Goal: Task Accomplishment & Management: Manage account settings

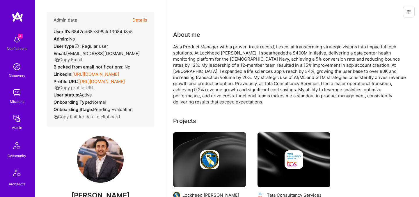
click at [142, 18] on button "Details" at bounding box center [139, 20] width 15 height 17
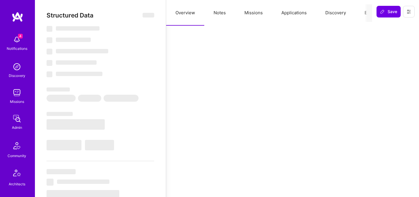
select select "Verified"
select select "US"
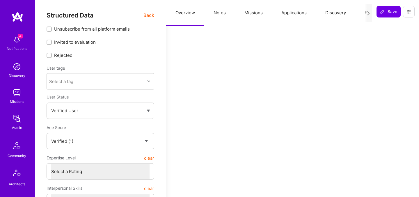
click at [363, 12] on button "Evaluation" at bounding box center [375, 13] width 40 height 26
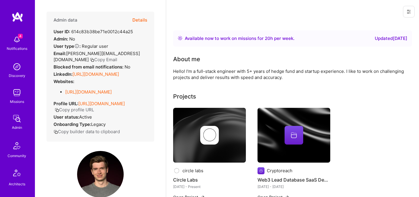
click at [143, 20] on button "Details" at bounding box center [139, 20] width 15 height 17
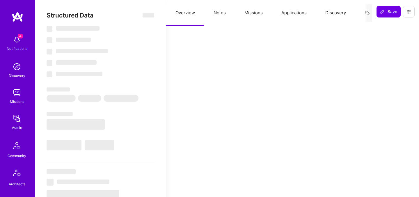
select select "Right Now"
select select "5"
select select "4"
select select "6"
select select "7"
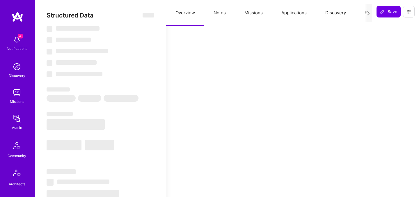
select select "US"
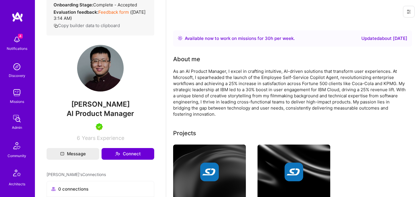
scroll to position [18, 0]
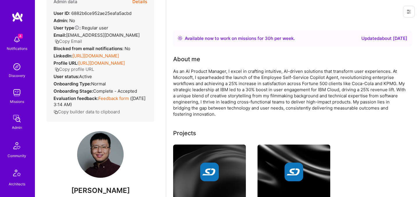
click at [144, 3] on button "Details" at bounding box center [139, 1] width 15 height 17
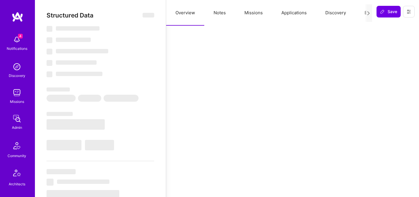
select select "Right Now"
select select "5"
select select "7"
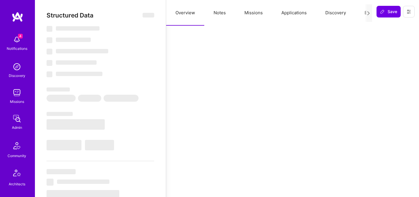
select select "US"
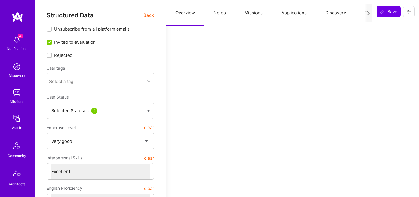
click at [363, 15] on button "Evaluation" at bounding box center [375, 13] width 40 height 26
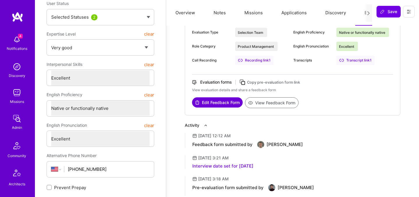
scroll to position [0, 0]
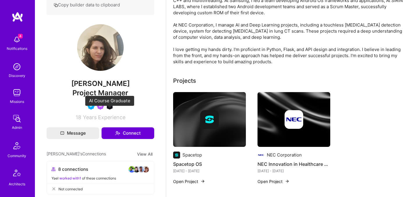
scroll to position [7, 0]
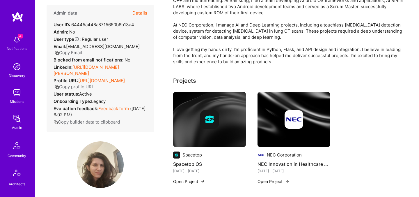
click at [142, 16] on button "Details" at bounding box center [139, 13] width 15 height 17
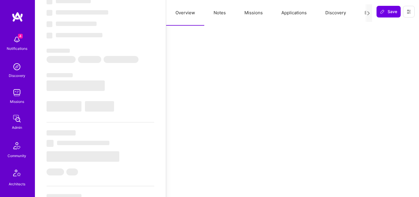
scroll to position [35, 0]
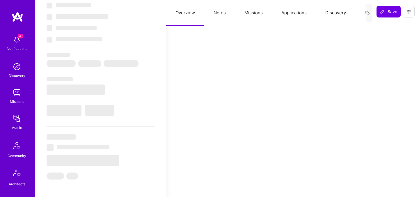
select select "Right Now"
select select "5"
select select "4"
select select "6"
select select "2"
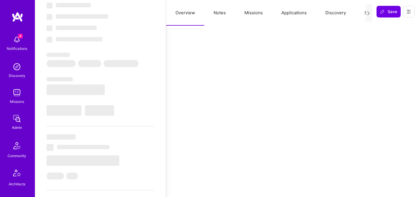
select select "IL"
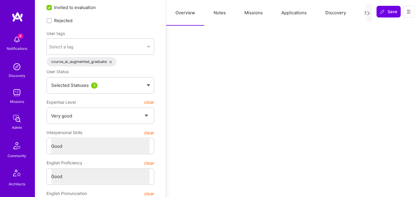
click at [362, 13] on button "Evaluation" at bounding box center [375, 13] width 40 height 26
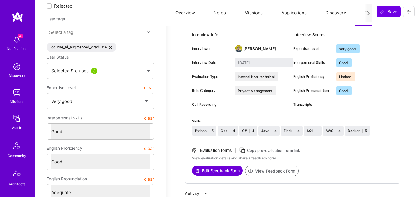
scroll to position [0, 0]
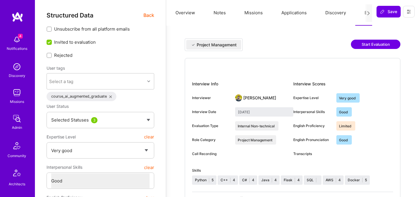
click at [366, 42] on button "Start Evaluation" at bounding box center [375, 44] width 49 height 9
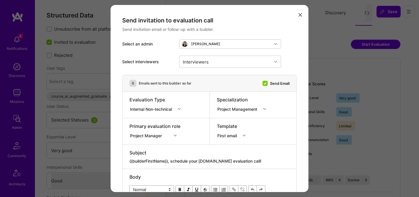
click at [158, 137] on div "Project Manager" at bounding box center [155, 135] width 51 height 6
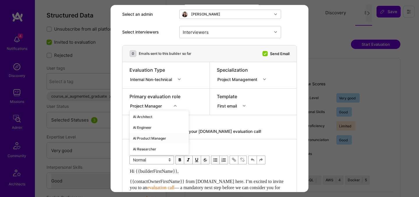
scroll to position [33, 0]
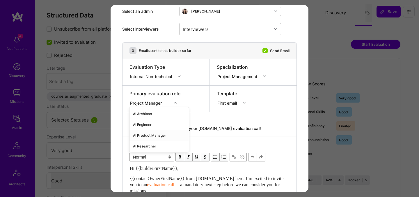
click at [145, 136] on div "AI Product Manager" at bounding box center [159, 135] width 59 height 11
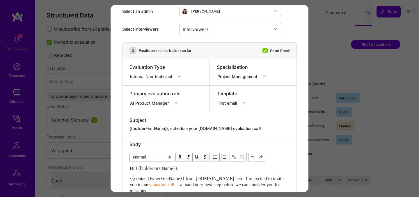
click at [161, 78] on div "Internal Non-technical" at bounding box center [152, 76] width 44 height 6
click at [154, 111] on div "Internal Technical" at bounding box center [157, 108] width 55 height 11
click at [232, 76] on div "Project Management" at bounding box center [238, 76] width 42 height 6
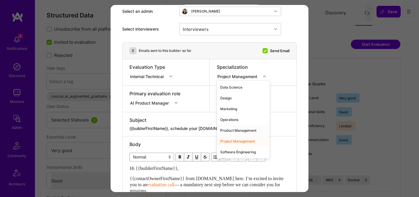
click at [233, 130] on div "Product Management" at bounding box center [243, 130] width 53 height 11
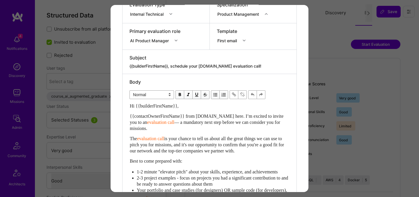
scroll to position [72, 0]
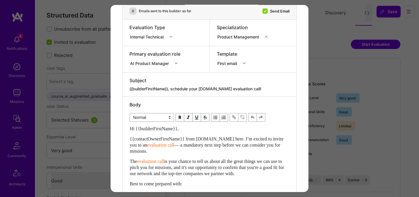
click at [245, 38] on div "Product Management" at bounding box center [239, 36] width 44 height 6
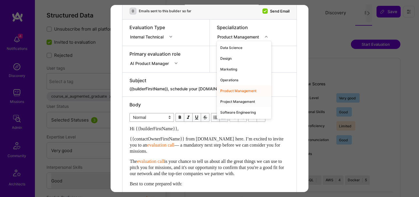
click at [237, 101] on div "Project Management" at bounding box center [244, 101] width 55 height 11
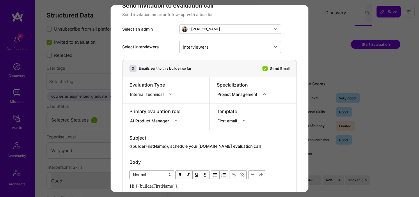
scroll to position [0, 0]
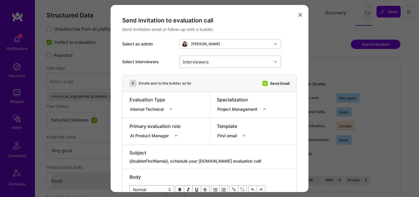
click at [229, 60] on div "Interviewers" at bounding box center [226, 62] width 92 height 12
type input "javie"
click at [211, 77] on div "Javier Rincon" at bounding box center [230, 77] width 95 height 6
checkbox input "true"
type input "nick"
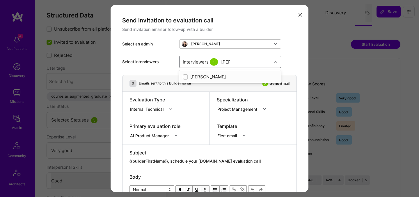
click at [206, 77] on div "Nick Bartlett" at bounding box center [230, 77] width 95 height 6
checkbox input "true"
type input "toby"
click at [201, 77] on div "Toby Urff" at bounding box center [230, 77] width 95 height 6
checkbox input "true"
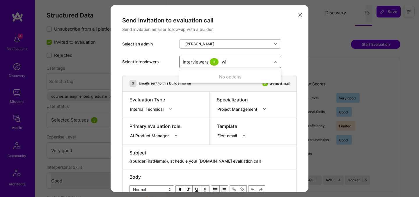
type input "wil"
click at [197, 86] on div "Wil Schmor" at bounding box center [230, 87] width 95 height 6
checkbox input "true"
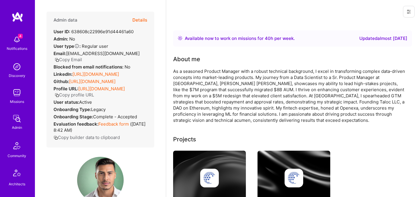
click at [140, 19] on button "Details" at bounding box center [139, 20] width 15 height 17
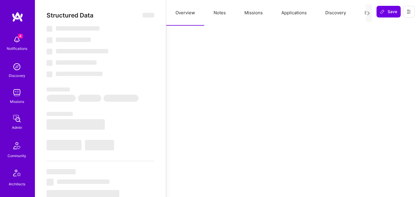
select select "Right Now"
select select "Unknown"
select select "US"
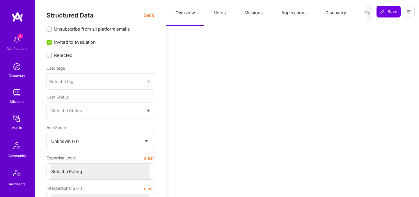
click at [361, 13] on button "Evaluation" at bounding box center [375, 13] width 40 height 26
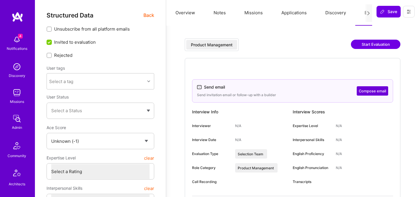
click at [147, 15] on span "Back" at bounding box center [149, 15] width 11 height 7
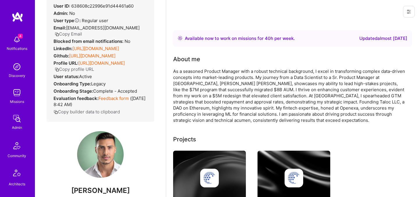
scroll to position [68, 0]
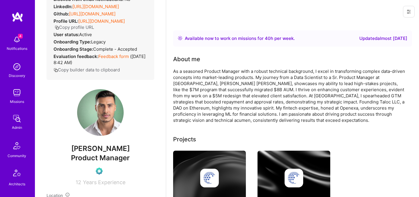
click at [92, 153] on span "Franky Autran" at bounding box center [101, 148] width 108 height 9
copy span "Franky Autran"
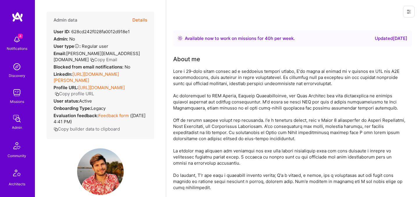
click at [144, 20] on button "Details" at bounding box center [139, 20] width 15 height 17
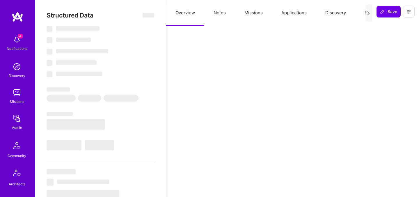
click at [362, 13] on button "Evaluation" at bounding box center [375, 13] width 40 height 26
select select "Right Now"
select select "5"
select select "7"
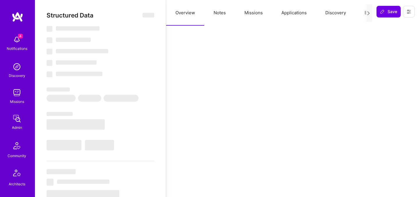
select select "7"
select select "NL"
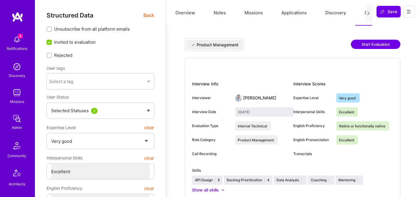
click at [365, 44] on button "Start Evaluation" at bounding box center [375, 44] width 49 height 9
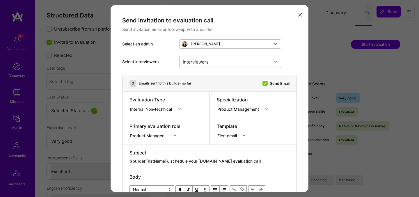
click at [162, 110] on div "Internal Non-technical" at bounding box center [152, 109] width 44 height 6
click at [153, 141] on div "Internal Technical" at bounding box center [157, 141] width 55 height 11
click at [160, 135] on div "Product Manager" at bounding box center [155, 135] width 51 height 6
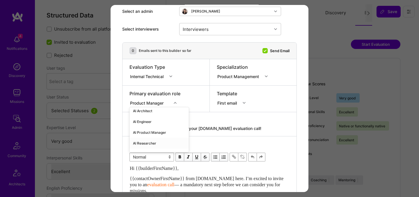
scroll to position [4, 0]
click at [150, 129] on div "AI Product Manager" at bounding box center [159, 131] width 59 height 11
click at [216, 31] on div "Interviewers" at bounding box center [226, 29] width 92 height 12
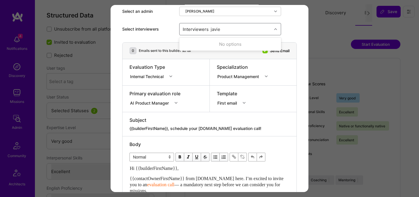
type input "[PERSON_NAME]"
click at [214, 45] on div "[PERSON_NAME]" at bounding box center [230, 44] width 95 height 6
checkbox input "true"
type input "[PERSON_NAME]"
click at [199, 46] on div "[PERSON_NAME]" at bounding box center [230, 44] width 95 height 6
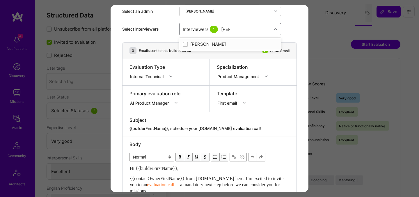
checkbox input "true"
type input "tob"
click at [201, 44] on div "Toby Urff" at bounding box center [230, 44] width 95 height 6
checkbox input "true"
type input "wil"
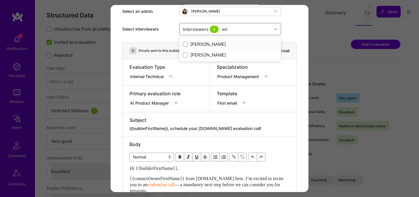
click at [194, 44] on div "William Chan" at bounding box center [230, 44] width 95 height 6
click at [188, 44] on div "William Chan" at bounding box center [230, 44] width 95 height 6
checkbox input "false"
click at [187, 55] on div "modal" at bounding box center [185, 54] width 5 height 5
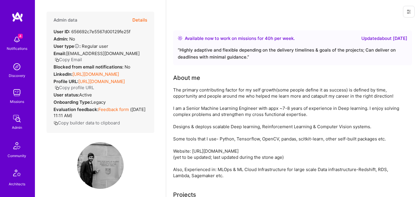
click at [142, 20] on button "Details" at bounding box center [139, 20] width 15 height 17
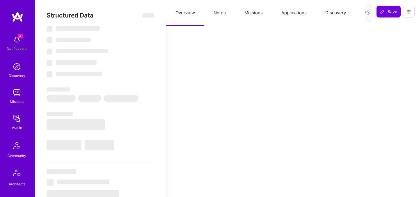
click at [363, 11] on button "Evaluation" at bounding box center [375, 13] width 40 height 26
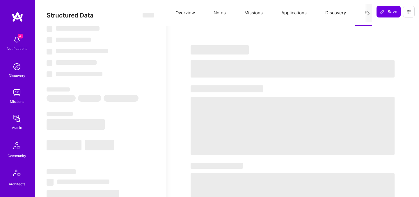
select select "Right Now"
select select "7"
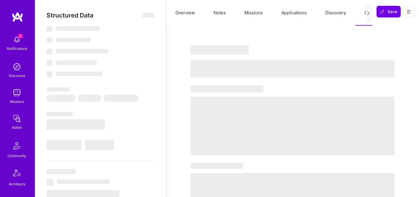
select select "US"
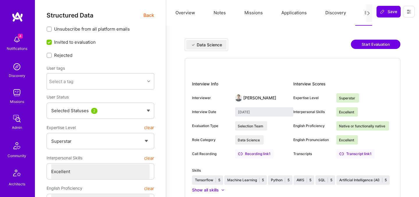
click at [365, 47] on button "Start Evaluation" at bounding box center [375, 44] width 49 height 9
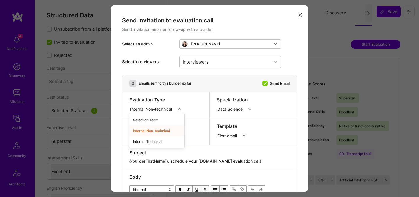
click at [184, 110] on div "modal" at bounding box center [180, 109] width 9 height 8
click at [157, 141] on div "Internal Technical" at bounding box center [157, 141] width 55 height 11
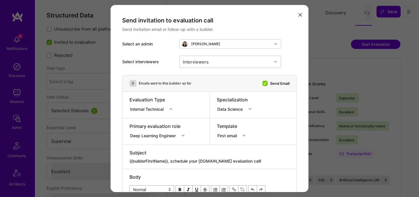
click at [227, 61] on div "Interviewers" at bounding box center [226, 62] width 92 height 12
type input "elon"
checkbox input "true"
type input "luis"
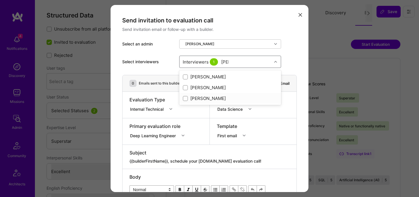
checkbox input "true"
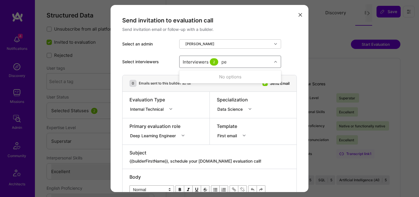
type input "ped"
checkbox input "true"
type input "most"
checkbox input "true"
type input "tomi"
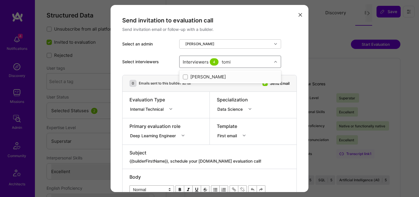
checkbox input "true"
type input "n"
click at [289, 48] on div "Select an admin Adi Sofer" at bounding box center [209, 43] width 175 height 9
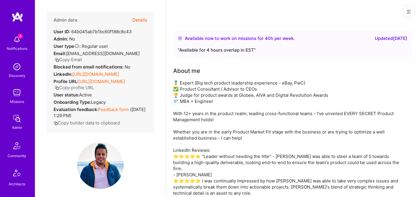
click at [144, 21] on button "Details" at bounding box center [139, 20] width 15 height 17
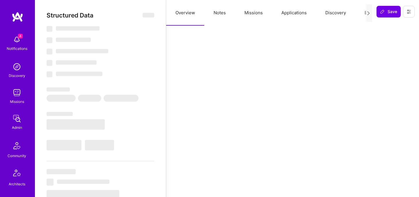
click at [364, 13] on button "Evaluation" at bounding box center [375, 13] width 40 height 26
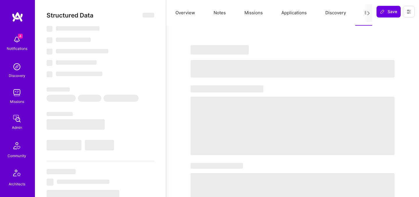
select select "Right Now"
select select "5"
select select "7"
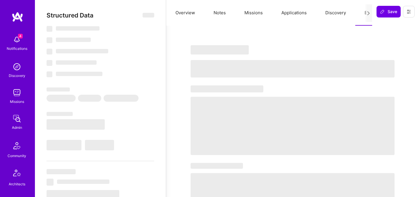
select select "IN"
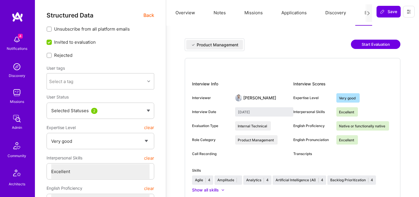
click at [368, 44] on button "Start Evaluation" at bounding box center [375, 44] width 49 height 9
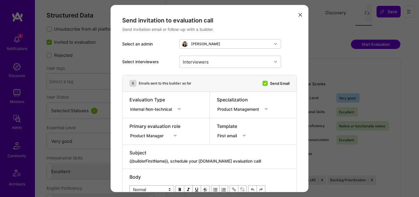
click at [154, 108] on div "Internal Non-technical" at bounding box center [152, 109] width 44 height 6
click at [152, 139] on div "Internal Technical" at bounding box center [157, 141] width 55 height 11
click at [152, 135] on div "Product Manager" at bounding box center [155, 135] width 51 height 6
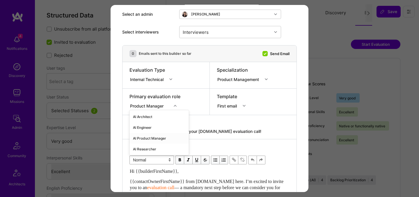
scroll to position [33, 0]
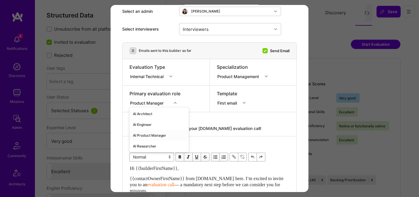
click at [150, 134] on div "AI Product Manager" at bounding box center [159, 135] width 59 height 11
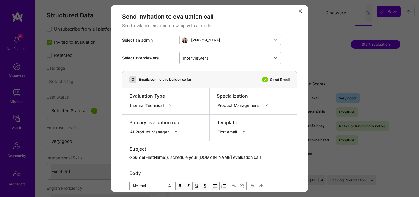
click at [226, 59] on div "Interviewers" at bounding box center [226, 58] width 92 height 12
type input "[PERSON_NAME]"
checkbox input "true"
type input "[PERSON_NAME]"
checkbox input "true"
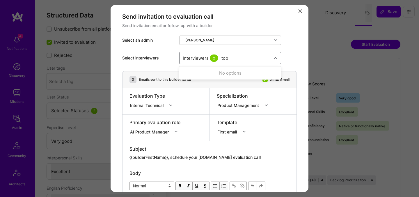
type input "[PERSON_NAME]"
checkbox input "true"
type input "wil"
checkbox input "true"
click at [290, 40] on div "Select an admin [PERSON_NAME]" at bounding box center [209, 40] width 175 height 9
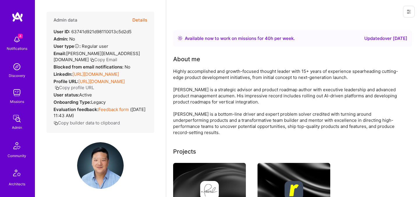
click at [139, 18] on button "Details" at bounding box center [139, 20] width 15 height 17
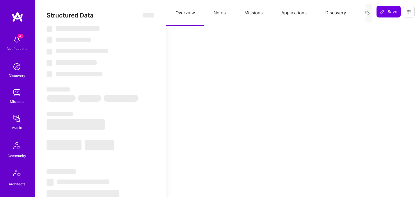
click at [363, 13] on button "Evaluation" at bounding box center [375, 13] width 40 height 26
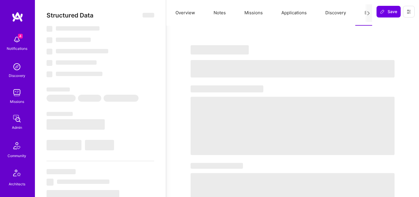
select select "Right Now"
select select "5"
select select "7"
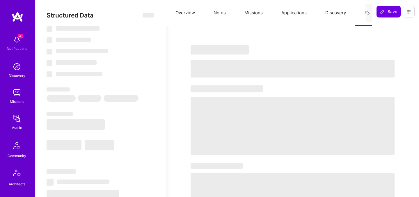
select select "US"
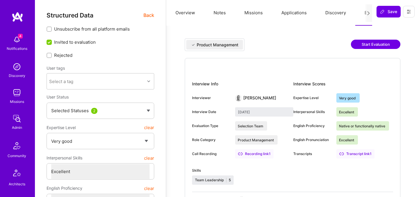
click at [367, 45] on button "Start Evaluation" at bounding box center [375, 44] width 49 height 9
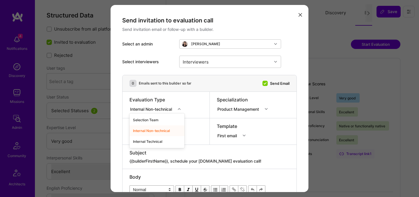
click at [161, 109] on div "Internal Non-technical" at bounding box center [152, 109] width 44 height 6
click at [156, 140] on div "Internal Technical" at bounding box center [157, 141] width 55 height 11
click at [161, 135] on div "Product Manager" at bounding box center [155, 135] width 51 height 6
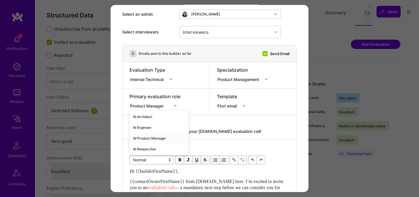
scroll to position [33, 0]
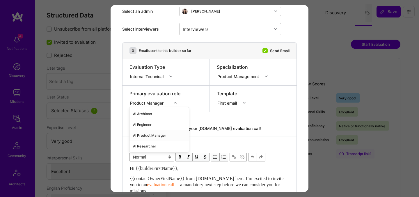
click at [155, 134] on div "AI Product Manager" at bounding box center [159, 135] width 59 height 11
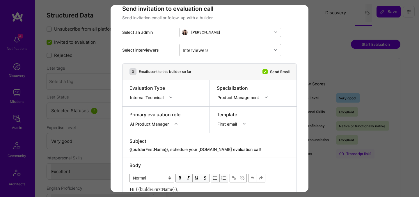
scroll to position [0, 0]
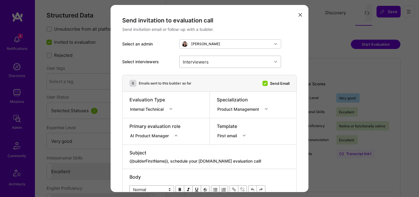
click at [212, 65] on div "Interviewers" at bounding box center [226, 62] width 92 height 12
type input "[PERSON_NAME]"
checkbox input "true"
type input "[PERSON_NAME]"
checkbox input "true"
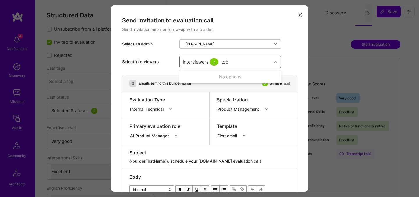
type input "toby"
checkbox input "true"
type input "wil"
checkbox input "true"
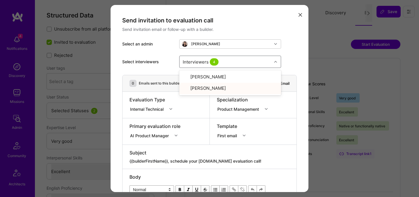
click at [288, 51] on div "Select interviewers option [PERSON_NAME], selected. option [PERSON_NAME] select…" at bounding box center [209, 62] width 175 height 26
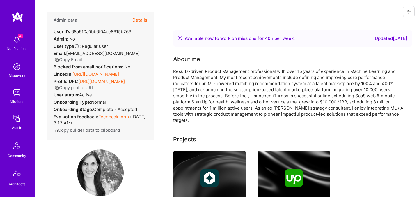
click at [143, 20] on button "Details" at bounding box center [139, 20] width 15 height 17
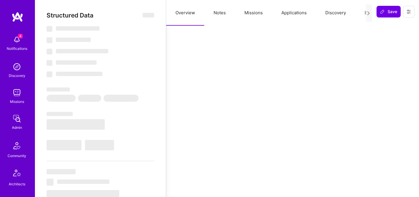
click at [363, 13] on button "Evaluation" at bounding box center [375, 13] width 40 height 26
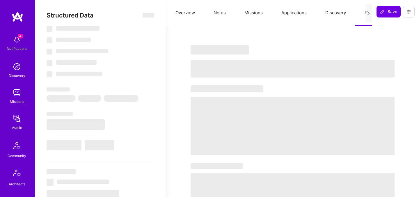
select select "Right Now"
select select "4"
select select "7"
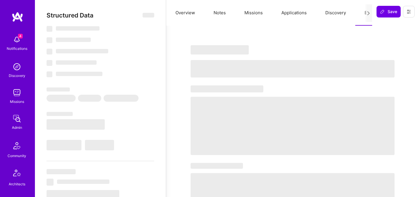
select select "UY"
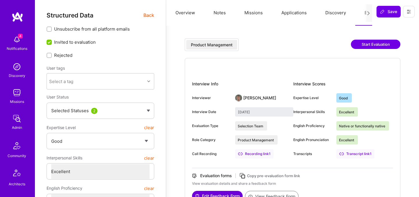
click at [149, 16] on span "Back" at bounding box center [149, 15] width 11 height 7
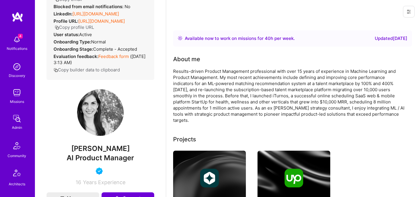
scroll to position [71, 0]
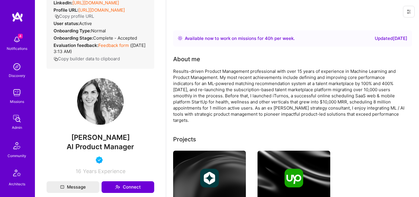
click at [97, 152] on div "AI Product Manager" at bounding box center [101, 147] width 108 height 10
click at [97, 142] on span "[PERSON_NAME]" at bounding box center [101, 137] width 108 height 9
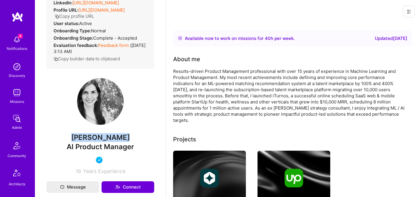
click at [97, 142] on span "[PERSON_NAME]" at bounding box center [101, 137] width 108 height 9
copy span "[PERSON_NAME]"
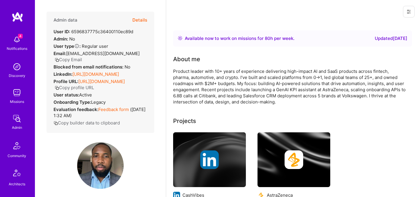
click at [140, 22] on button "Details" at bounding box center [139, 20] width 15 height 17
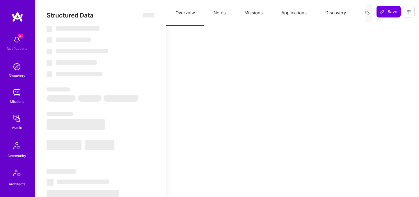
click at [363, 11] on button "Evaluation" at bounding box center [375, 13] width 40 height 26
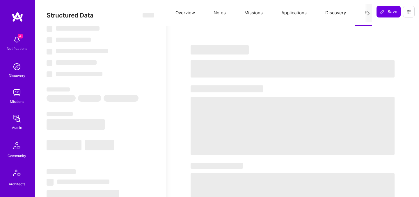
select select "Right Now"
select select "5"
select select "7"
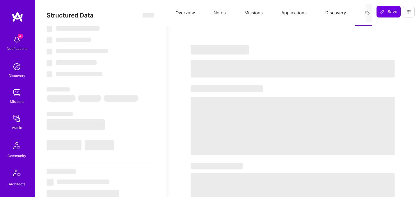
select select "IE"
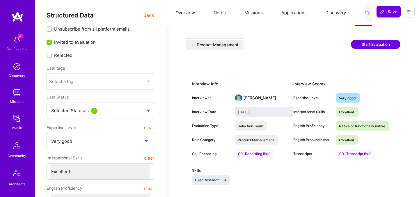
click at [369, 45] on button "Start Evaluation" at bounding box center [375, 44] width 49 height 9
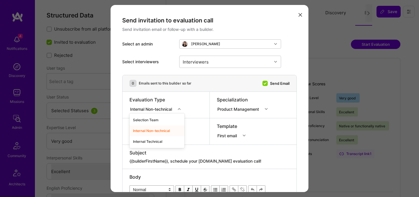
click at [161, 108] on div "Internal Non-technical" at bounding box center [152, 109] width 44 height 6
click at [148, 141] on div "Internal Technical" at bounding box center [157, 141] width 55 height 11
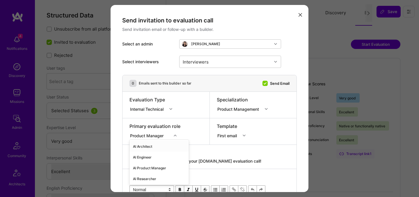
click at [148, 135] on div "option AI Architect focused, 1 of 70. 70 results available. Use Up and Down to …" at bounding box center [155, 135] width 51 height 6
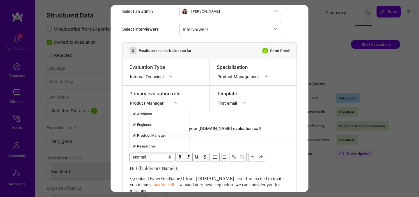
scroll to position [33, 0]
drag, startPoint x: 147, startPoint y: 124, endPoint x: 145, endPoint y: 138, distance: 13.8
click at [145, 138] on div "AI Architect AI Engineer AI Product Manager AI Researcher Algorithms Engineer A…" at bounding box center [159, 129] width 59 height 45
click at [145, 138] on div "AI Product Manager" at bounding box center [159, 135] width 59 height 11
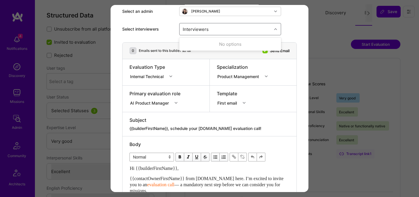
click at [217, 31] on div "Interviewers" at bounding box center [226, 29] width 92 height 12
type input "javie"
checkbox input "true"
type input "[PERSON_NAME]"
checkbox input "true"
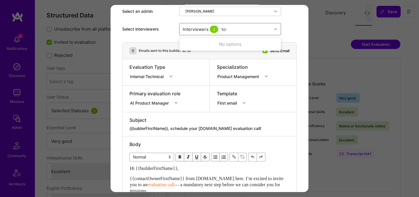
type input "[PERSON_NAME]"
checkbox input "true"
type input "wil"
checkbox input "true"
click at [199, 102] on div "Primary evaluation role AI Product Manager" at bounding box center [166, 99] width 87 height 26
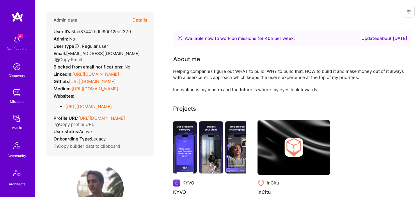
click at [142, 21] on button "Details" at bounding box center [139, 20] width 15 height 17
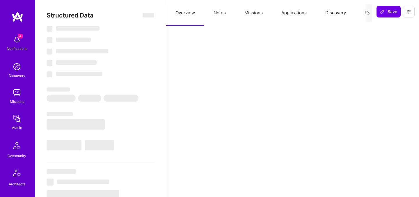
click at [361, 12] on button "Evaluation" at bounding box center [375, 13] width 40 height 26
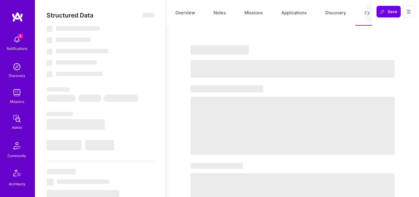
select select "Right Now"
select select "7"
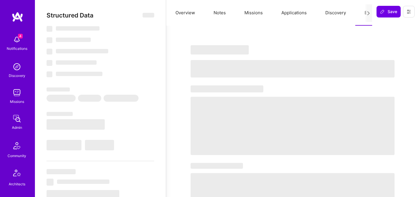
select select "AR"
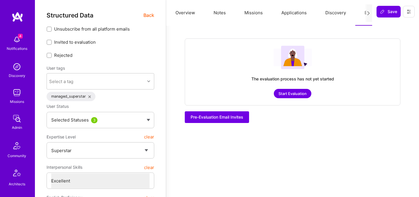
click at [295, 95] on button "Start Evaluation" at bounding box center [293, 93] width 38 height 9
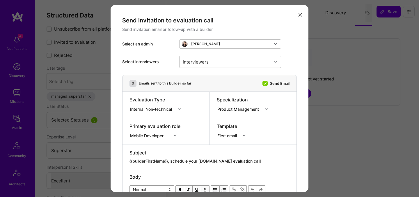
click at [165, 109] on div "Internal Non-technical" at bounding box center [152, 109] width 44 height 6
click at [153, 142] on div "Internal Technical" at bounding box center [157, 141] width 55 height 11
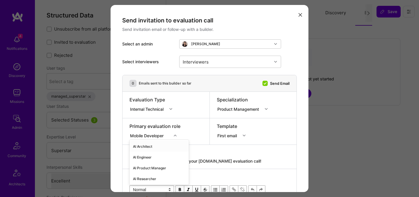
click at [153, 135] on div "option AI Architect focused, 1 of 70. 70 results available. Use Up and Down to …" at bounding box center [155, 135] width 51 height 6
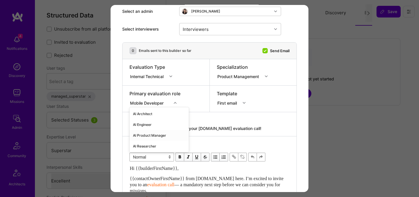
click at [153, 134] on div "AI Product Manager" at bounding box center [159, 135] width 59 height 11
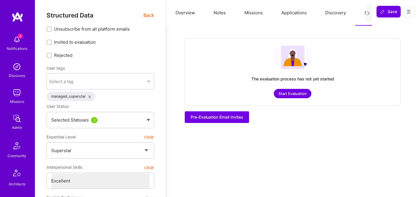
click at [146, 14] on span "Back" at bounding box center [149, 15] width 11 height 7
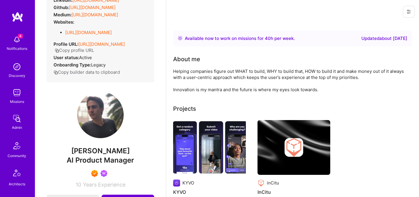
scroll to position [0, 0]
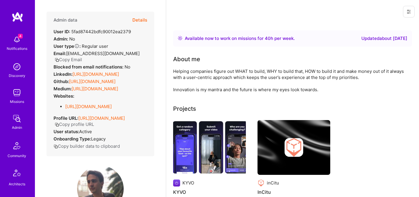
click at [144, 19] on button "Details" at bounding box center [139, 20] width 15 height 17
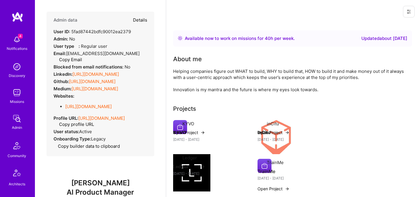
type textarea "x"
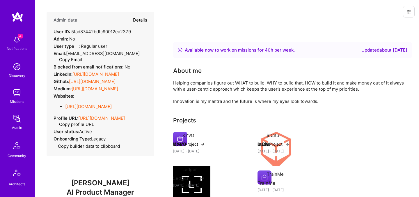
select select "7"
select select "AR"
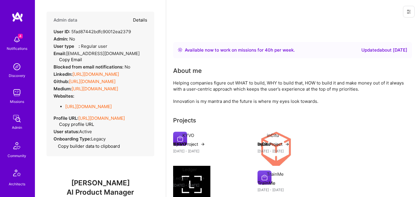
select select "Right Now"
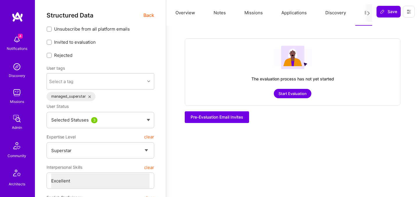
click at [306, 94] on button "Start Evaluation" at bounding box center [293, 93] width 38 height 9
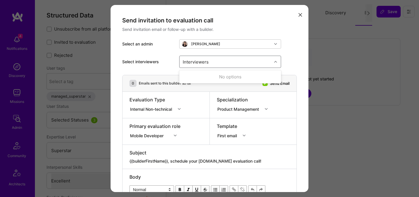
click at [212, 63] on div "Interviewers" at bounding box center [226, 62] width 92 height 12
click at [176, 107] on input "modal" at bounding box center [175, 109] width 1 height 6
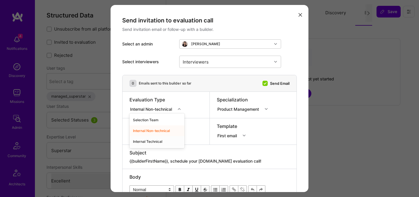
click at [158, 141] on div "Internal Technical" at bounding box center [157, 141] width 55 height 11
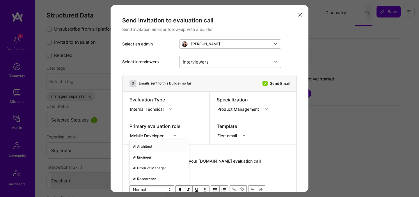
click at [158, 136] on div "option AI Architect focused, 1 of 70. 70 results available. Use Up and Down to …" at bounding box center [155, 135] width 51 height 6
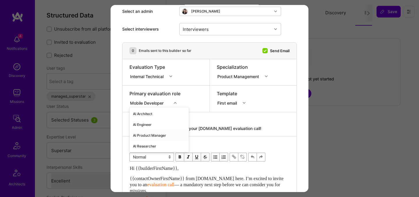
click at [156, 134] on div "AI Product Manager" at bounding box center [159, 135] width 59 height 11
click at [201, 28] on div "Interviewers" at bounding box center [195, 29] width 29 height 8
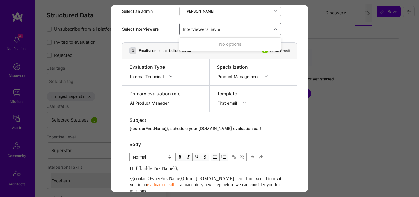
type input "[PERSON_NAME]"
checkbox input "true"
type input "[PERSON_NAME]"
checkbox input "true"
type input "b"
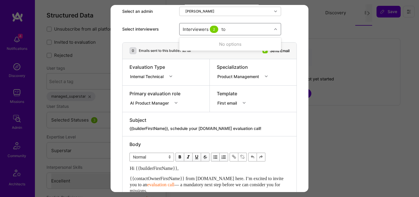
type input "tob"
checkbox input "true"
type input "wil"
checkbox input "true"
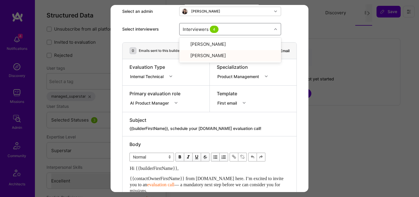
click at [295, 26] on div "Select interviewers option Wil Schmor, selected. option Wil Schmor selected, 2 …" at bounding box center [209, 29] width 175 height 26
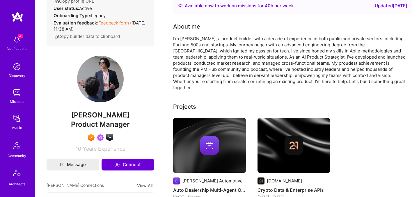
scroll to position [117, 0]
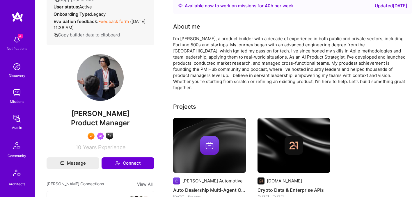
click at [107, 117] on span "[PERSON_NAME]" at bounding box center [101, 113] width 108 height 9
click at [107, 117] on span "Cyrus Eslamian" at bounding box center [101, 113] width 108 height 9
copy span "Cyrus Eslamian"
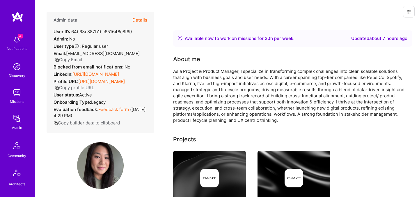
click at [139, 22] on button "Details" at bounding box center [139, 20] width 15 height 17
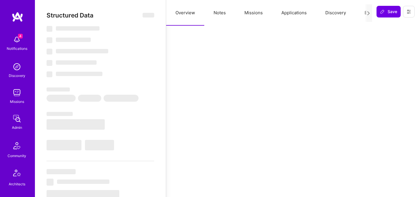
click at [362, 14] on button "Evaluation" at bounding box center [375, 13] width 40 height 26
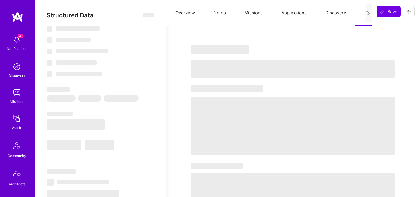
select select "Right Now"
select select "5"
select select "4"
select select "7"
select select "6"
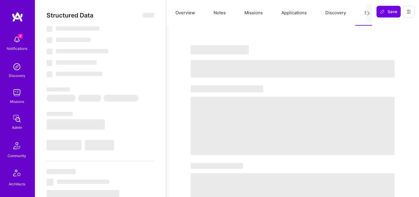
select select "SE"
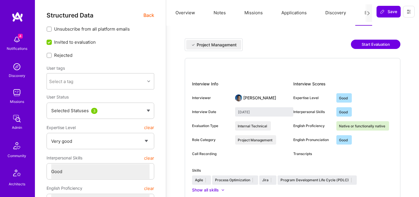
click at [359, 45] on button "Start Evaluation" at bounding box center [375, 44] width 49 height 9
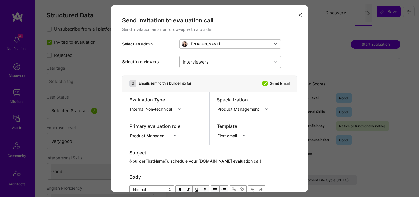
click at [207, 63] on div "Interviewers" at bounding box center [195, 61] width 29 height 8
type input "[PERSON_NAME]"
checkbox input "true"
type input "[PERSON_NAME]"
checkbox input "true"
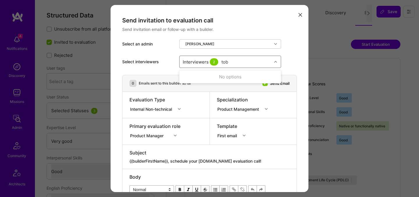
type input "toby"
checkbox input "true"
type input "wil"
checkbox input "true"
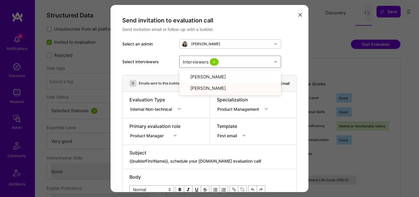
click at [155, 110] on div "Internal Non-technical" at bounding box center [152, 109] width 44 height 6
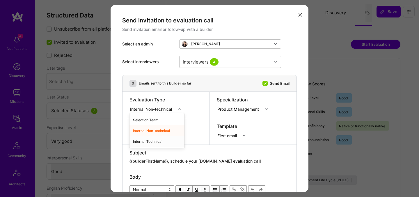
click at [152, 140] on div "Internal Technical" at bounding box center [157, 141] width 55 height 11
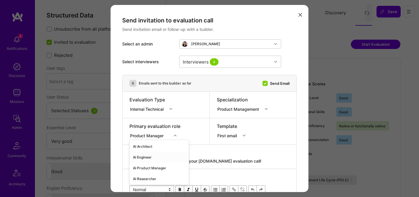
click at [152, 134] on div "option AI Engineer focused, 2 of 70. 70 results available. Use Up and Down to c…" at bounding box center [155, 135] width 51 height 6
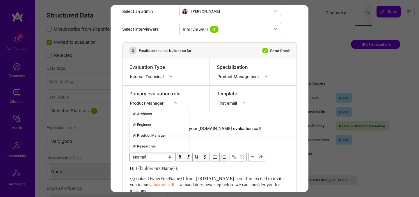
click at [153, 134] on div "AI Product Manager" at bounding box center [159, 135] width 59 height 11
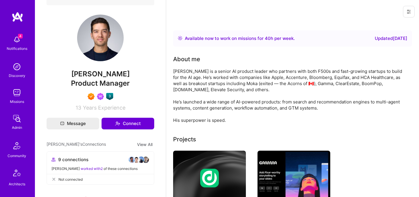
scroll to position [143, 0]
click at [101, 71] on span "[PERSON_NAME]" at bounding box center [101, 73] width 108 height 9
click at [101, 71] on span "Eric Lemay" at bounding box center [101, 73] width 108 height 9
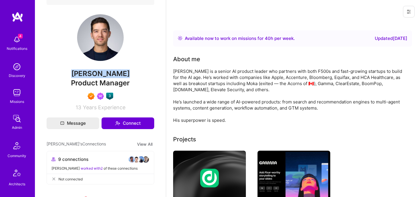
click at [101, 71] on span "Eric Lemay" at bounding box center [101, 73] width 108 height 9
copy span "Eric Lemay"
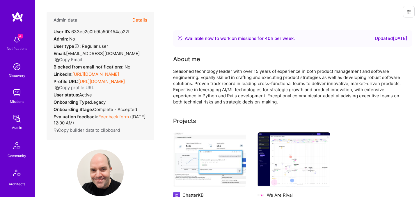
click at [145, 18] on button "Details" at bounding box center [139, 20] width 15 height 17
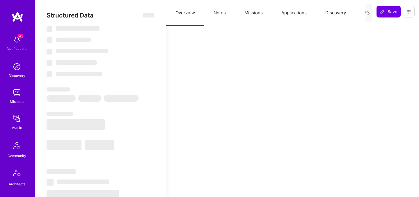
click at [365, 12] on div at bounding box center [369, 12] width 8 height 17
click at [361, 14] on button "Evaluation" at bounding box center [375, 13] width 40 height 26
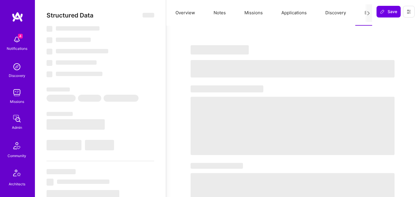
select select "Right Now"
select select "5"
select select "7"
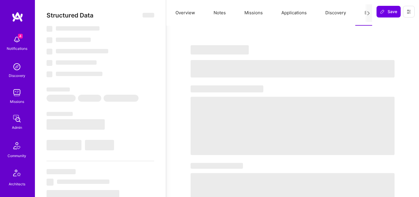
select select "US"
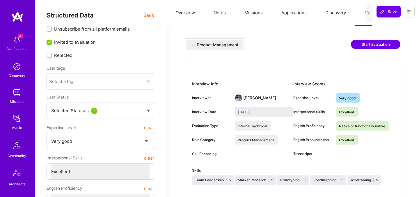
click at [361, 45] on button "Start Evaluation" at bounding box center [375, 44] width 49 height 9
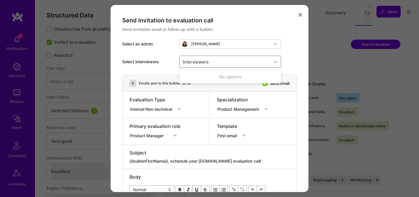
click at [224, 64] on div "Interviewers" at bounding box center [226, 62] width 92 height 12
type input "[PERSON_NAME]"
checkbox input "true"
type input "[PERSON_NAME]"
checkbox input "true"
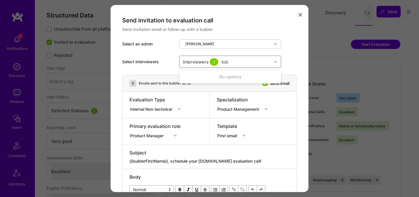
type input "[PERSON_NAME]"
checkbox input "true"
type input "[PERSON_NAME]"
checkbox input "true"
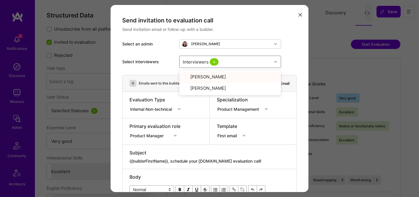
click at [297, 58] on div "Select interviewers option [PERSON_NAME], selected. option [PERSON_NAME] select…" at bounding box center [209, 62] width 175 height 26
click at [166, 110] on div "Internal Non-technical" at bounding box center [152, 109] width 44 height 6
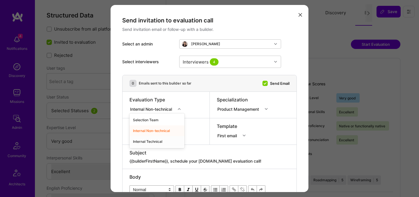
click at [157, 141] on div "Internal Technical" at bounding box center [157, 141] width 55 height 11
click at [154, 136] on div "Product Manager" at bounding box center [155, 135] width 51 height 6
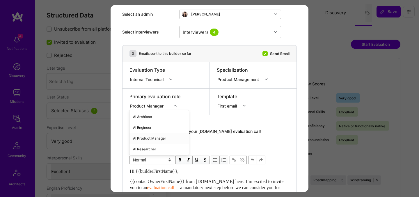
scroll to position [33, 0]
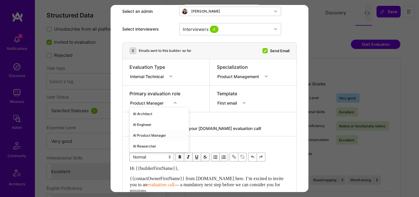
click at [152, 133] on div "AI Product Manager" at bounding box center [159, 135] width 59 height 11
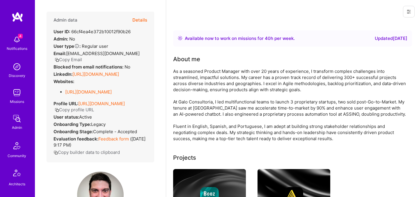
click at [139, 21] on button "Details" at bounding box center [139, 20] width 15 height 17
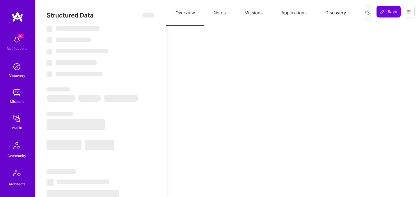
click at [361, 11] on button "Evaluation" at bounding box center [375, 13] width 40 height 26
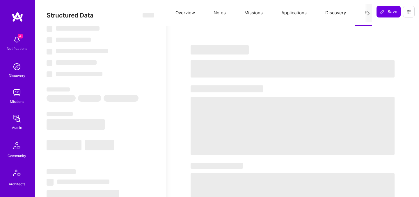
select select "Right Now"
select select "4"
select select "7"
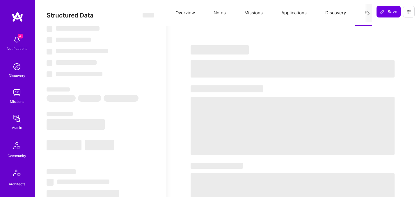
select select "BR"
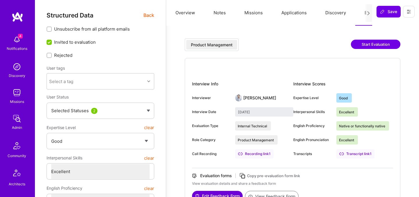
click at [380, 43] on button "Start Evaluation" at bounding box center [375, 44] width 49 height 9
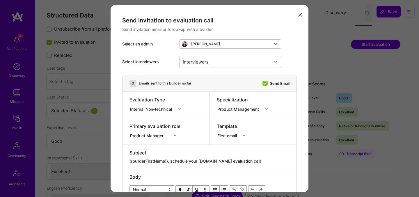
click at [154, 137] on div "Product Manager" at bounding box center [155, 135] width 51 height 6
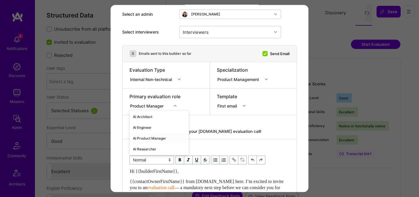
scroll to position [33, 0]
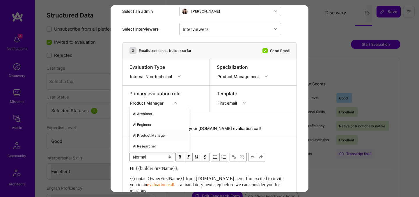
click at [151, 134] on div "AI Product Manager" at bounding box center [159, 135] width 59 height 11
click at [156, 77] on div "Internal Non-technical" at bounding box center [152, 76] width 44 height 6
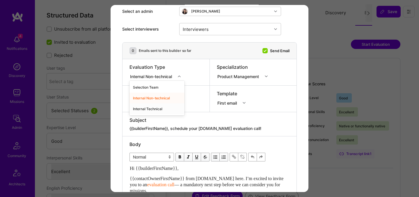
click at [150, 111] on div "Internal Technical" at bounding box center [157, 108] width 55 height 11
click at [213, 31] on div "Interviewers" at bounding box center [226, 29] width 92 height 12
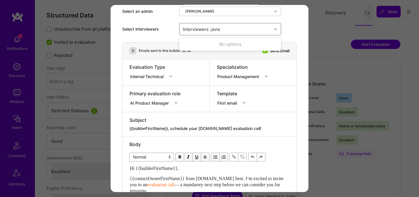
type input "javier"
checkbox input "true"
type input "toby"
checkbox input "true"
type input "nick"
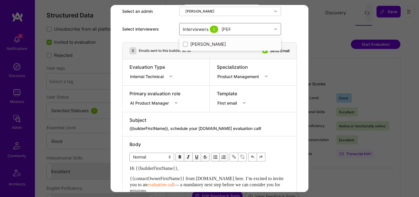
checkbox input "true"
type input "wil s"
checkbox input "true"
click at [196, 98] on div "Primary evaluation role AI Product Manager" at bounding box center [166, 99] width 87 height 26
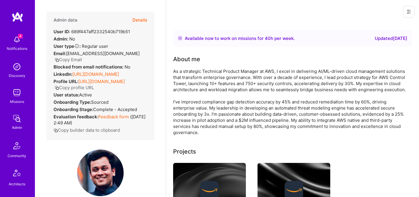
click at [141, 17] on button "Details" at bounding box center [139, 20] width 15 height 17
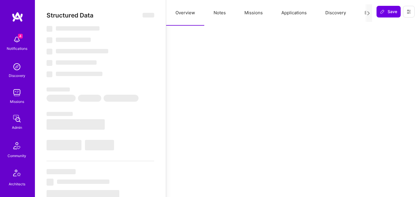
click at [364, 12] on button "Evaluation" at bounding box center [375, 13] width 40 height 26
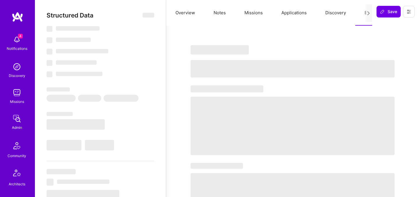
select select "Right Now"
select select "5"
select select "4"
select select "7"
select select "6"
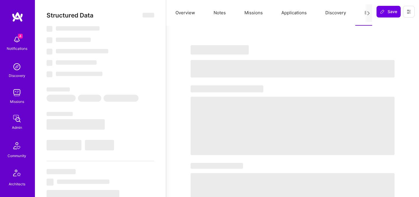
select select "US"
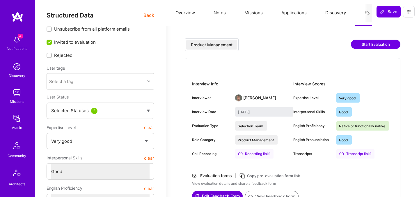
click at [148, 17] on span "Back" at bounding box center [149, 15] width 11 height 7
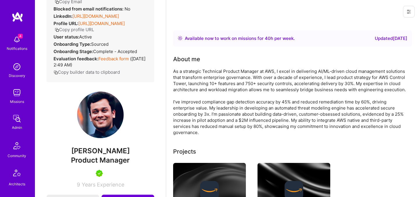
scroll to position [70, 0]
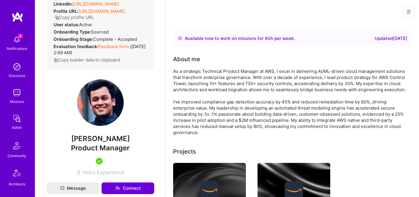
click at [89, 143] on span "[PERSON_NAME]" at bounding box center [101, 138] width 108 height 9
copy span "[PERSON_NAME]"
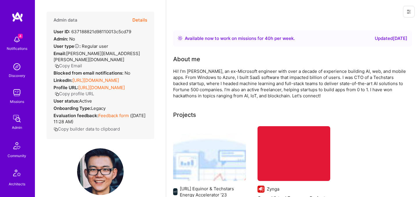
click at [143, 20] on button "Details" at bounding box center [139, 20] width 15 height 17
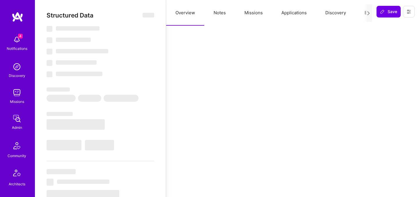
click at [362, 13] on button "Evaluation" at bounding box center [375, 13] width 40 height 26
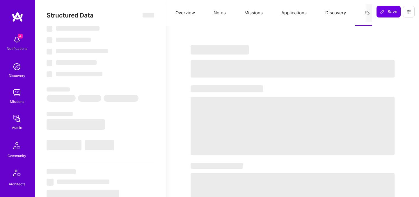
select select "Right Now"
select select "7"
select select "4"
select select "7"
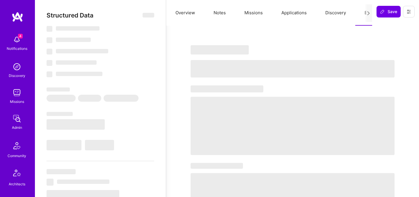
select select "US"
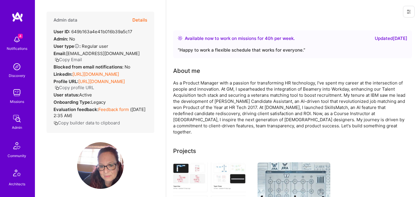
click at [140, 20] on button "Details" at bounding box center [139, 20] width 15 height 17
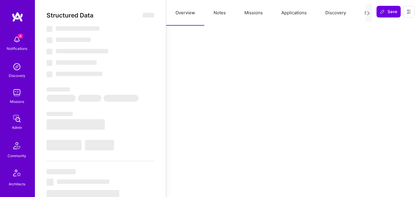
click at [361, 14] on button "Evaluation" at bounding box center [375, 13] width 40 height 26
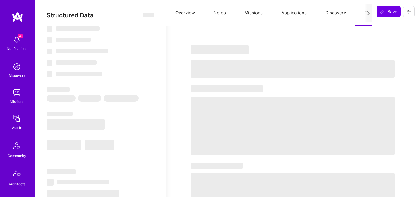
select select "Right Now"
select select "5"
select select "7"
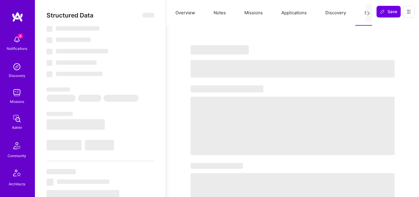
select select "US"
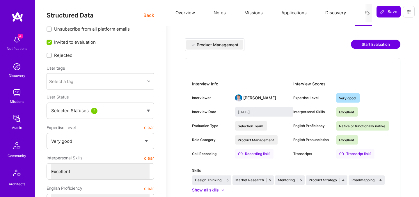
click at [380, 42] on button "Start Evaluation" at bounding box center [375, 44] width 49 height 9
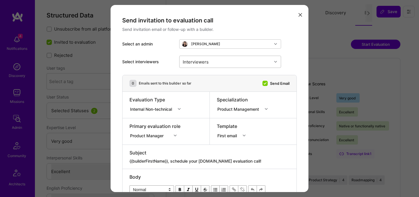
click at [200, 61] on div "Interviewers" at bounding box center [195, 61] width 29 height 8
type input "javie"
checkbox input "true"
type input "nick"
checkbox input "true"
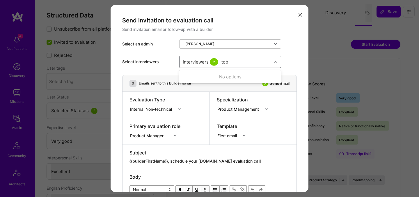
type input "toby"
checkbox input "true"
type input "wil s"
checkbox input "true"
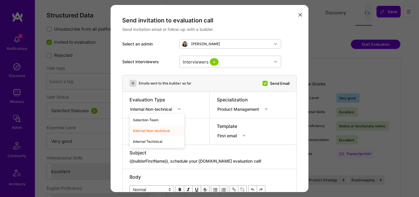
click at [151, 111] on div "Internal Non-technical" at bounding box center [152, 109] width 44 height 6
click at [148, 140] on div "Internal Technical" at bounding box center [157, 141] width 55 height 11
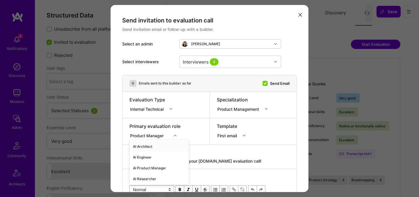
click at [148, 134] on div "option AI Architect focused, 1 of 70. 70 results available. Use Up and Down to …" at bounding box center [155, 135] width 51 height 6
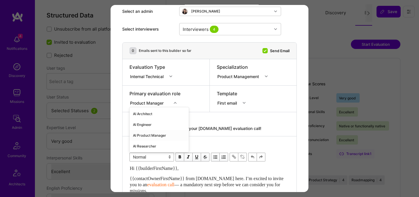
click at [148, 134] on div "AI Product Manager" at bounding box center [159, 135] width 59 height 11
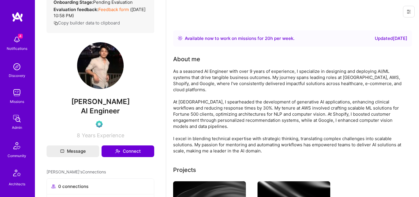
scroll to position [107, 0]
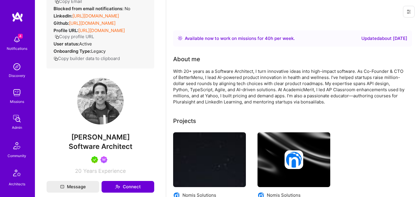
scroll to position [68, 0]
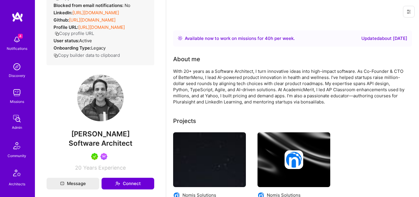
click at [97, 132] on span "Harit Himanshu" at bounding box center [101, 134] width 108 height 9
copy span "Harit Himanshu"
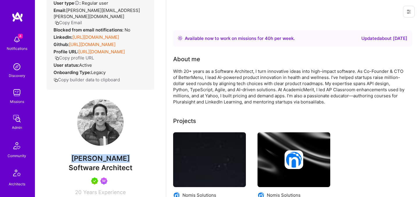
scroll to position [0, 0]
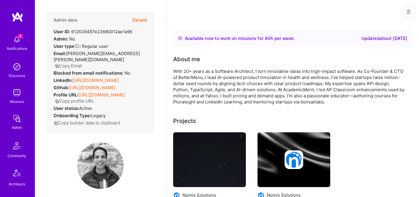
click at [139, 22] on button "Details" at bounding box center [139, 20] width 15 height 17
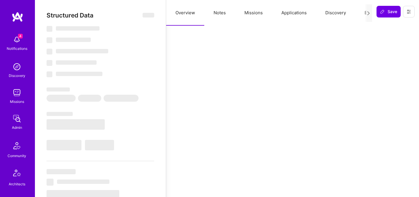
click at [287, 13] on button "Applications" at bounding box center [294, 13] width 44 height 26
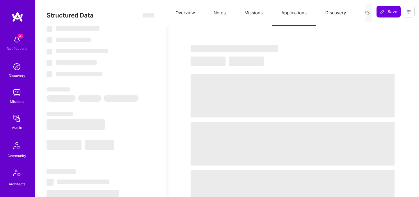
select select "Right Now"
select select "5"
select select "7"
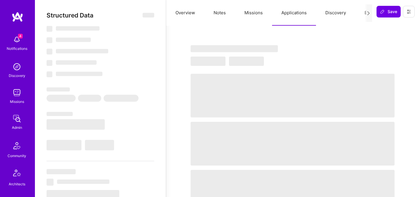
select select "US"
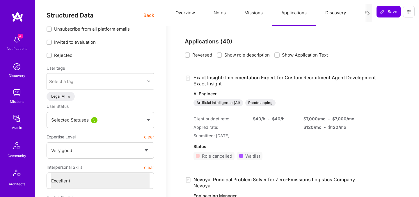
click at [148, 16] on span "Back" at bounding box center [149, 15] width 11 height 7
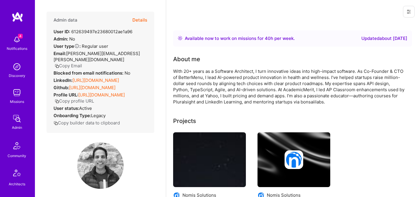
click at [96, 77] on link "https://linkedin.com/in/hhimanshu" at bounding box center [95, 80] width 47 height 6
click at [140, 20] on button "Details" at bounding box center [139, 20] width 15 height 17
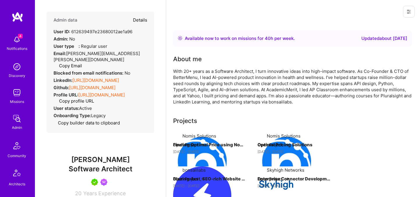
type textarea "x"
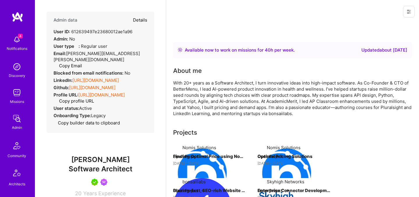
select select "5"
select select "7"
select select "US"
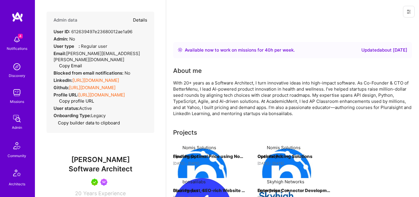
select select "Right Now"
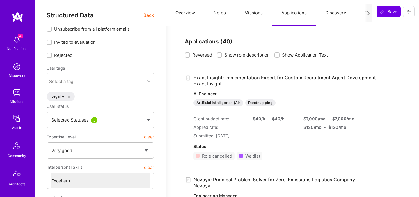
click at [361, 15] on button "Evaluation" at bounding box center [375, 13] width 40 height 26
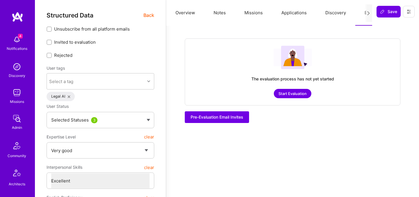
click at [294, 92] on button "Start Evaluation" at bounding box center [293, 93] width 38 height 9
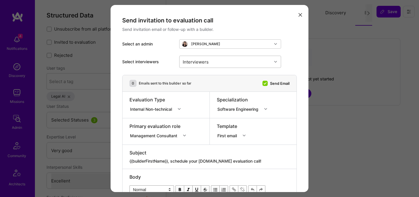
click at [243, 61] on div "Interviewers" at bounding box center [226, 62] width 92 height 12
type input "pedro"
checkbox input "true"
type input "most"
checkbox input "true"
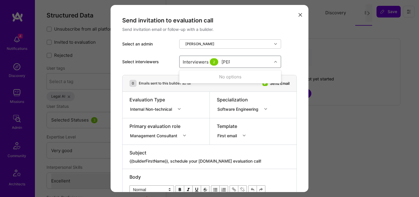
type input "tomi"
checkbox input "true"
type input "[PERSON_NAME]"
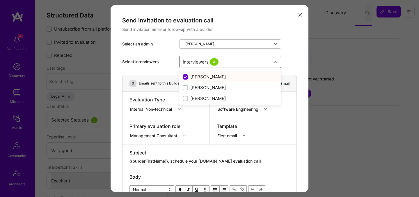
checkbox input "false"
checkbox input "true"
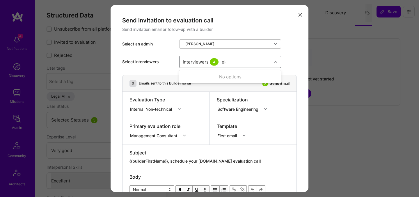
type input "elon"
checkbox input "true"
click at [154, 108] on div "Internal Non-technical" at bounding box center [152, 109] width 44 height 6
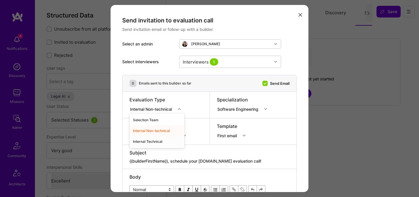
click at [148, 143] on div "Internal Technical" at bounding box center [157, 141] width 55 height 11
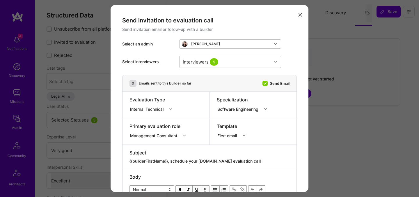
click at [153, 129] on div "modal" at bounding box center [160, 130] width 60 height 2
click at [152, 135] on div "Management Consultant" at bounding box center [160, 135] width 60 height 6
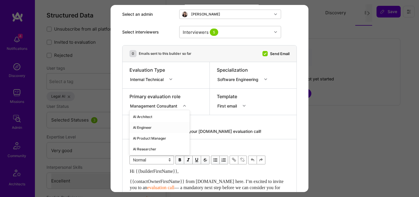
scroll to position [33, 0]
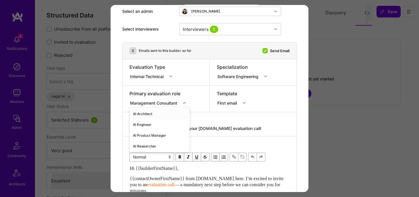
click at [150, 111] on div "AI Architect" at bounding box center [160, 113] width 60 height 11
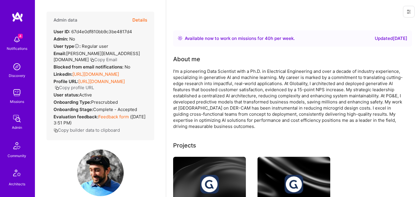
click at [139, 20] on button "Details" at bounding box center [139, 20] width 15 height 17
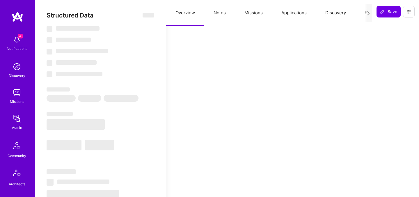
click at [363, 13] on button "Evaluation" at bounding box center [375, 13] width 40 height 26
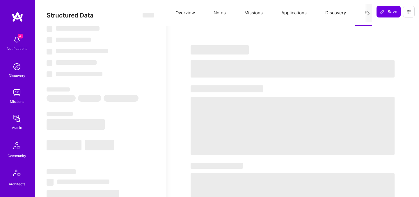
select select "Right Now"
select select "7"
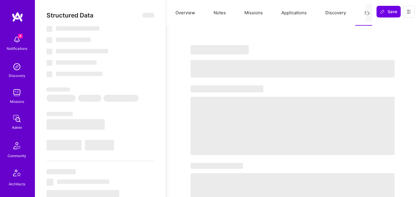
select select "US"
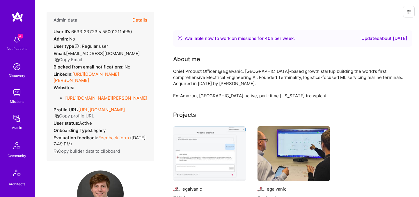
click at [143, 20] on button "Details" at bounding box center [139, 20] width 15 height 17
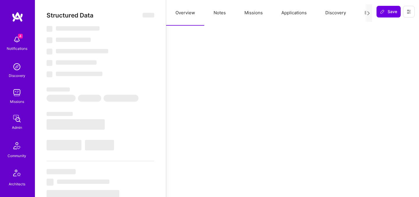
click at [365, 13] on div at bounding box center [369, 12] width 8 height 17
click at [363, 13] on button "Evaluation" at bounding box center [375, 13] width 40 height 26
select select "Right Now"
select select "7"
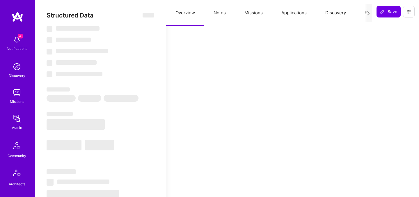
select select "7"
select select "US"
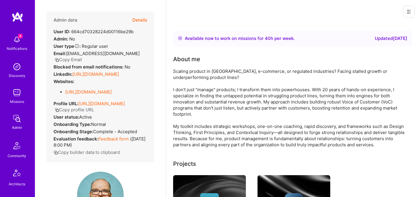
click at [145, 21] on button "Details" at bounding box center [139, 20] width 15 height 17
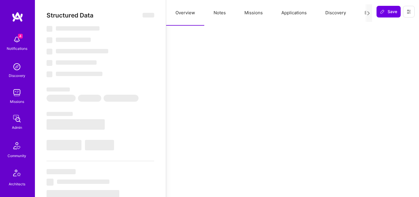
click at [359, 14] on button "Evaluation" at bounding box center [375, 13] width 40 height 26
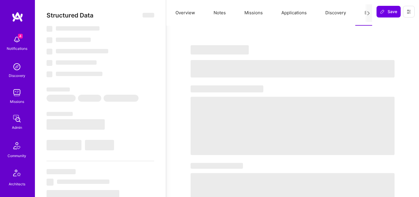
select select "Right Now"
select select "5"
select select "7"
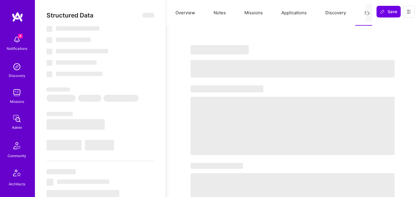
select select "US"
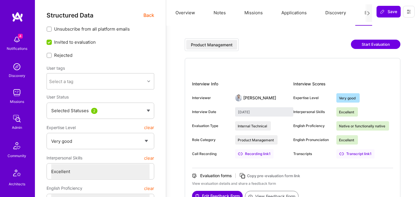
click at [369, 47] on button "Start Evaluation" at bounding box center [375, 44] width 49 height 9
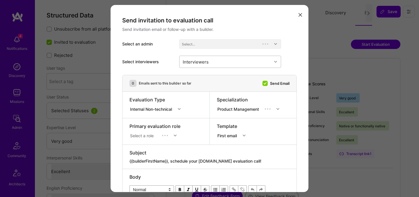
click at [218, 57] on div "Interviewers" at bounding box center [226, 62] width 92 height 12
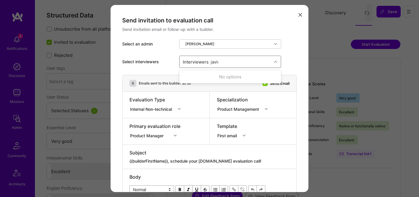
type input "javier"
checkbox input "true"
type input "toby"
checkbox input "true"
type input "nick"
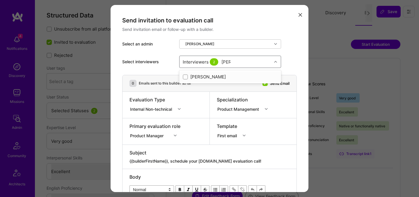
checkbox input "true"
type input "wil"
checkbox input "true"
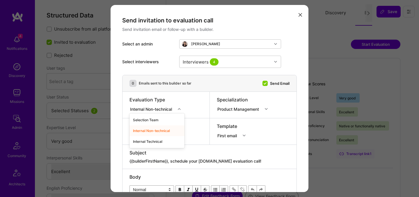
click at [156, 110] on div "Internal Non-technical" at bounding box center [152, 109] width 44 height 6
click at [148, 143] on div "Internal Technical" at bounding box center [157, 141] width 55 height 11
click at [148, 135] on div "Product Manager" at bounding box center [155, 135] width 51 height 6
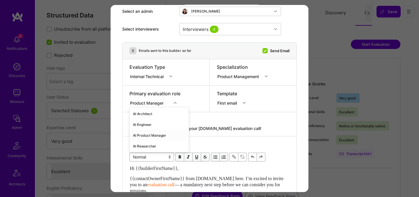
scroll to position [33, 0]
click at [148, 134] on div "AI Product Manager" at bounding box center [159, 135] width 59 height 11
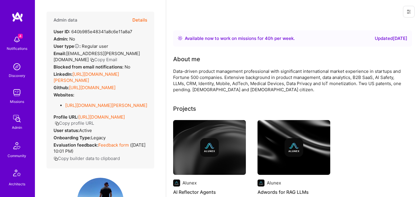
click at [140, 22] on button "Details" at bounding box center [139, 20] width 15 height 17
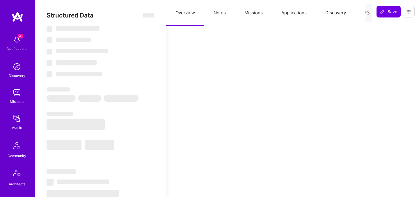
click at [362, 13] on button "Evaluation" at bounding box center [375, 13] width 40 height 26
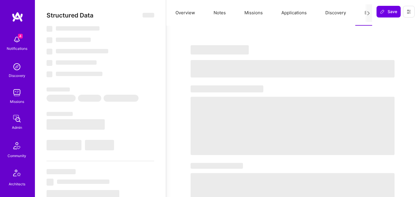
select select "Right Now"
select select "7"
select select "4"
select select "7"
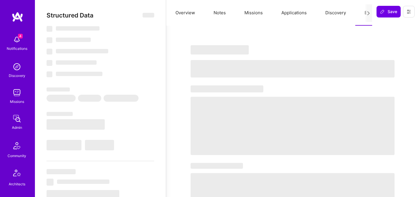
select select "US"
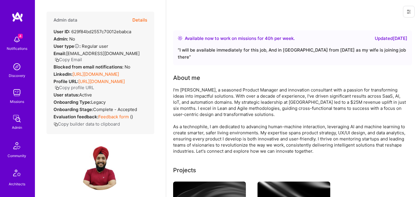
click at [139, 20] on button "Details" at bounding box center [139, 20] width 15 height 17
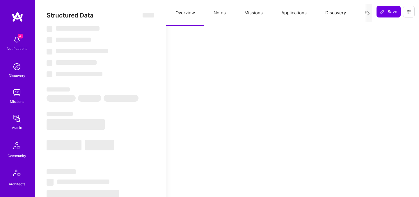
click at [363, 11] on button "Evaluation" at bounding box center [375, 13] width 40 height 26
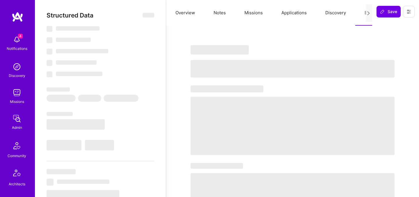
select select "Right Now"
select select "5"
select select "4"
select select "7"
select select "6"
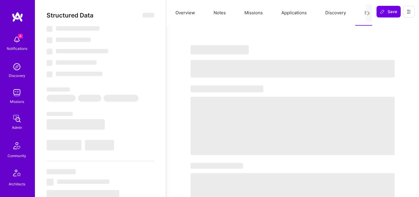
select select "FI"
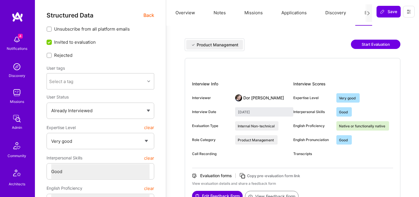
click at [373, 42] on button "Start Evaluation" at bounding box center [375, 44] width 49 height 9
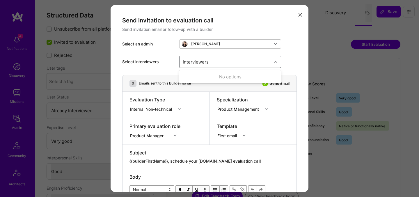
click at [198, 63] on div "Interviewers" at bounding box center [195, 61] width 29 height 8
type input "javier"
checkbox input "true"
type input "nick"
checkbox input "true"
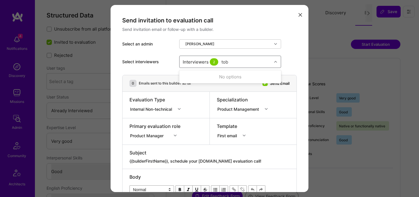
type input "toby"
checkbox input "true"
type input "Wil"
checkbox input "true"
click at [292, 49] on div "Select interviewers Interviewers 4" at bounding box center [209, 62] width 175 height 26
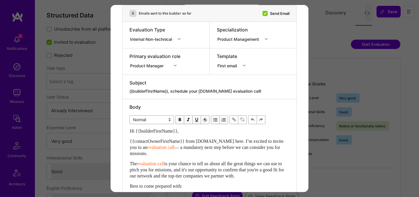
scroll to position [68, 0]
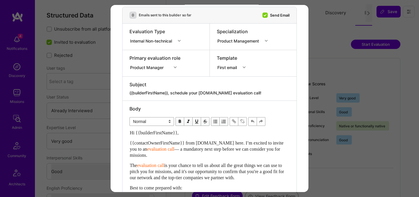
click at [165, 41] on div "Internal Non-technical" at bounding box center [152, 41] width 44 height 6
click at [159, 73] on div "Internal Technical" at bounding box center [157, 73] width 55 height 11
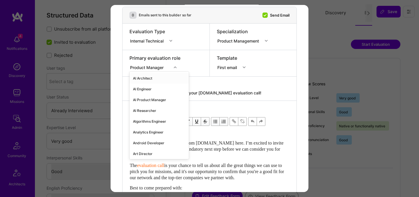
click at [157, 68] on div "Product Manager" at bounding box center [148, 67] width 36 height 6
click at [152, 100] on div "AI Product Manager" at bounding box center [159, 99] width 59 height 11
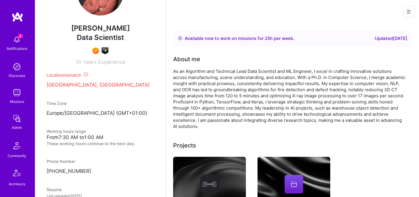
scroll to position [186, 0]
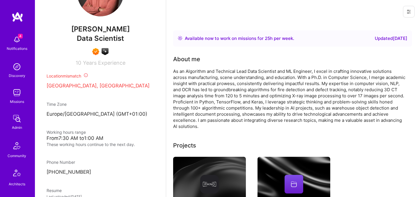
click at [92, 33] on span "[PERSON_NAME]" at bounding box center [101, 29] width 108 height 9
copy span "[PERSON_NAME]"
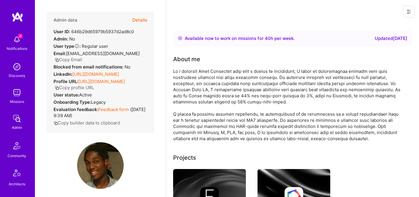
click at [144, 20] on button "Details" at bounding box center [139, 20] width 15 height 17
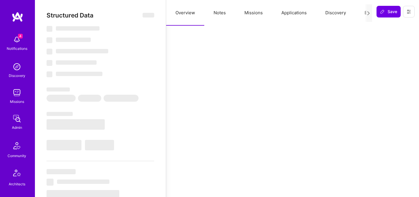
click at [363, 12] on button "Evaluation" at bounding box center [375, 13] width 40 height 26
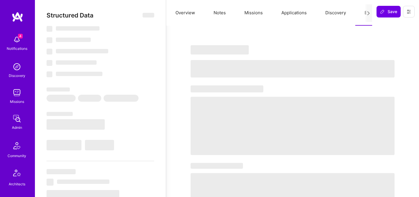
select select "Right Now"
select select "5"
select select "7"
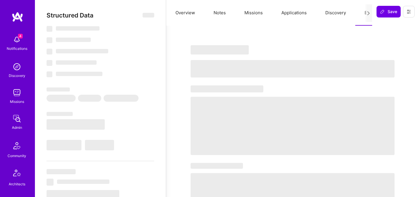
select select "NL"
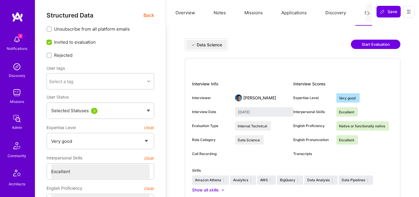
click at [363, 45] on button "Start Evaluation" at bounding box center [375, 44] width 49 height 9
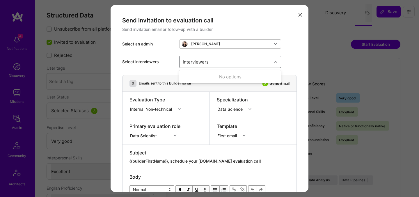
click at [221, 61] on div "Interviewers" at bounding box center [226, 62] width 92 height 12
type input "pedro"
checkbox input "true"
type input "mosta"
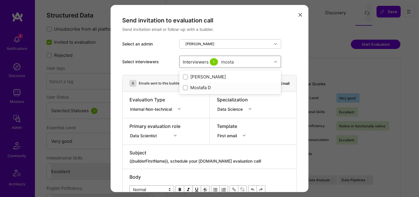
checkbox input "true"
type input "luis"
checkbox input "true"
type input "tomi"
checkbox input "true"
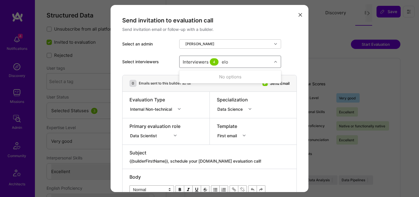
type input "elon"
click at [202, 76] on div "Elon Salfati" at bounding box center [230, 77] width 95 height 6
checkbox input "true"
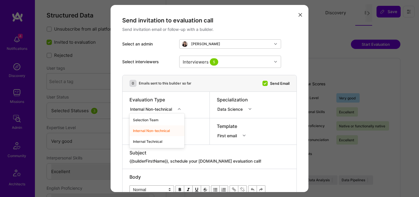
click at [165, 110] on div "Internal Non-technical" at bounding box center [152, 109] width 44 height 6
click at [153, 142] on div "Internal Technical" at bounding box center [157, 141] width 55 height 11
click at [153, 137] on div "Data Scientist" at bounding box center [155, 135] width 51 height 6
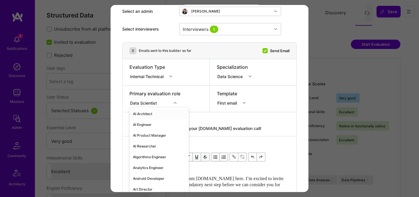
click at [153, 102] on div "Data Scientist" at bounding box center [144, 103] width 29 height 6
click at [142, 126] on div "AI Engineer" at bounding box center [159, 124] width 59 height 11
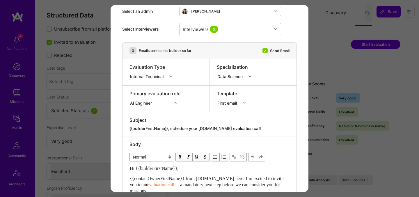
click at [178, 118] on div "Subject" at bounding box center [210, 120] width 160 height 6
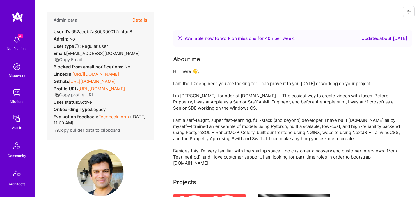
click at [141, 21] on button "Details" at bounding box center [139, 20] width 15 height 17
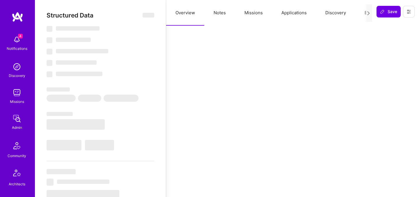
click at [362, 13] on button "Evaluation" at bounding box center [375, 13] width 40 height 26
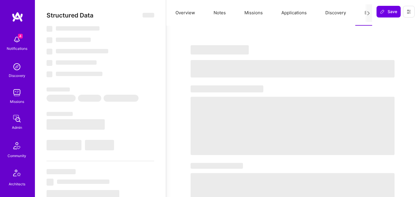
select select "Right Now"
select select "5"
select select "7"
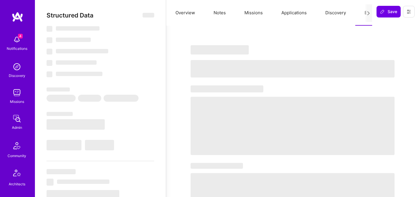
select select "US"
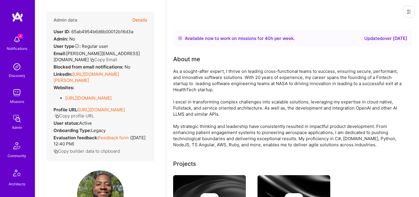
click at [138, 20] on button "Details" at bounding box center [139, 20] width 15 height 17
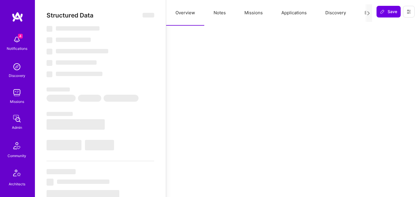
click at [364, 12] on button "Evaluation" at bounding box center [375, 13] width 40 height 26
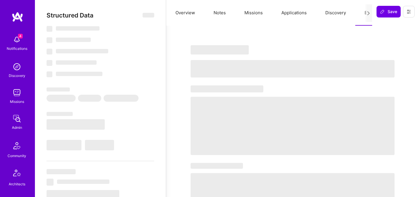
select select "Right Now"
select select "5"
select select "4"
select select "7"
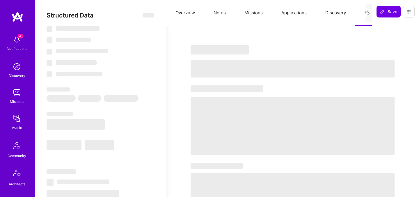
select select "US"
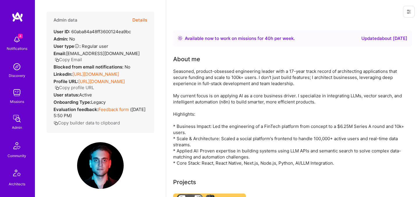
click at [142, 21] on button "Details" at bounding box center [139, 20] width 15 height 17
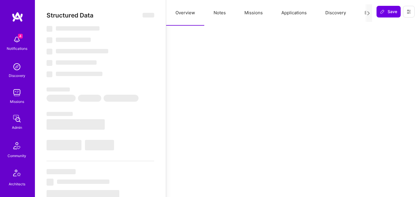
click at [363, 13] on button "Evaluation" at bounding box center [375, 13] width 40 height 26
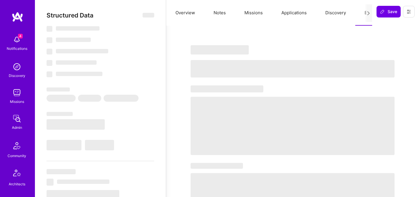
select select "Right Now"
select select "5"
select select "4"
select select "7"
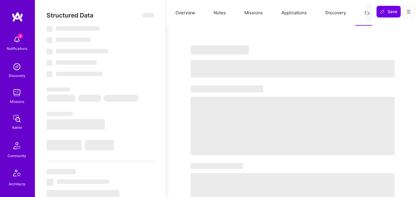
select select "DE"
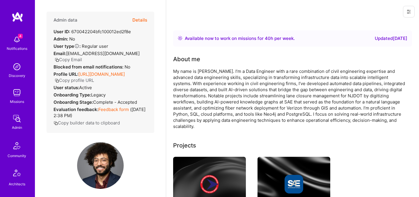
click at [143, 24] on button "Details" at bounding box center [139, 20] width 15 height 17
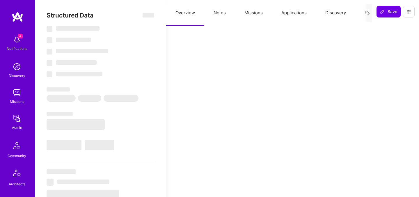
click at [363, 14] on button "Evaluation" at bounding box center [375, 13] width 40 height 26
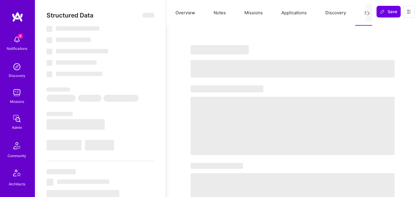
select select "Right Now"
select select "5"
select select "4"
select select "7"
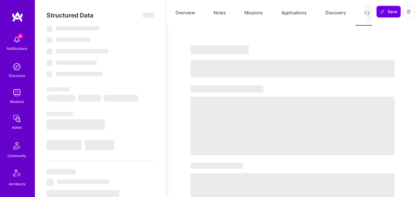
select select "US"
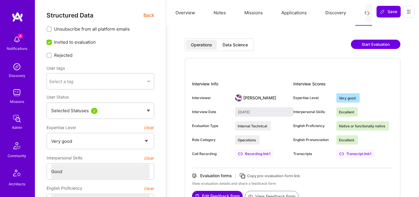
click at [229, 44] on div "Data Science" at bounding box center [235, 45] width 25 height 6
type input "[DATE]"
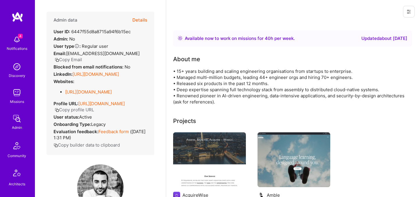
click at [144, 21] on button "Details" at bounding box center [139, 20] width 15 height 17
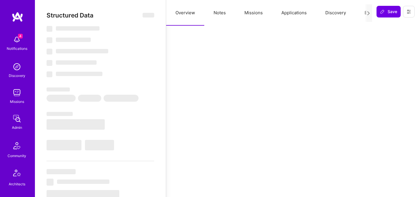
click at [364, 12] on button "Evaluation" at bounding box center [375, 13] width 40 height 26
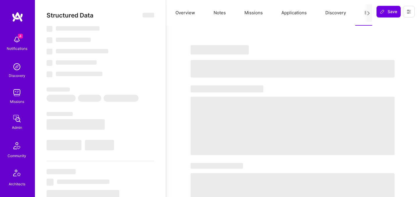
select select "Right Now"
select select "5"
select select "4"
select select "6"
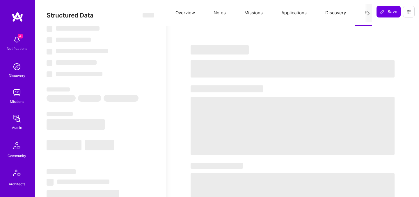
select select "GB"
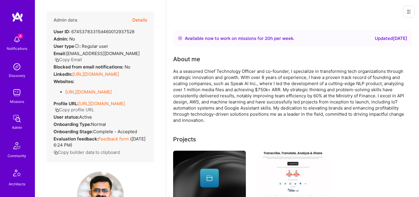
click at [142, 20] on button "Details" at bounding box center [139, 20] width 15 height 17
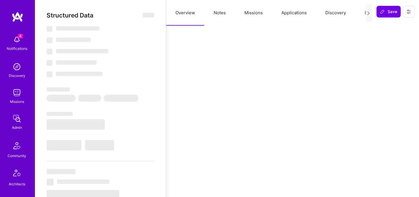
click at [362, 14] on button "Evaluation" at bounding box center [375, 13] width 40 height 26
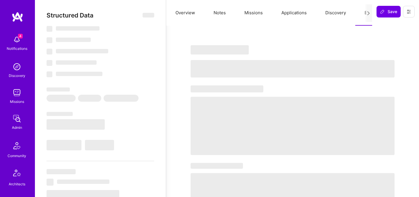
select select "Right Now"
select select "5"
select select "7"
select select "6"
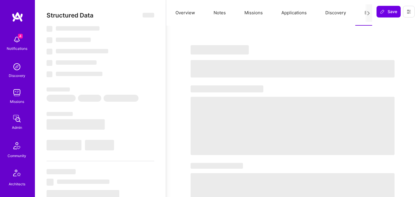
select select "CA"
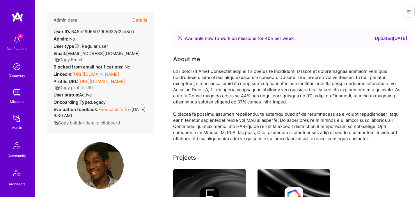
click at [139, 21] on button "Details" at bounding box center [139, 20] width 15 height 17
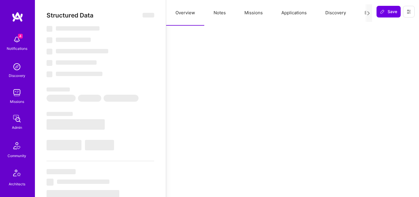
click at [253, 12] on button "Missions" at bounding box center [253, 13] width 37 height 26
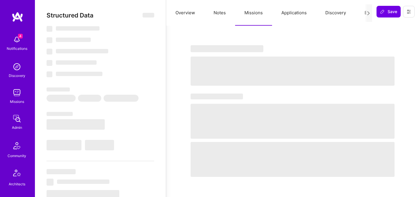
select select "Right Now"
select select "5"
select select "7"
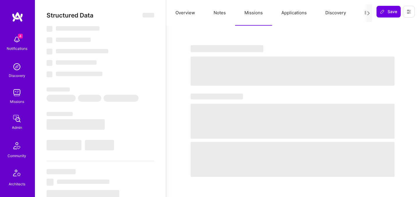
select select "NL"
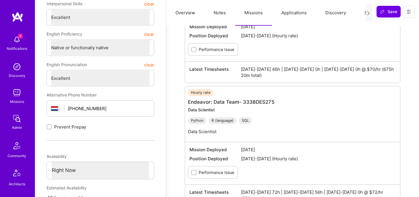
scroll to position [132, 0]
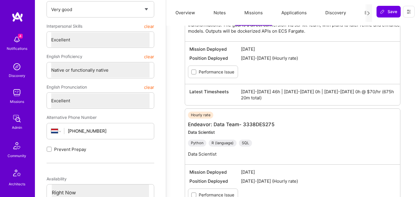
click at [284, 14] on button "Applications" at bounding box center [294, 13] width 44 height 26
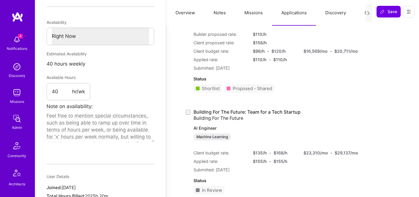
scroll to position [307, 0]
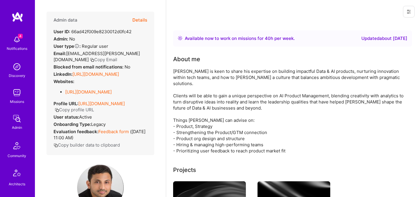
click at [144, 20] on button "Details" at bounding box center [139, 20] width 15 height 17
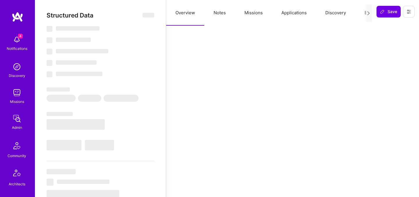
click at [364, 13] on button "Evaluation" at bounding box center [375, 13] width 40 height 26
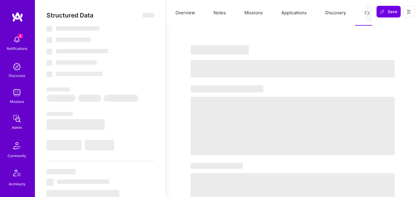
select select "Right Now"
select select "7"
select select "4"
select select "7"
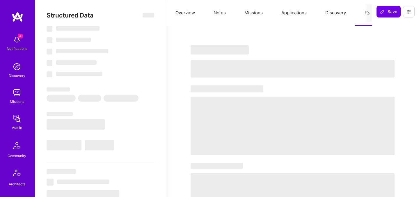
select select "US"
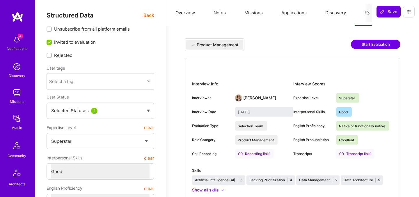
click at [370, 43] on button "Start Evaluation" at bounding box center [375, 44] width 49 height 9
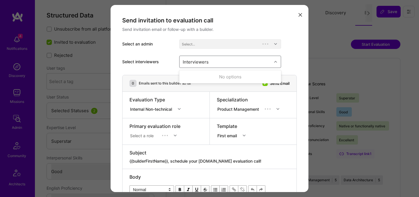
click at [208, 62] on div "Interviewers" at bounding box center [195, 61] width 29 height 8
type input "[PERSON_NAME]"
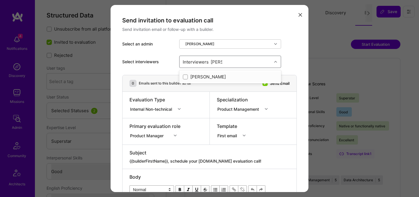
checkbox input "true"
type input "[PERSON_NAME]"
checkbox input "true"
type input "[PERSON_NAME]"
checkbox input "true"
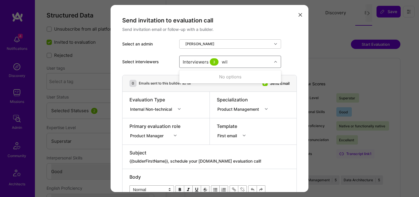
type input "[PERSON_NAME]"
checkbox input "true"
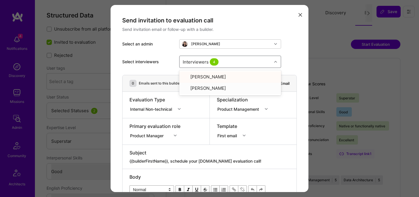
click at [163, 108] on div "Internal Non-technical" at bounding box center [152, 109] width 44 height 6
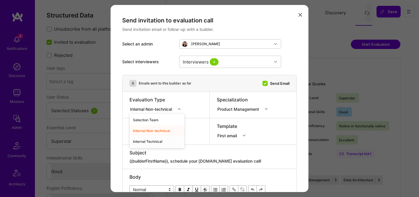
click at [155, 146] on div "Internal Technical" at bounding box center [157, 141] width 55 height 11
click at [154, 135] on div "Product Manager" at bounding box center [155, 135] width 51 height 6
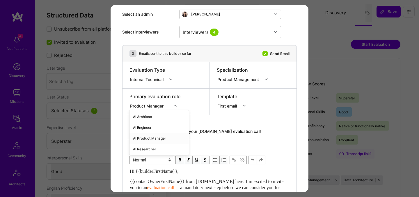
scroll to position [33, 0]
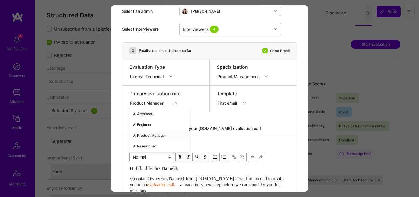
click at [151, 134] on div "AI Product Manager" at bounding box center [159, 135] width 59 height 11
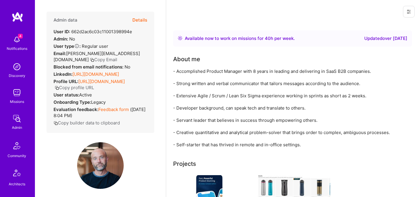
click at [140, 19] on button "Details" at bounding box center [139, 20] width 15 height 17
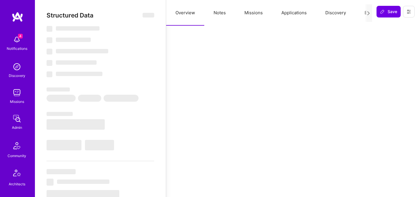
click at [362, 12] on button "Evaluation" at bounding box center [375, 13] width 40 height 26
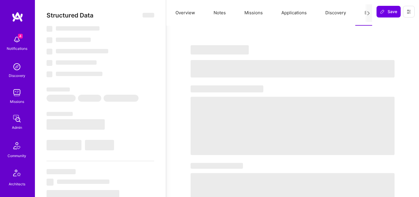
select select "Right Now"
select select "4"
select select "7"
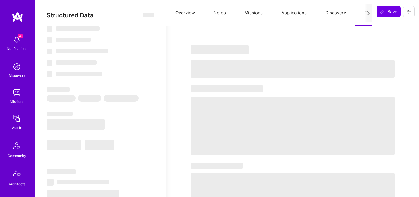
select select "US"
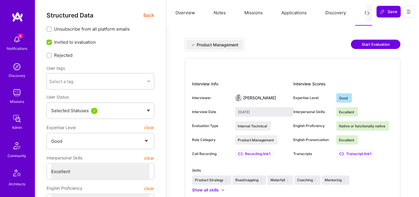
click at [376, 45] on button "Start Evaluation" at bounding box center [375, 44] width 49 height 9
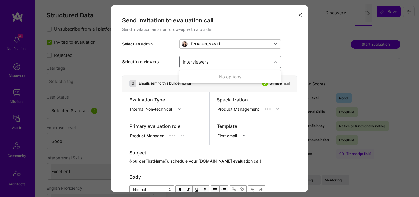
click at [224, 66] on div "Interviewers" at bounding box center [226, 62] width 92 height 12
type input "javier"
checkbox input "true"
type input "nick"
checkbox input "true"
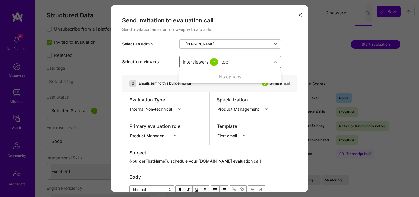
type input "[PERSON_NAME]"
checkbox input "true"
type input "wil s"
click at [208, 78] on div "Wil Schmor" at bounding box center [230, 77] width 95 height 6
checkbox input "true"
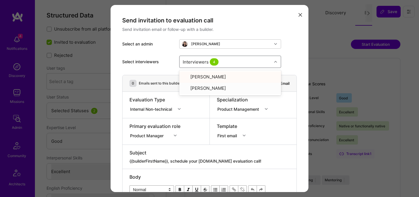
click at [165, 102] on div "Evaluation Type" at bounding box center [157, 99] width 55 height 6
click at [161, 110] on div "Internal Non-technical" at bounding box center [152, 109] width 44 height 6
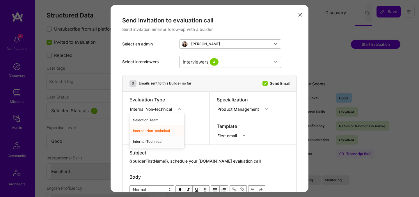
click at [153, 139] on div "Internal Technical" at bounding box center [157, 141] width 55 height 11
click at [154, 132] on div "Product Manager" at bounding box center [155, 135] width 51 height 6
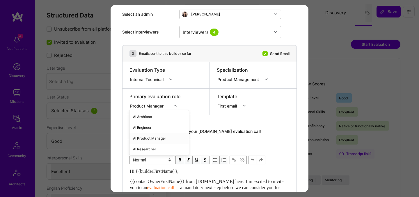
scroll to position [33, 0]
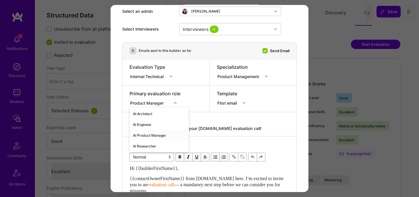
click at [145, 134] on div "AI Product Manager" at bounding box center [159, 135] width 59 height 11
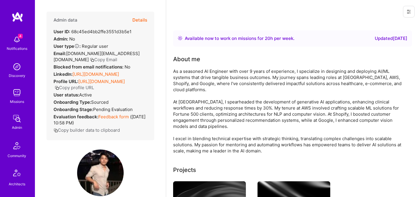
click at [146, 19] on button "Details" at bounding box center [139, 20] width 15 height 17
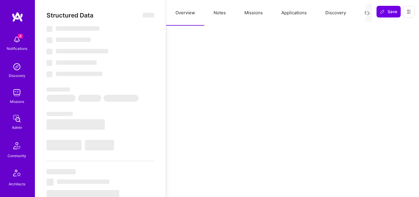
select select "Right Now"
select select "Verified"
select select "US"
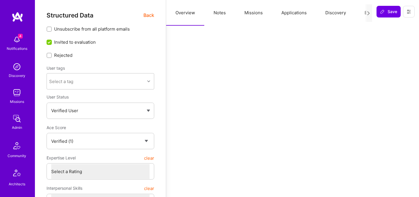
click at [361, 13] on button "Evaluation" at bounding box center [375, 13] width 40 height 26
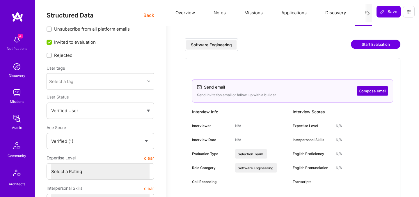
click at [150, 14] on span "Back" at bounding box center [149, 15] width 11 height 7
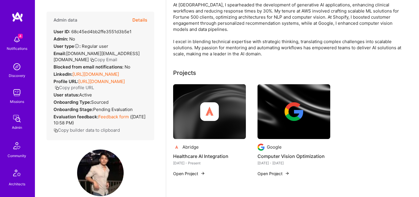
click at [141, 20] on button "Details" at bounding box center [139, 20] width 15 height 17
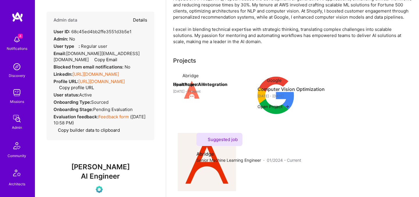
type textarea "x"
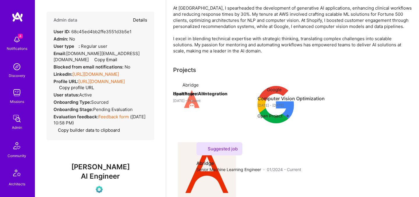
select select "Verified"
select select "US"
select select "Right Now"
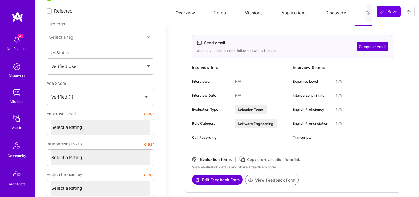
scroll to position [5, 0]
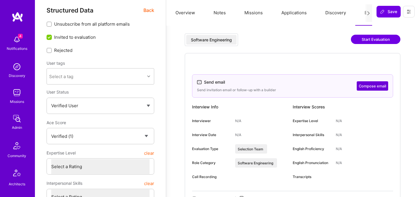
click at [152, 10] on span "Back" at bounding box center [149, 10] width 11 height 7
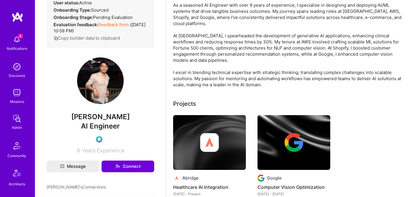
scroll to position [102, 0]
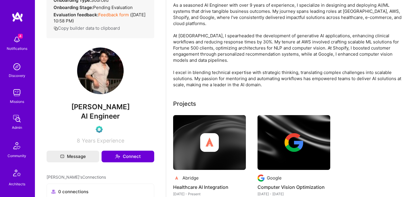
click at [101, 111] on span "Tony Ren" at bounding box center [101, 106] width 108 height 9
copy span "Tony Ren"
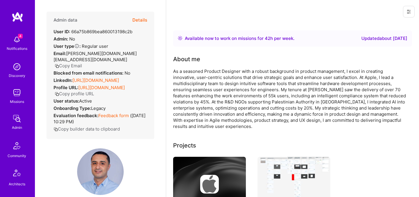
click at [142, 22] on button "Details" at bounding box center [139, 20] width 15 height 17
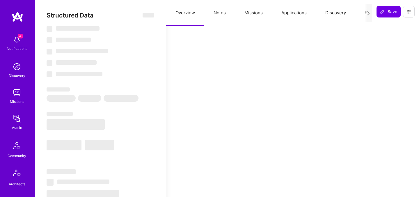
click at [362, 12] on button "Evaluation" at bounding box center [375, 13] width 40 height 26
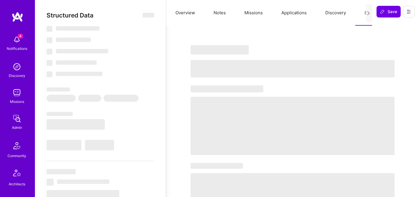
select select "Right Now"
select select "5"
select select "7"
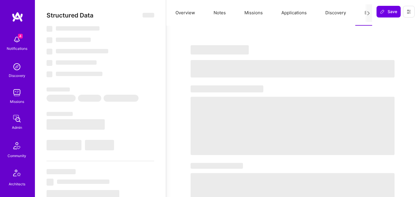
select select "PS"
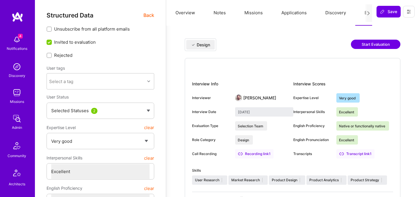
click at [366, 45] on button "Start Evaluation" at bounding box center [375, 44] width 49 height 9
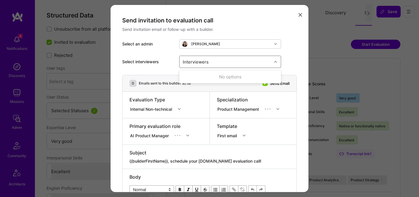
click at [215, 65] on div "Interviewers" at bounding box center [226, 62] width 92 height 12
type input "javier"
checkbox input "true"
type input "nick"
checkbox input "true"
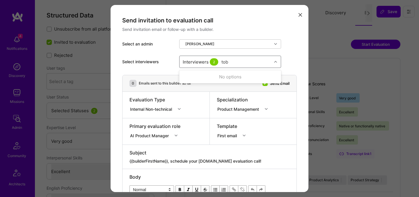
type input "toby"
checkbox input "true"
type input "wil s"
click at [205, 76] on div "No options" at bounding box center [230, 76] width 102 height 11
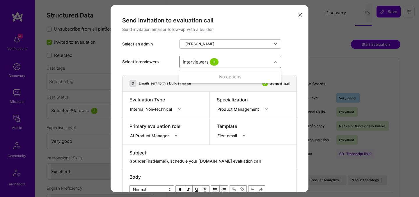
click at [240, 61] on div "Interviewers 3 wil s" at bounding box center [226, 62] width 92 height 12
type input "[PERSON_NAME]"
click at [202, 77] on div "[PERSON_NAME]" at bounding box center [230, 77] width 95 height 6
checkbox input "true"
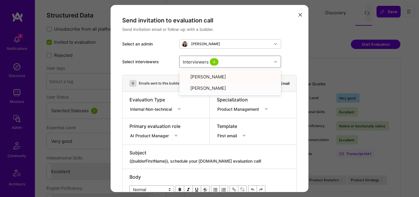
click at [161, 108] on div "Internal Non-technical" at bounding box center [152, 109] width 44 height 6
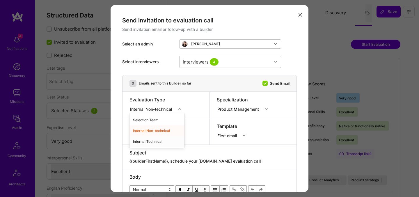
click at [150, 140] on div "Internal Technical" at bounding box center [157, 141] width 55 height 11
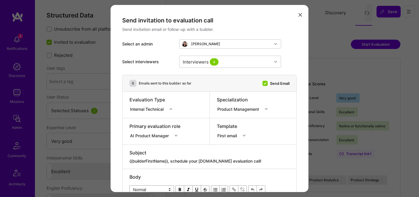
click at [150, 136] on div "AI Product Manager" at bounding box center [156, 135] width 52 height 6
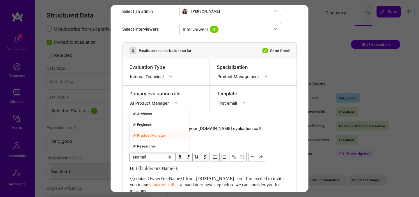
scroll to position [33, 0]
click at [150, 133] on div "AI Product Manager" at bounding box center [159, 135] width 59 height 11
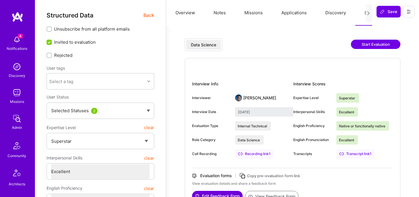
select select "7"
select select "US"
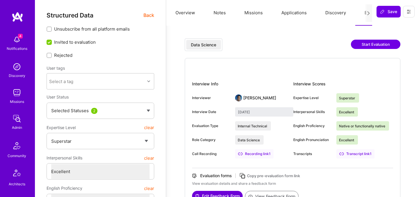
select select "Right Now"
click at [146, 14] on span "Back" at bounding box center [149, 15] width 11 height 7
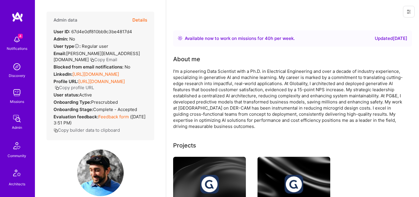
click at [85, 77] on div "LinkedIn: [URL][DOMAIN_NAME]" at bounding box center [86, 74] width 65 height 6
click at [85, 72] on link "[URL][DOMAIN_NAME]" at bounding box center [95, 74] width 47 height 6
click at [144, 18] on button "Details" at bounding box center [139, 20] width 15 height 17
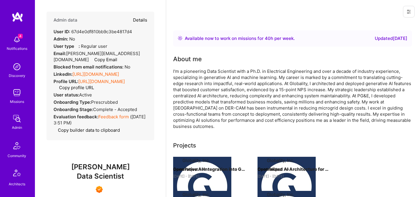
type textarea "x"
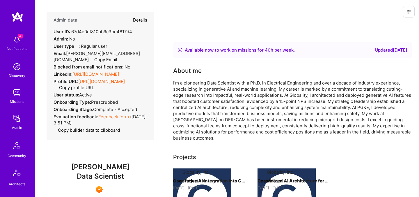
select select "7"
select select "US"
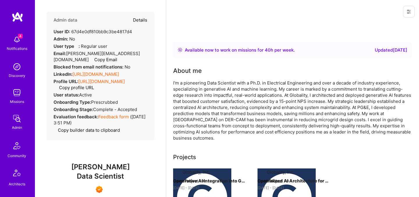
select select "Right Now"
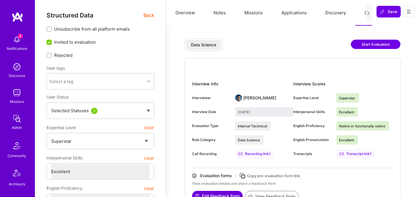
click at [377, 46] on button "Start Evaluation" at bounding box center [375, 44] width 49 height 9
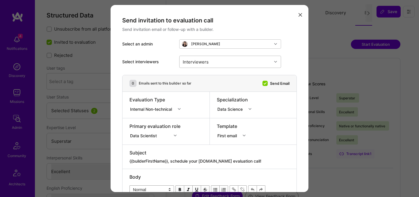
click at [219, 60] on div "Interviewers" at bounding box center [226, 62] width 92 height 12
click at [171, 132] on div "Data Scientist" at bounding box center [155, 135] width 51 height 6
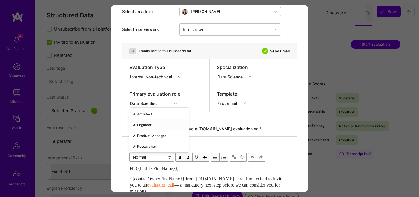
scroll to position [33, 0]
click at [151, 125] on div "AI Engineer" at bounding box center [159, 124] width 59 height 11
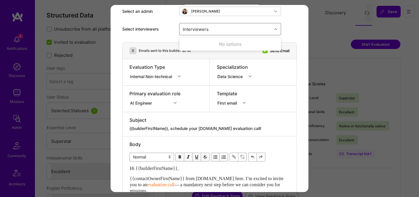
click at [230, 31] on div "Interviewers" at bounding box center [226, 29] width 92 height 12
type input "[PERSON_NAME]"
checkbox input "true"
type input "mosta"
checkbox input "true"
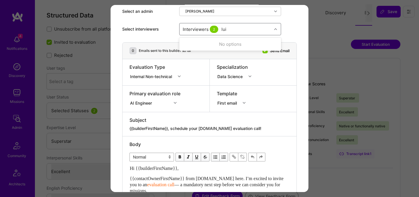
type input "[PERSON_NAME]"
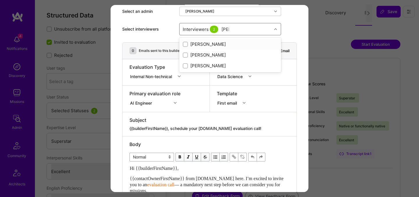
checkbox input "true"
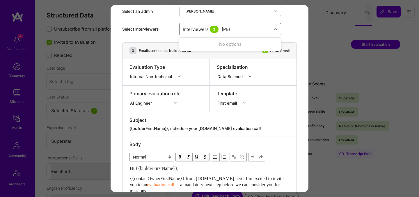
type input "tomi"
checkbox input "true"
type input "elon"
checkbox input "true"
click at [141, 79] on div "Internal Non-technical" at bounding box center [152, 76] width 44 height 6
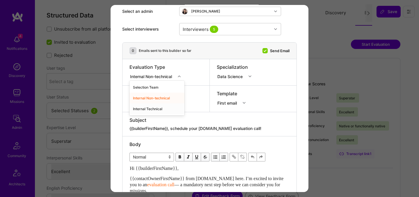
click at [138, 111] on div "Internal Technical" at bounding box center [157, 108] width 55 height 11
click at [140, 104] on div "AI Engineer" at bounding box center [142, 103] width 24 height 6
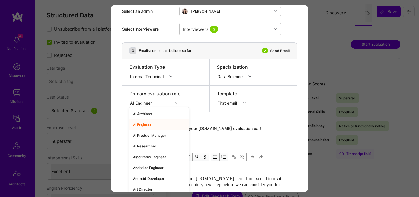
click at [144, 124] on div "AI Engineer" at bounding box center [159, 124] width 59 height 11
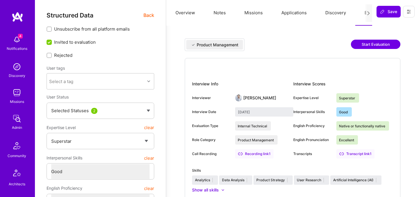
select select "7"
select select "4"
select select "7"
select select "US"
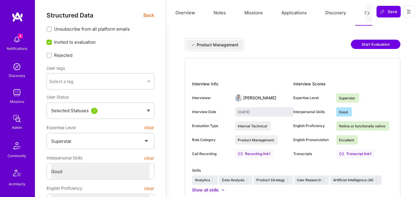
select select "Right Now"
click at [365, 42] on button "Start Evaluation" at bounding box center [375, 44] width 49 height 9
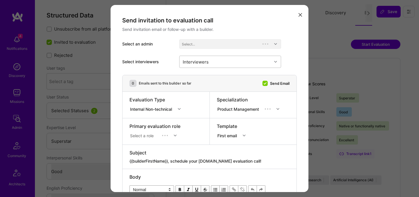
click at [222, 62] on div "Interviewers" at bounding box center [226, 62] width 92 height 12
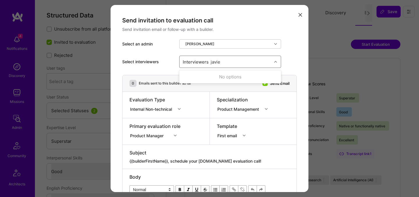
type input "javier"
checkbox input "true"
type input "toby"
checkbox input "true"
type input "nick"
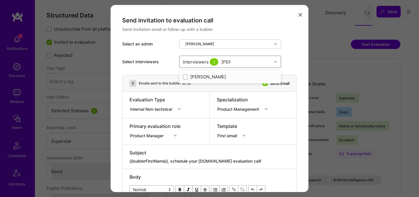
checkbox input "true"
type input "wil s"
checkbox input "true"
click at [154, 111] on div "Internal Non-technical" at bounding box center [152, 109] width 44 height 6
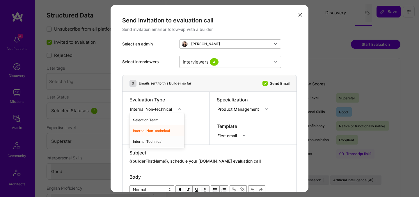
click at [151, 141] on div "Internal Technical" at bounding box center [157, 141] width 55 height 11
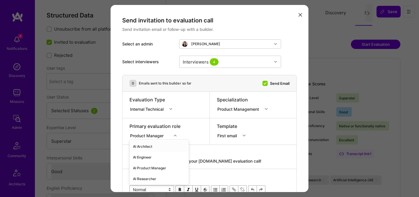
click at [151, 132] on div "option AI Architect focused, 1 of 70. 70 results available. Use Up and Down to …" at bounding box center [155, 135] width 51 height 6
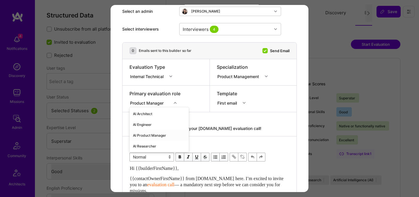
click at [151, 133] on div "AI Product Manager" at bounding box center [159, 135] width 59 height 11
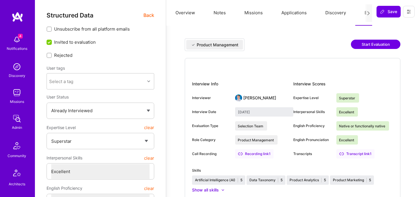
select select "7"
select select "US"
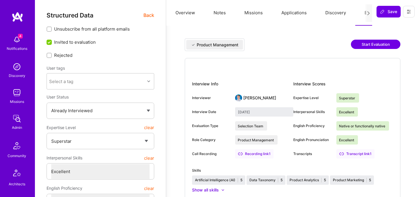
select select "Right Now"
click at [361, 47] on button "Start Evaluation" at bounding box center [375, 44] width 49 height 9
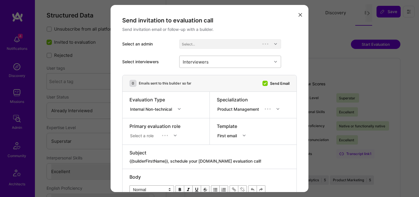
click at [223, 65] on div "Interviewers" at bounding box center [226, 62] width 92 height 12
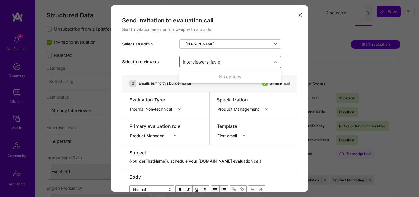
type input "[PERSON_NAME]"
checkbox input "true"
type input "[PERSON_NAME]"
checkbox input "true"
type input "[PERSON_NAME]"
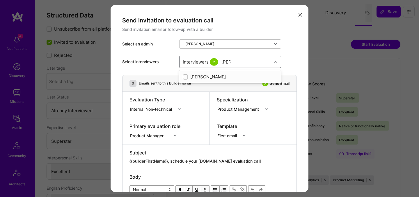
checkbox input "true"
type input "e"
type input "[PERSON_NAME]"
click at [202, 77] on div "[PERSON_NAME]" at bounding box center [230, 77] width 95 height 6
checkbox input "true"
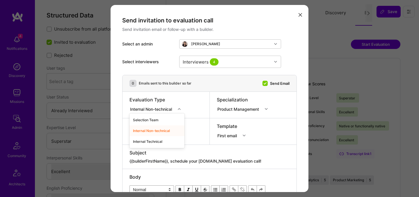
click at [164, 108] on div "Internal Non-technical" at bounding box center [152, 109] width 44 height 6
click at [147, 138] on div "Internal Technical" at bounding box center [157, 141] width 55 height 11
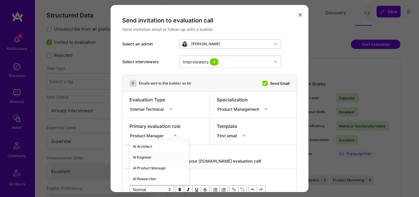
click at [152, 135] on div "option AI Engineer focused, 2 of 70. 70 results available. Use Up and Down to c…" at bounding box center [155, 135] width 51 height 6
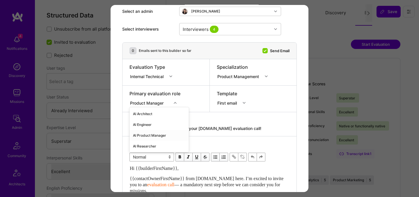
click at [150, 135] on div "AI Product Manager" at bounding box center [159, 135] width 59 height 11
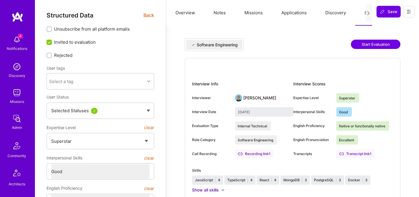
select select "7"
select select "4"
select select "7"
select select "US"
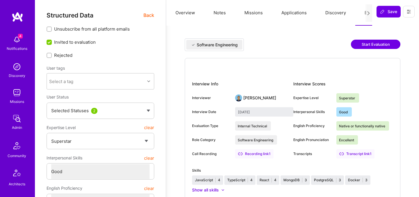
select select "Right Now"
click at [150, 15] on span "Back" at bounding box center [149, 15] width 11 height 7
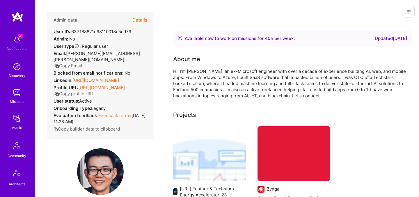
click at [143, 21] on button "Details" at bounding box center [139, 20] width 15 height 17
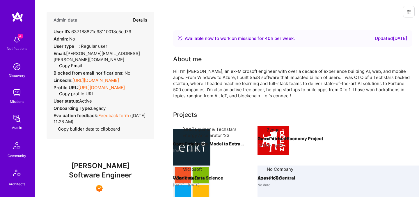
type textarea "x"
select select "7"
select select "4"
select select "7"
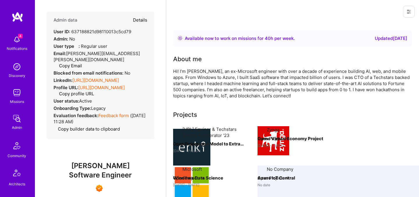
select select "US"
select select "Right Now"
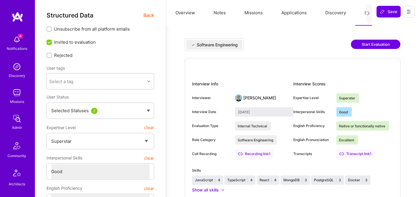
click at [300, 13] on button "Applications" at bounding box center [294, 13] width 44 height 26
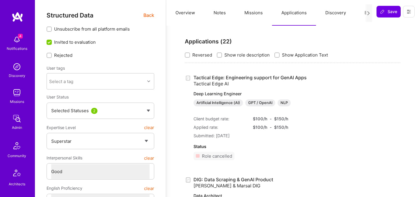
click at [360, 13] on button "Evaluation" at bounding box center [375, 13] width 40 height 26
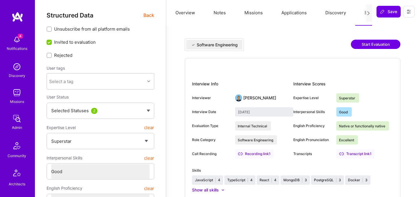
click at [148, 17] on span "Back" at bounding box center [149, 15] width 11 height 7
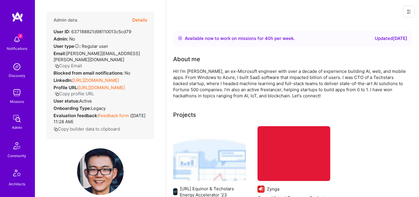
click at [99, 77] on link "[URL][DOMAIN_NAME]" at bounding box center [95, 80] width 47 height 6
click at [144, 20] on button "Details" at bounding box center [139, 20] width 15 height 17
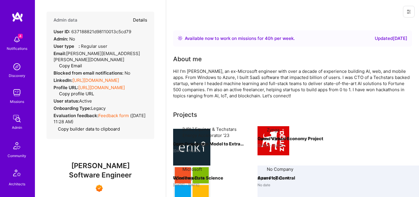
type textarea "x"
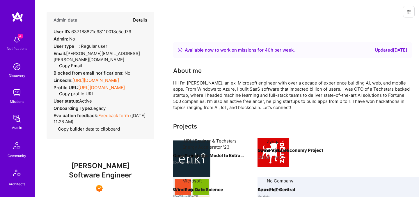
select select "7"
select select "4"
select select "7"
select select "US"
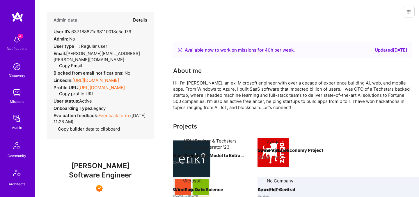
select select "Right Now"
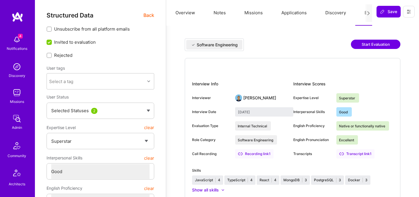
click at [366, 42] on button "Start Evaluation" at bounding box center [375, 44] width 49 height 9
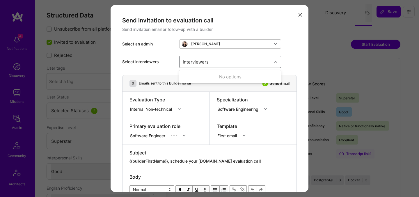
click at [256, 62] on div "Interviewers" at bounding box center [226, 62] width 92 height 12
type input "[PERSON_NAME]"
checkbox input "true"
type input "mostafa"
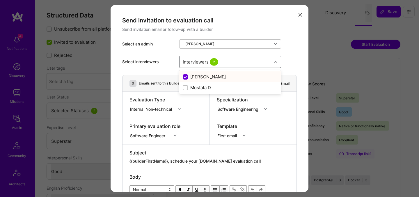
checkbox input "false"
checkbox input "true"
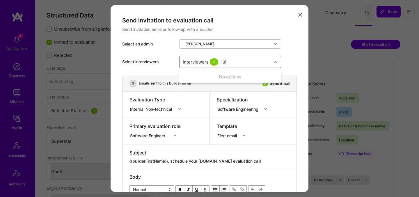
type input "[PERSON_NAME]"
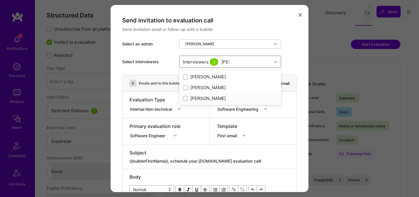
checkbox input "true"
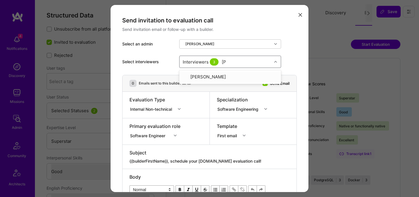
type input "tomi"
checkbox input "true"
type input "elon"
checkbox input "true"
click at [159, 109] on div "Internal Non-technical" at bounding box center [152, 109] width 44 height 6
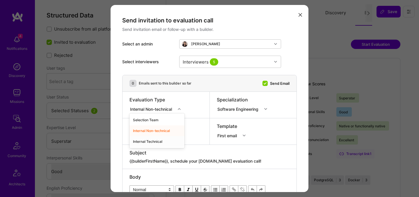
click at [150, 139] on div "Internal Technical" at bounding box center [157, 141] width 55 height 11
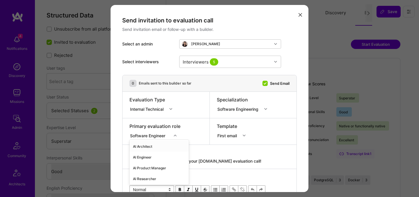
scroll to position [33, 0]
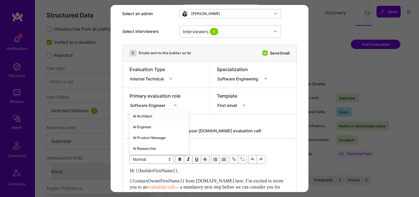
click at [154, 107] on div "option AI Architect focused, 1 of 70. 70 results available. Use Up and Down to …" at bounding box center [155, 104] width 51 height 6
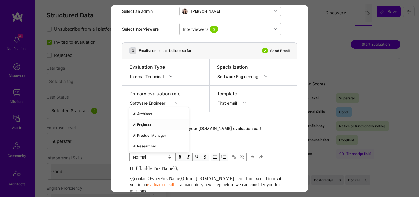
click at [146, 124] on div "AI Engineer" at bounding box center [159, 124] width 59 height 11
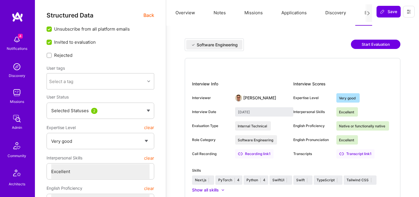
select select "5"
select select "7"
select select "US"
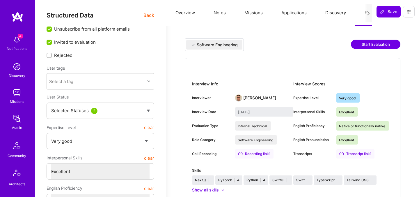
select select "Right Now"
click at [149, 17] on span "Back" at bounding box center [149, 15] width 11 height 7
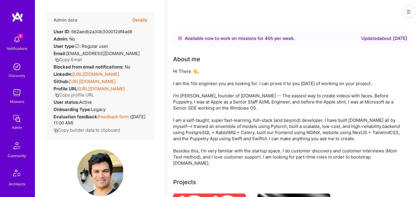
click at [143, 19] on button "Details" at bounding box center [139, 20] width 15 height 17
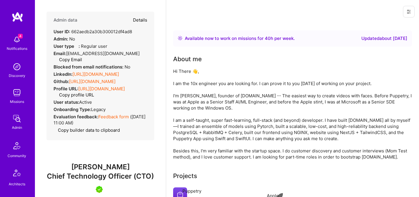
type textarea "x"
select select "5"
select select "7"
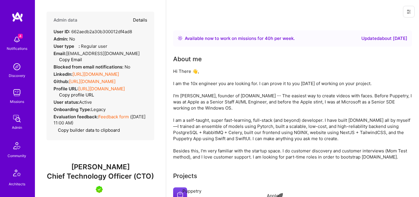
select select "US"
select select "Right Now"
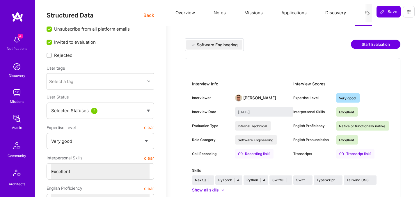
click at [367, 43] on button "Start Evaluation" at bounding box center [375, 44] width 49 height 9
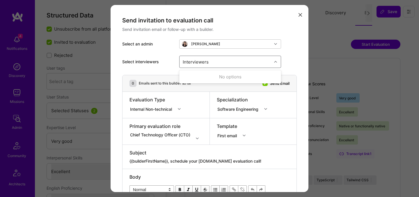
click at [213, 60] on div "Interviewers" at bounding box center [226, 62] width 92 height 12
type input "[PERSON_NAME]"
click at [212, 76] on div "[PERSON_NAME]" at bounding box center [230, 77] width 95 height 6
checkbox input "true"
type input "mostafa"
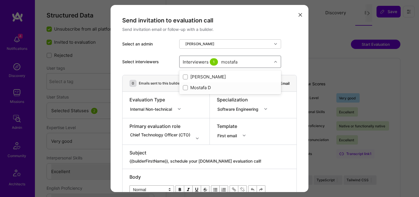
checkbox input "true"
type input "tomi"
checkbox input "true"
type input "[PERSON_NAME]"
checkbox input "true"
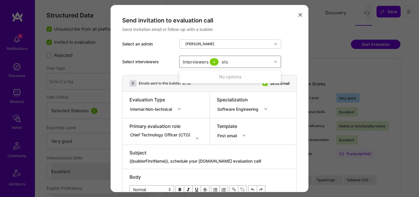
type input "elon"
checkbox input "true"
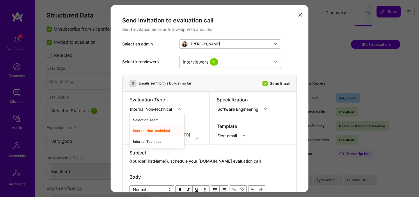
click at [149, 109] on div "Internal Non-technical" at bounding box center [152, 109] width 44 height 6
click at [146, 139] on div "Internal Technical" at bounding box center [157, 141] width 55 height 11
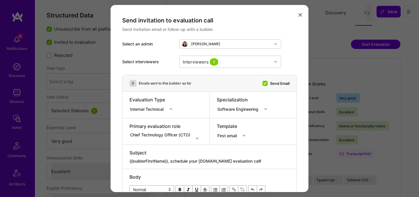
click at [148, 134] on div "Chief Technology Officer (CTO)" at bounding box center [166, 135] width 73 height 6
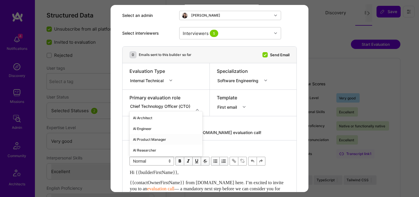
scroll to position [33, 0]
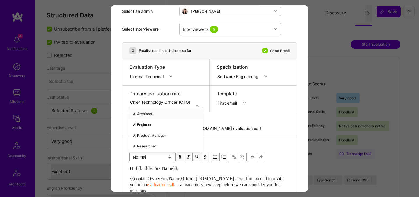
click at [150, 114] on div "AI Architect" at bounding box center [166, 113] width 73 height 11
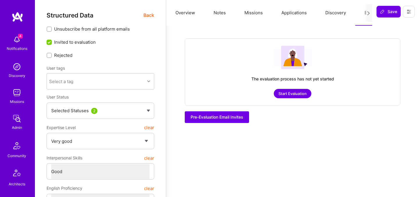
select select "5"
select select "4"
select select "7"
select select "US"
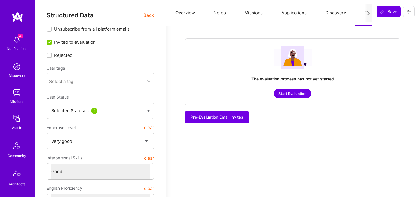
select select "Right Now"
click at [151, 16] on span "Back" at bounding box center [149, 15] width 11 height 7
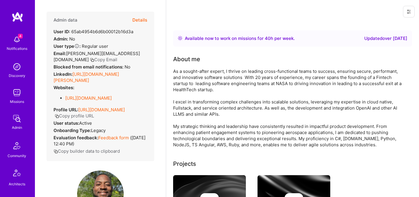
scroll to position [120, 0]
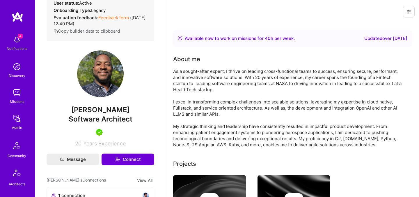
click at [88, 114] on span "[PERSON_NAME]" at bounding box center [101, 109] width 108 height 9
copy span "[PERSON_NAME]"
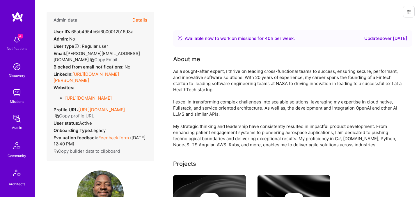
click at [100, 73] on link "[URL][DOMAIN_NAME][PERSON_NAME]" at bounding box center [86, 77] width 65 height 12
click at [143, 21] on button "Details" at bounding box center [139, 20] width 15 height 17
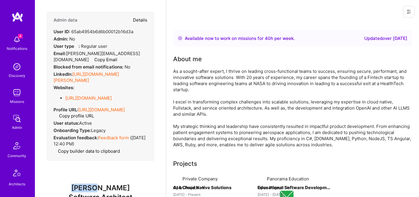
type textarea "x"
select select "5"
select select "4"
select select "7"
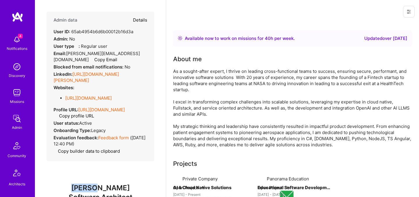
select select "US"
select select "Right Now"
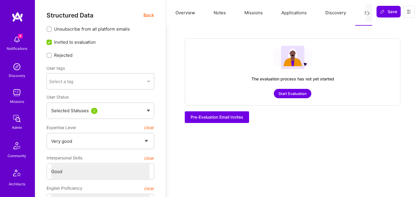
click at [295, 94] on button "Start Evaluation" at bounding box center [293, 93] width 38 height 9
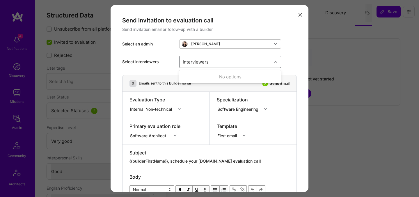
click at [213, 64] on div "Interviewers" at bounding box center [226, 62] width 92 height 12
type input "[PERSON_NAME]"
click at [226, 75] on div "[PERSON_NAME]" at bounding box center [230, 77] width 95 height 6
checkbox input "true"
type input "mostafa"
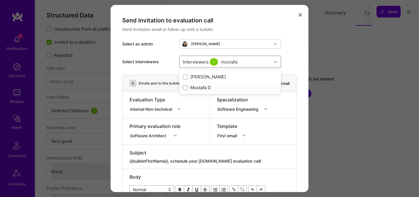
drag, startPoint x: 210, startPoint y: 77, endPoint x: 203, endPoint y: 86, distance: 11.5
click at [203, 87] on div "[PERSON_NAME] [PERSON_NAME] D" at bounding box center [230, 82] width 102 height 24
click at [203, 86] on div "Mostafa D" at bounding box center [230, 87] width 95 height 6
checkbox input "true"
type input "[PERSON_NAME]"
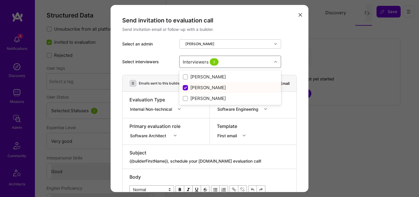
checkbox input "false"
checkbox input "true"
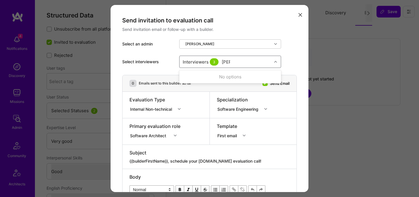
type input "tomi"
checkbox input "true"
type input "elon"
checkbox input "true"
click at [155, 110] on div "Internal Non-technical" at bounding box center [152, 109] width 44 height 6
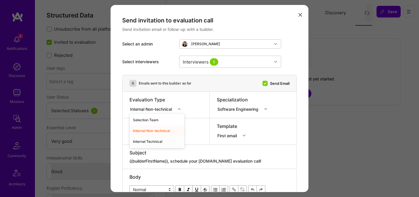
click at [144, 140] on div "Internal Technical" at bounding box center [157, 141] width 55 height 11
click at [170, 137] on div "Software Architect" at bounding box center [155, 135] width 51 height 6
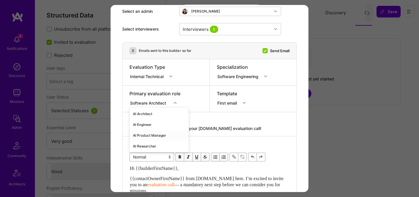
scroll to position [33, 0]
click at [149, 127] on div "AI Engineer" at bounding box center [159, 124] width 59 height 11
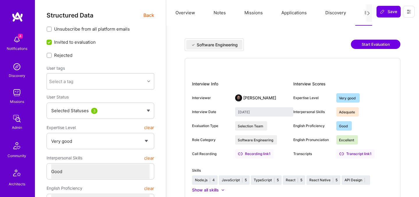
select select "5"
select select "4"
select select "7"
select select "DE"
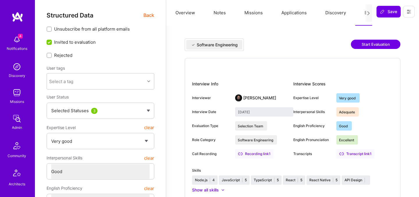
select select "Right Now"
click at [150, 18] on span "Back" at bounding box center [149, 15] width 11 height 7
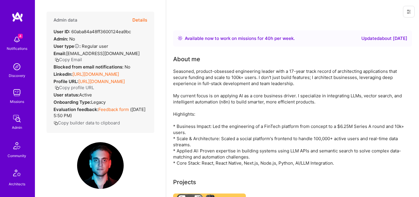
click at [103, 73] on link "[URL][DOMAIN_NAME]" at bounding box center [95, 74] width 47 height 6
click at [144, 20] on button "Details" at bounding box center [139, 20] width 15 height 17
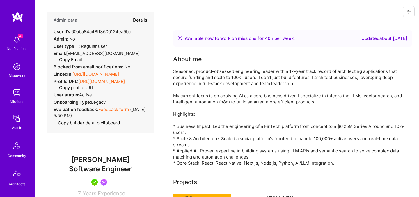
type textarea "x"
select select "5"
select select "4"
select select "7"
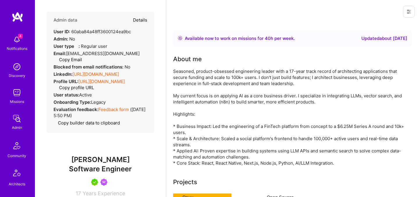
select select "DE"
select select "Right Now"
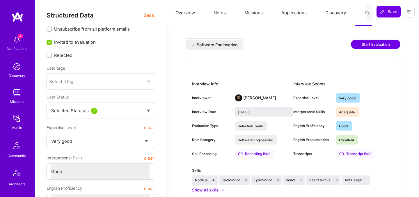
click at [366, 45] on button "Start Evaluation" at bounding box center [375, 44] width 49 height 9
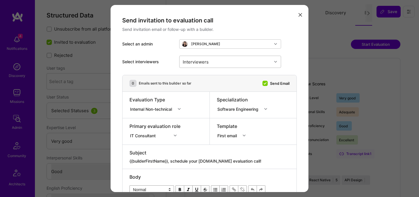
click at [245, 61] on div "Interviewers" at bounding box center [226, 62] width 92 height 12
type input "[PERSON_NAME]"
checkbox input "true"
type input "mostafa"
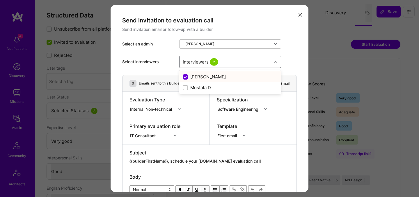
checkbox input "false"
checkbox input "true"
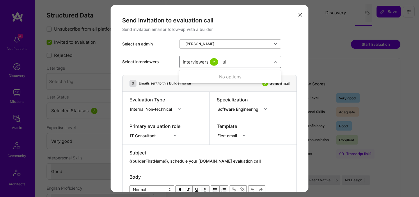
type input "[PERSON_NAME]"
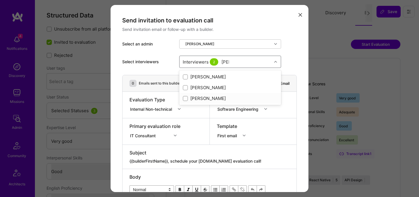
checkbox input "true"
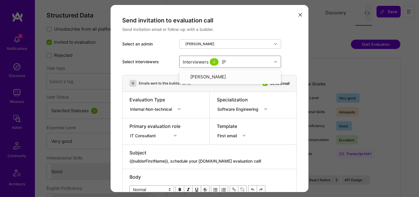
type input "tomi"
checkbox input "true"
type input "elon"
click at [196, 77] on div "[PERSON_NAME]" at bounding box center [230, 77] width 95 height 6
checkbox input "true"
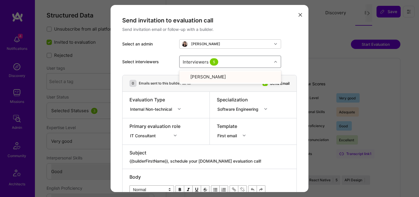
click at [148, 110] on div "Internal Non-technical" at bounding box center [152, 109] width 44 height 6
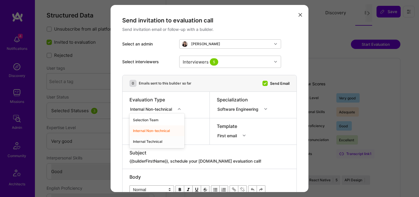
click at [142, 140] on div "Internal Technical" at bounding box center [157, 141] width 55 height 11
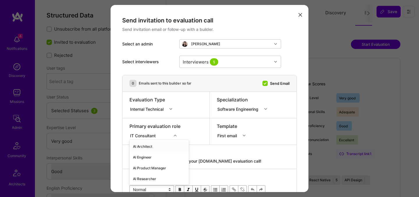
click at [144, 136] on div "option AI Architect focused, 1 of 70. 70 results available. Use Up and Down to …" at bounding box center [155, 135] width 51 height 6
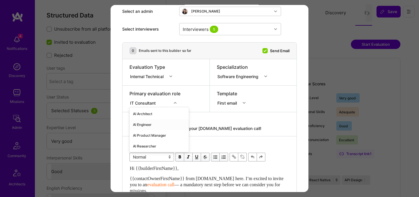
click at [144, 126] on div "AI Engineer" at bounding box center [159, 124] width 59 height 11
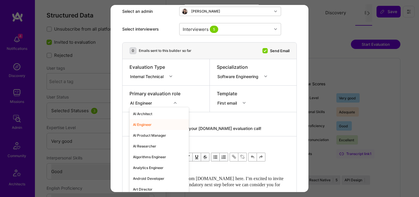
click at [145, 104] on div "AI Engineer" at bounding box center [142, 103] width 24 height 6
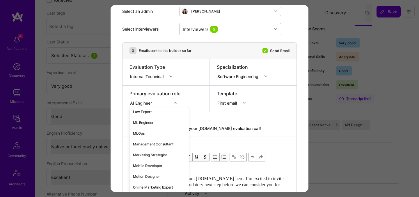
scroll to position [435, 0]
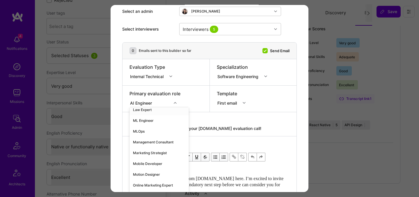
click at [119, 108] on div "Send invitation to evaluation call Send invitation email or follow-up with a bu…" at bounding box center [210, 185] width 198 height 426
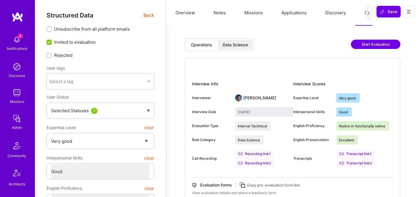
select select "5"
select select "4"
select select "7"
select select "US"
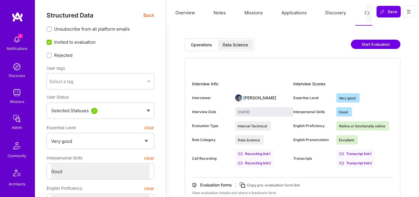
select select "Right Now"
click at [150, 14] on span "Back" at bounding box center [149, 15] width 11 height 7
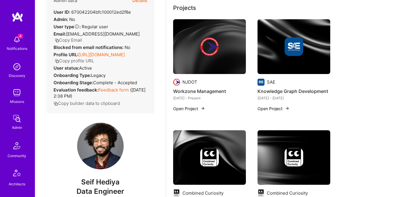
scroll to position [43, 0]
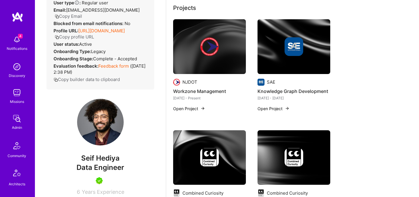
click at [94, 159] on span "Seif Hediya" at bounding box center [101, 158] width 108 height 9
copy span "Seif Hediya"
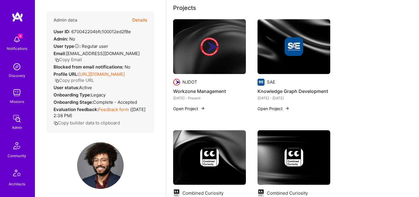
click at [143, 21] on button "Details" at bounding box center [139, 20] width 15 height 17
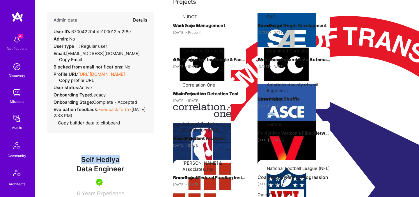
type textarea "x"
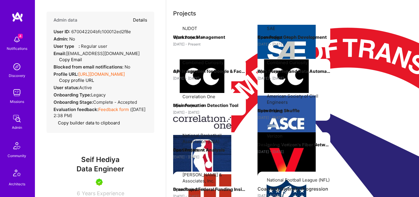
select select "5"
select select "4"
select select "7"
select select "US"
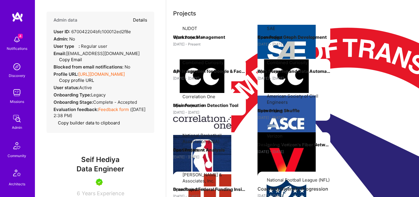
select select "Right Now"
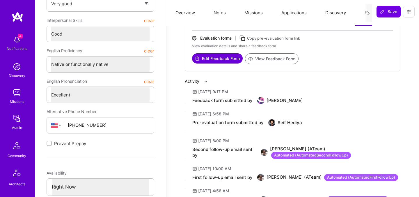
click at [363, 13] on button "Evaluation" at bounding box center [375, 13] width 40 height 26
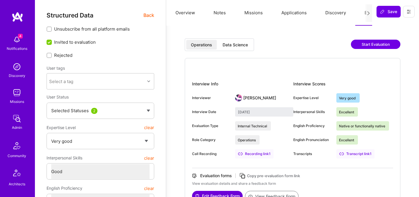
click at [368, 43] on button "Start Evaluation" at bounding box center [375, 44] width 49 height 9
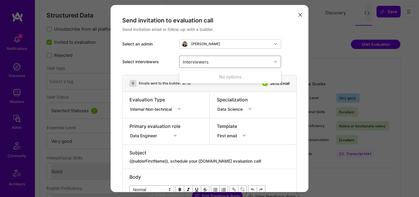
click at [222, 59] on div "Interviewers" at bounding box center [226, 62] width 92 height 12
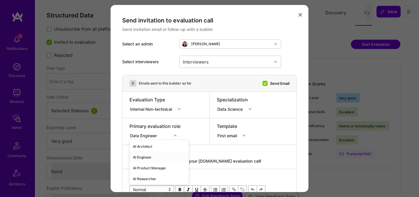
click at [143, 137] on div "option AI Engineer focused, 2 of 70. 70 results available. Use Up and Down to c…" at bounding box center [155, 135] width 51 height 6
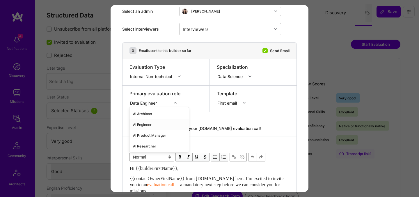
click at [148, 124] on div "AI Engineer" at bounding box center [159, 124] width 59 height 11
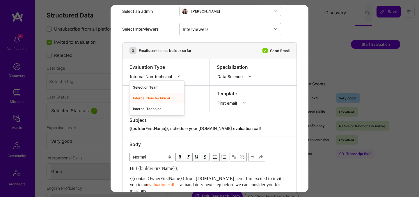
click at [174, 77] on div "Internal Non-technical" at bounding box center [152, 76] width 44 height 6
click at [155, 108] on div "Internal Technical" at bounding box center [157, 108] width 55 height 11
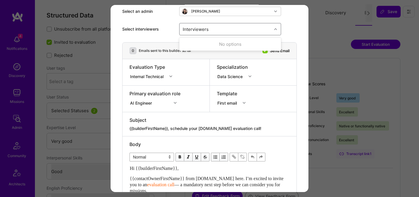
click at [198, 33] on div "Interviewers" at bounding box center [195, 29] width 29 height 8
type input "pedro"
checkbox input "true"
type input "mosta"
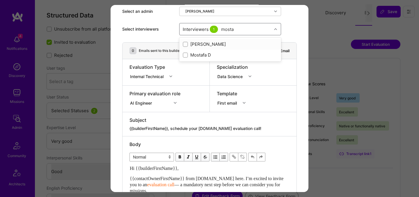
checkbox input "true"
type input "luis"
checkbox input "true"
type input "elon"
checkbox input "true"
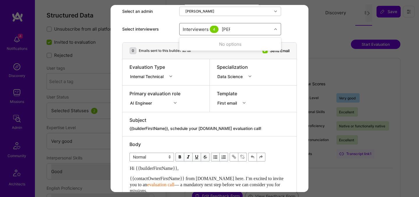
type input "tomi"
checkbox input "true"
click at [169, 26] on div "Select interviewers option Tomislav Peharda, selected. option Tomislav Peharda …" at bounding box center [209, 29] width 175 height 26
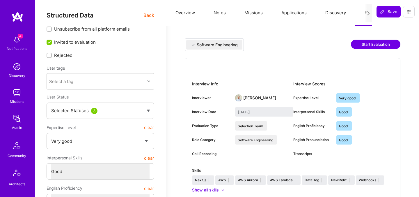
select select "5"
select select "4"
select select "6"
select select "GB"
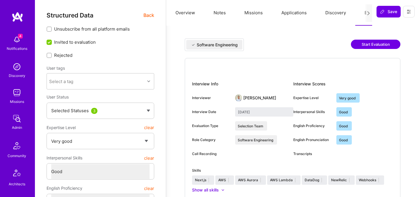
select select "Right Now"
click at [148, 17] on span "Back" at bounding box center [149, 15] width 11 height 7
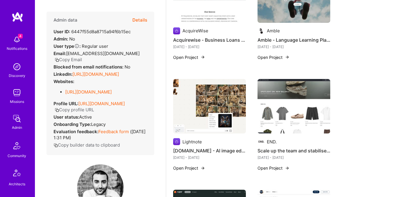
click at [140, 20] on button "Details" at bounding box center [139, 20] width 15 height 17
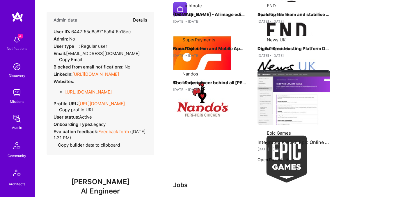
type textarea "x"
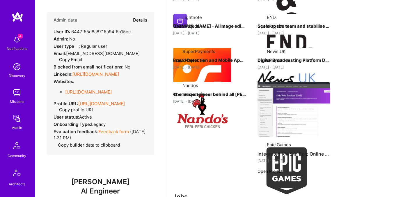
select select "5"
select select "4"
select select "6"
select select "GB"
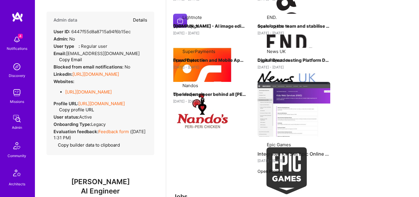
select select "Right Now"
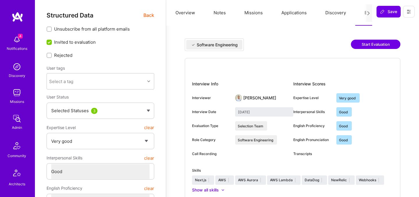
click at [367, 47] on button "Start Evaluation" at bounding box center [375, 44] width 49 height 9
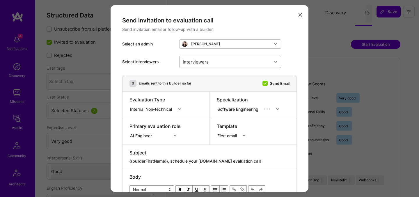
click at [250, 63] on div "Interviewers" at bounding box center [226, 62] width 92 height 12
type input "[PERSON_NAME]"
checkbox input "true"
type input "mosta"
checkbox input "true"
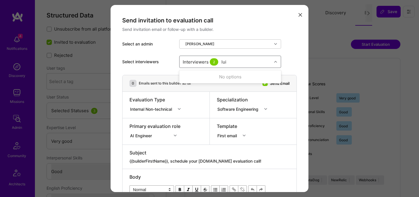
type input "[PERSON_NAME]"
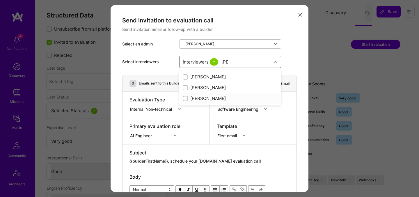
checkbox input "true"
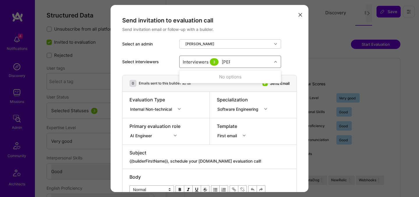
type input "tomi"
checkbox input "true"
type input "elon"
checkbox input "true"
click at [164, 107] on div "Internal Non-technical" at bounding box center [152, 109] width 44 height 6
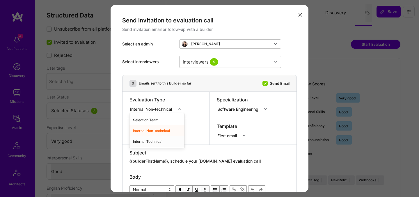
click at [145, 140] on div "Internal Technical" at bounding box center [157, 141] width 55 height 11
click at [146, 136] on div "AI Engineer" at bounding box center [155, 135] width 51 height 6
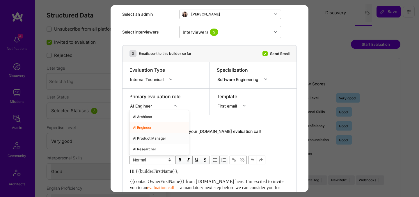
scroll to position [33, 0]
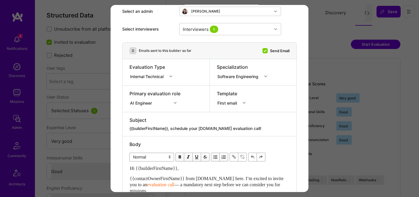
click at [185, 94] on div "Primary evaluation role AI Engineer" at bounding box center [166, 99] width 87 height 26
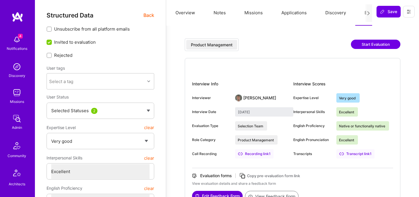
select select "5"
select select "7"
select select "US"
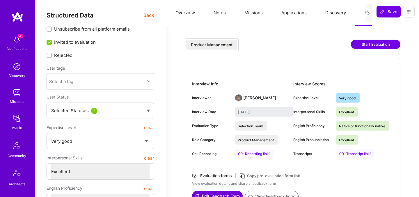
select select "Right Now"
click at [148, 15] on span "Back" at bounding box center [149, 15] width 11 height 7
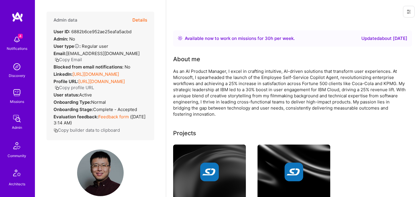
click at [141, 23] on button "Details" at bounding box center [139, 20] width 15 height 17
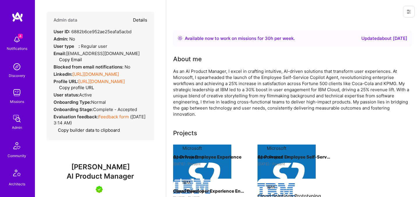
type textarea "x"
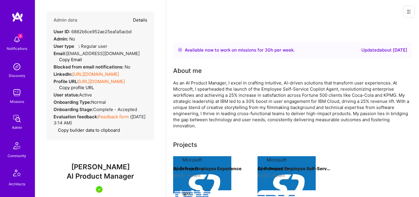
select select "5"
select select "7"
select select "US"
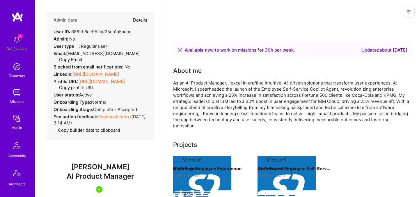
select select "Right Now"
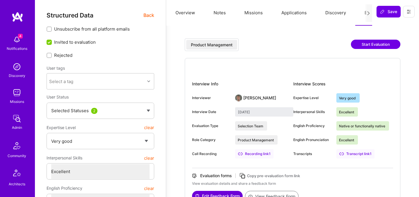
click at [370, 46] on button "Start Evaluation" at bounding box center [375, 44] width 49 height 9
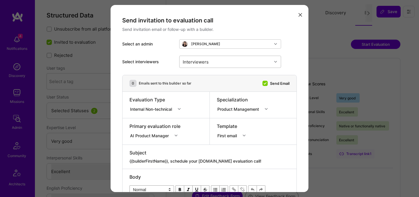
click at [238, 60] on div "Interviewers" at bounding box center [226, 62] width 92 height 12
type input "javier"
checkbox input "true"
type input "toby"
checkbox input "true"
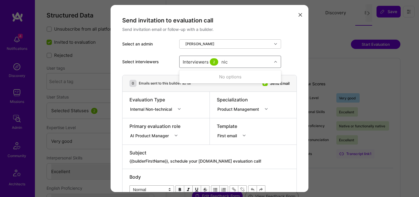
type input "nick"
checkbox input "true"
type input "wil s"
checkbox input "true"
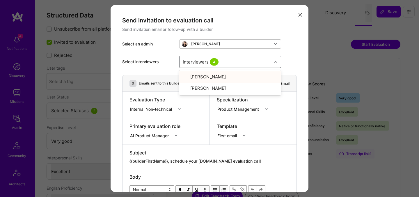
click at [151, 108] on div "Internal Non-technical" at bounding box center [152, 109] width 44 height 6
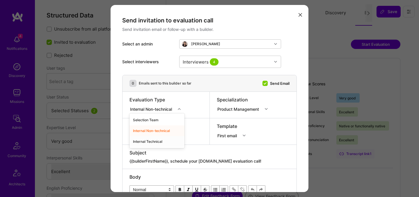
click at [145, 139] on div "Internal Technical" at bounding box center [157, 141] width 55 height 11
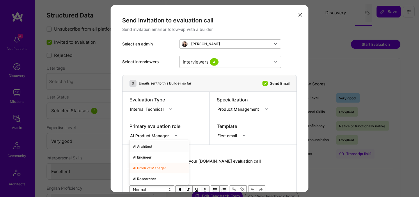
click at [145, 134] on div "option AI Architect focused, 1 of 70. 70 results available. Use Up and Down to …" at bounding box center [156, 135] width 52 height 6
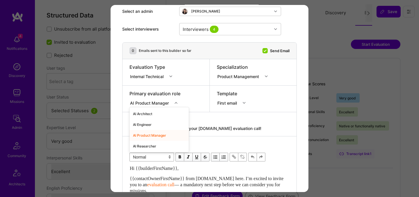
click at [145, 135] on div "AI Product Manager" at bounding box center [159, 135] width 59 height 11
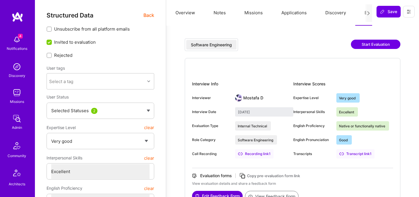
select select "5"
select select "7"
select select "6"
select select "CA"
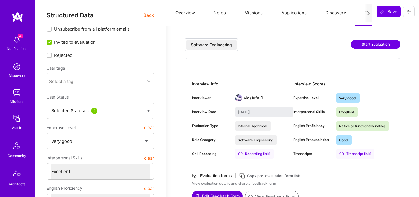
select select "Right Now"
click at [146, 18] on span "Back" at bounding box center [149, 15] width 11 height 7
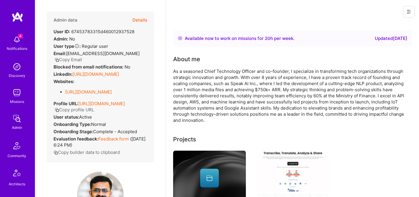
click at [139, 20] on button "Details" at bounding box center [139, 20] width 15 height 17
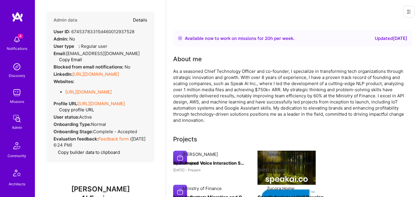
type textarea "x"
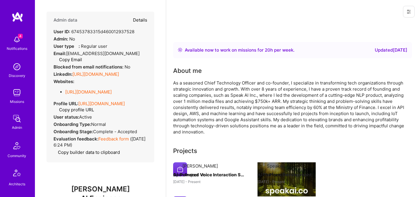
select select "5"
select select "7"
select select "6"
select select "CA"
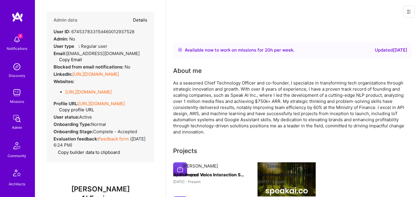
select select "Right Now"
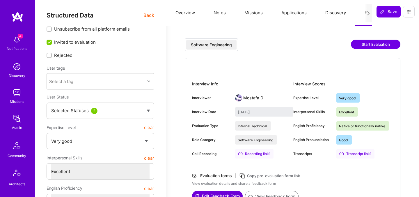
click at [362, 45] on button "Start Evaluation" at bounding box center [375, 44] width 49 height 9
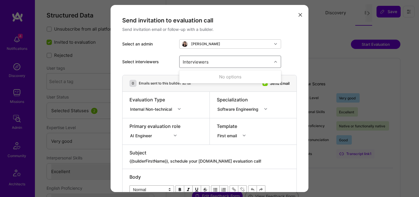
click at [237, 65] on div "Interviewers" at bounding box center [226, 62] width 92 height 12
type input "[PERSON_NAME]"
checkbox input "true"
type input "mosta"
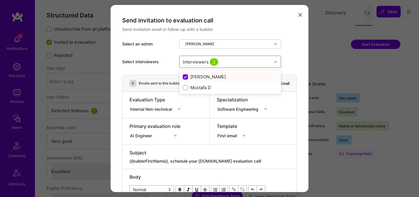
checkbox input "false"
checkbox input "true"
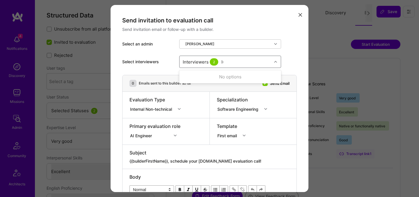
type input "[PERSON_NAME]"
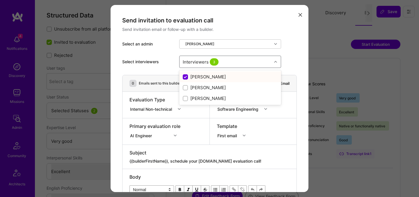
checkbox input "false"
checkbox input "true"
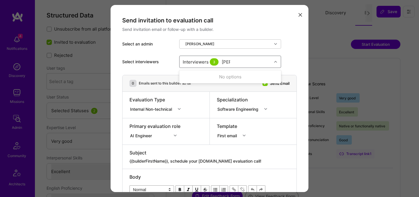
type input "tomi"
checkbox input "true"
type input "elon"
checkbox input "true"
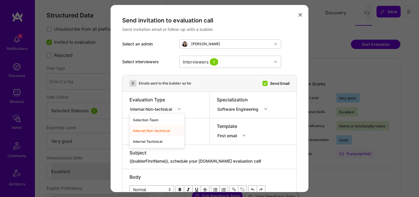
click at [158, 105] on div "Internal Non-technical" at bounding box center [153, 108] width 46 height 7
click at [147, 140] on div "Internal Technical" at bounding box center [157, 141] width 55 height 11
click at [146, 137] on div "AI Engineer" at bounding box center [155, 135] width 51 height 6
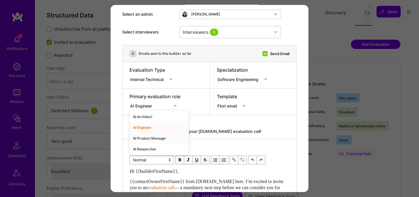
scroll to position [33, 0]
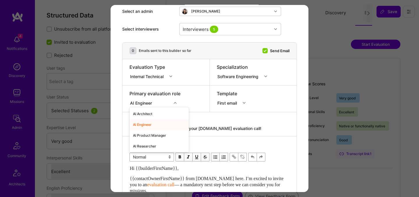
click at [147, 127] on div "AI Engineer" at bounding box center [159, 124] width 59 height 11
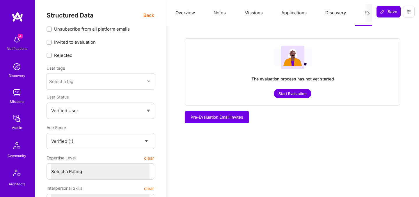
select select "Verified"
select select "US"
click at [150, 15] on span "Back" at bounding box center [149, 15] width 11 height 7
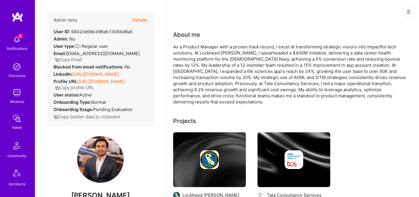
click at [141, 20] on button "Details" at bounding box center [139, 20] width 15 height 17
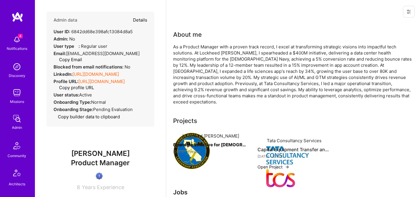
type textarea "x"
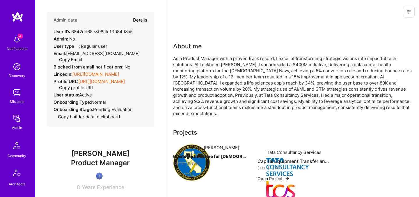
select select "Verified"
select select "US"
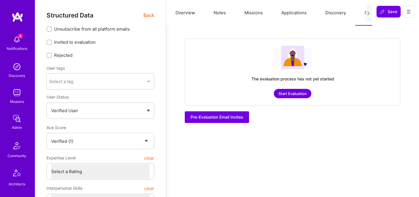
click at [296, 95] on button "Start Evaluation" at bounding box center [293, 93] width 38 height 9
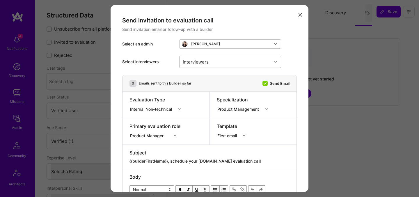
click at [251, 59] on div "Interviewers" at bounding box center [226, 62] width 92 height 12
type input "[PERSON_NAME]"
checkbox input "true"
type input "[PERSON_NAME]"
checkbox input "true"
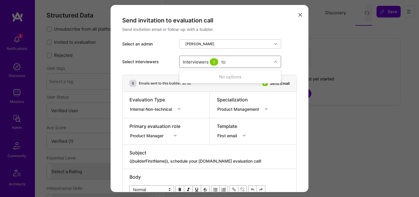
type input "tob"
checkbox input "true"
type input "[PERSON_NAME]"
checkbox input "true"
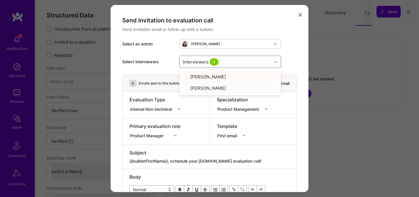
click at [162, 111] on div "Internal Non-technical" at bounding box center [152, 109] width 44 height 6
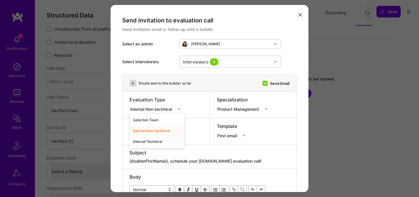
click at [151, 141] on div "Internal Technical" at bounding box center [157, 141] width 55 height 11
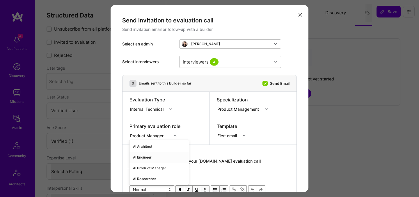
click at [151, 137] on div "option AI Engineer focused, 2 of 70. 70 results available. Use Up and Down to c…" at bounding box center [155, 135] width 51 height 6
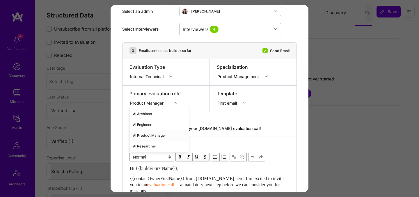
click at [153, 133] on div "AI Product Manager" at bounding box center [159, 135] width 59 height 11
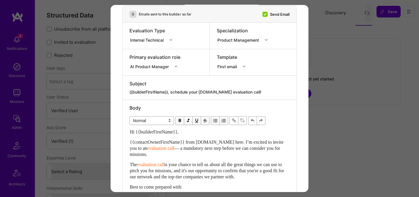
scroll to position [0, 0]
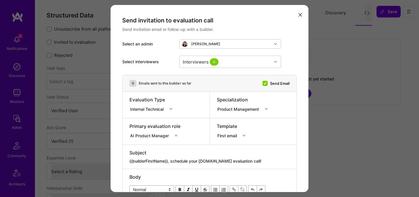
click at [188, 162] on textarea "{{builderFirstName}}, schedule your [DOMAIN_NAME] evaluation call!" at bounding box center [210, 161] width 160 height 6
paste textarea "Unlock Your AI-Verified Status"
type textarea "{{builderFirstName}}, Unlock Your AI-Verified Status"
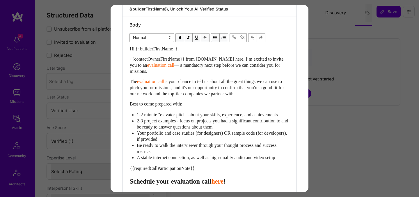
scroll to position [153, 0]
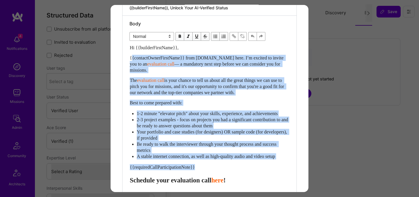
drag, startPoint x: 130, startPoint y: 187, endPoint x: 131, endPoint y: 56, distance: 131.9
click at [131, 56] on div "Hi {{builderFirstName}}, {{contactOwnerFirstName}} from [DOMAIN_NAME] here. I’m…" at bounding box center [210, 142] width 160 height 195
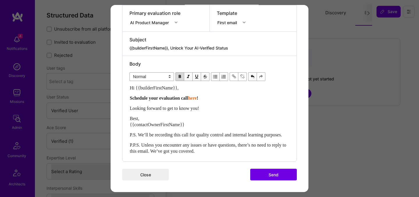
paste div "Enter email text"
select select "header-two"
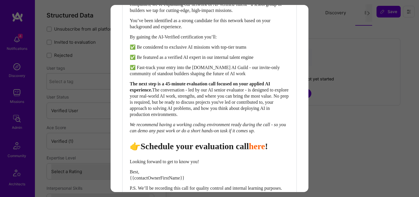
scroll to position [214, 0]
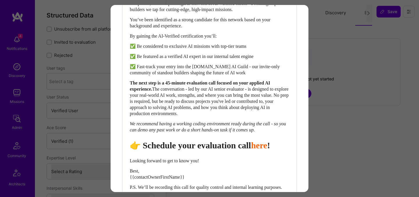
click at [222, 150] on span "👉 Schedule your evaluation call" at bounding box center [190, 145] width 121 height 10
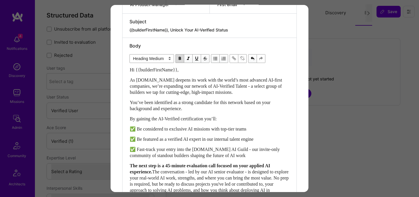
scroll to position [278, 0]
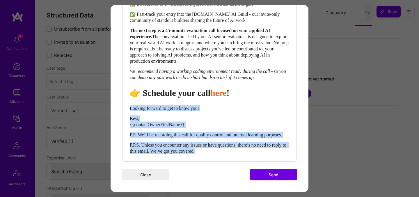
drag, startPoint x: 220, startPoint y: 151, endPoint x: 124, endPoint y: 102, distance: 108.2
click at [124, 102] on div "Body Normal Heading Large Heading Medium Heading Small Heading Medium Hi {{buil…" at bounding box center [210, 32] width 174 height 258
select select "unstyled"
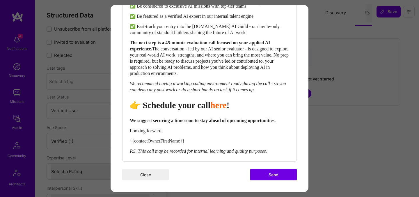
scroll to position [266, 0]
click at [264, 173] on button "Send" at bounding box center [273, 175] width 47 height 12
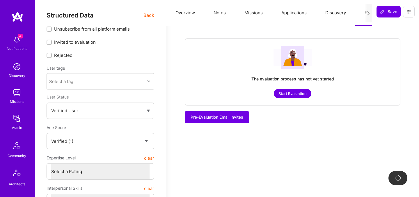
checkbox input "true"
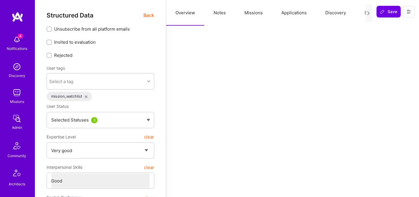
select select "5"
select select "4"
select select "6"
select select "7"
select select "US"
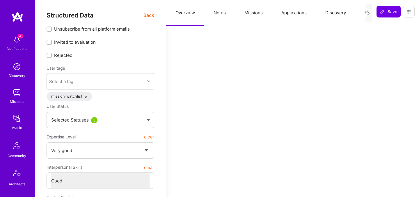
select select "Right Now"
click at [151, 15] on span "Back" at bounding box center [149, 15] width 11 height 7
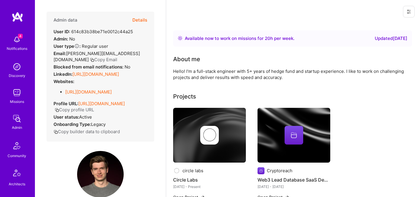
click at [140, 21] on button "Details" at bounding box center [139, 20] width 15 height 17
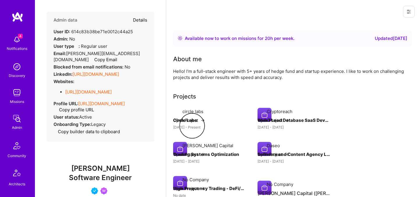
type textarea "x"
select select "5"
select select "4"
select select "6"
select select "7"
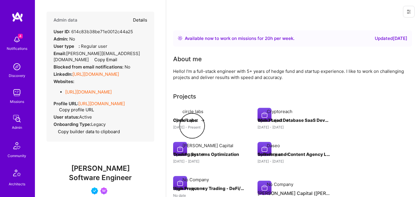
select select "US"
select select "Right Now"
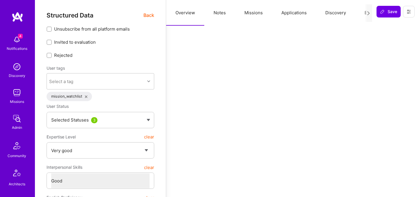
click at [362, 13] on button "Evaluation" at bounding box center [375, 13] width 40 height 26
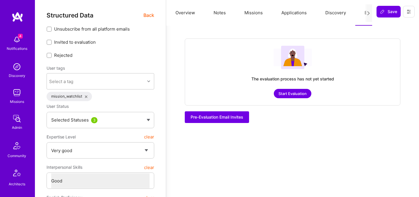
click at [284, 93] on button "Start Evaluation" at bounding box center [293, 93] width 38 height 9
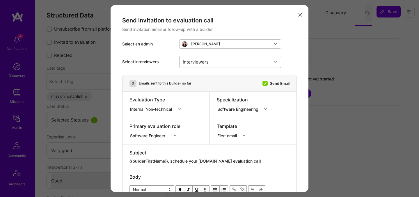
click at [215, 62] on div "Interviewers" at bounding box center [226, 62] width 92 height 12
type input "[PERSON_NAME]"
click at [201, 75] on div "[PERSON_NAME]" at bounding box center [230, 77] width 95 height 6
checkbox input "true"
type input "most"
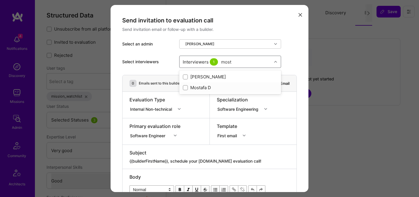
checkbox input "true"
type input "[PERSON_NAME]"
checkbox input "true"
type input "tomi"
checkbox input "true"
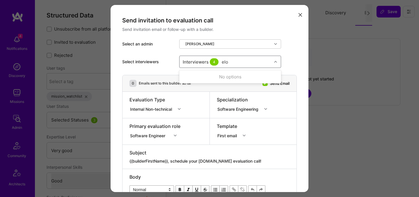
type input "elon"
checkbox input "true"
click at [142, 111] on div "Internal Non-technical" at bounding box center [152, 109] width 44 height 6
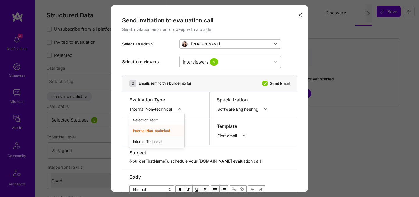
click at [142, 139] on div "Internal Technical" at bounding box center [157, 141] width 55 height 11
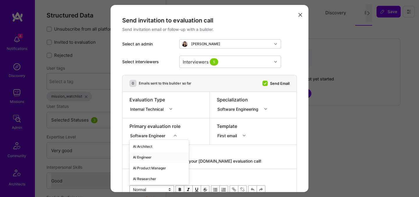
click at [142, 134] on div "option AI Engineer focused, 2 of 70. 70 results available. Use Up and Down to c…" at bounding box center [155, 135] width 51 height 6
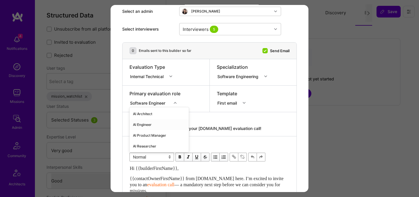
click at [145, 123] on div "AI Engineer" at bounding box center [159, 124] width 59 height 11
click at [213, 118] on div "Subject" at bounding box center [210, 120] width 160 height 6
click at [175, 130] on textarea "{{builderFirstName}}, schedule your [DOMAIN_NAME] evaluation call!" at bounding box center [210, 128] width 160 height 6
paste textarea "Unlock Your AI-Verified Status"
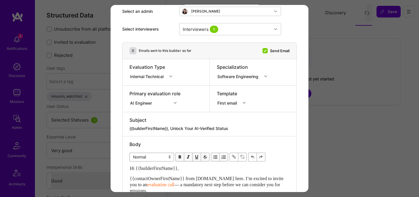
type textarea "{{builderFirstName}}, Unlock Your AI-Verified Status"
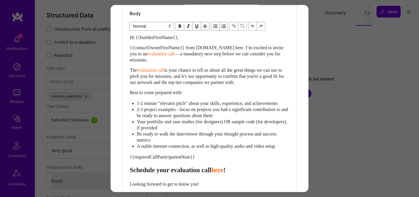
scroll to position [159, 0]
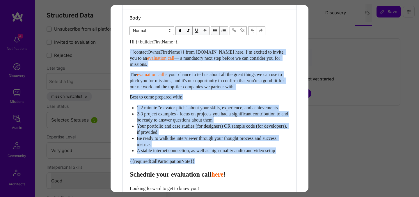
drag, startPoint x: 131, startPoint y: 181, endPoint x: 122, endPoint y: 46, distance: 135.4
click at [122, 46] on div "Send invitation to evaluation call Send invitation email or follow-up with a bu…" at bounding box center [210, 59] width 198 height 426
paste div "Enter email text"
select select "header-two"
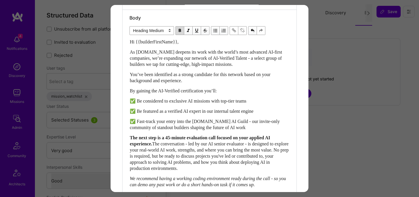
scroll to position [178, 0]
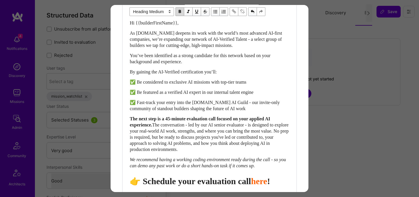
click at [223, 186] on span "👉 Schedule your evaluation call" at bounding box center [190, 181] width 121 height 10
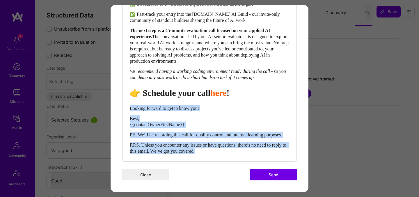
drag, startPoint x: 218, startPoint y: 153, endPoint x: 116, endPoint y: 95, distance: 117.7
select select "unstyled"
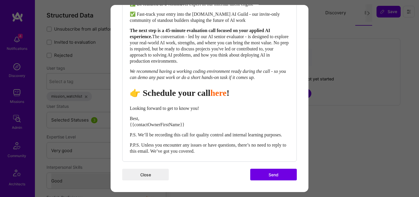
scroll to position [266, 0]
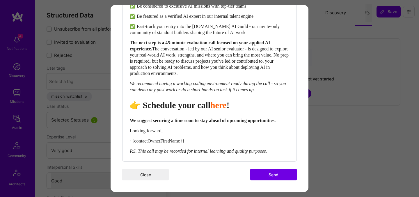
click at [285, 173] on button "Send" at bounding box center [273, 175] width 47 height 12
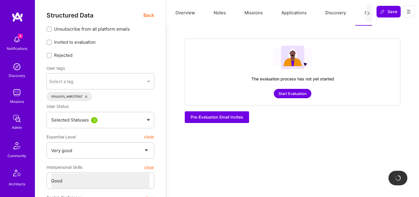
checkbox input "true"
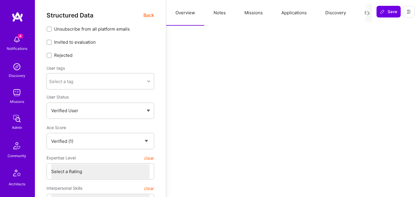
select select "Verified"
select select "US"
click at [362, 13] on button "Evaluation" at bounding box center [375, 13] width 40 height 26
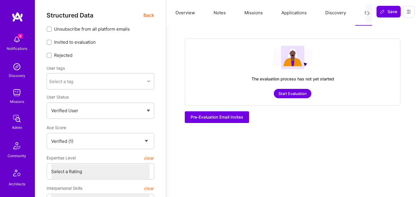
click at [293, 93] on button "Start Evaluation" at bounding box center [293, 93] width 38 height 9
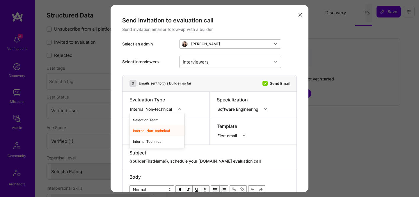
click at [168, 107] on div "Internal Non-technical" at bounding box center [152, 109] width 44 height 6
click at [151, 140] on div "Internal Technical" at bounding box center [157, 141] width 55 height 11
click at [203, 61] on div "Interviewers" at bounding box center [195, 61] width 29 height 8
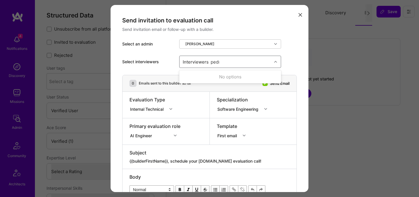
type input "[PERSON_NAME]"
checkbox input "true"
type input "mosta"
checkbox input "true"
type input "[PERSON_NAME]"
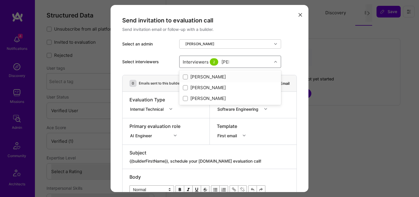
checkbox input "true"
type input "tomi"
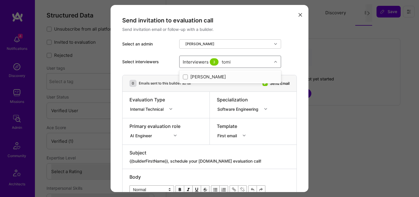
checkbox input "true"
type input "elon"
checkbox input "true"
click at [287, 55] on div "Select interviewers Interviewers 5" at bounding box center [209, 62] width 175 height 26
click at [161, 109] on div "Internal Technical" at bounding box center [148, 109] width 36 height 6
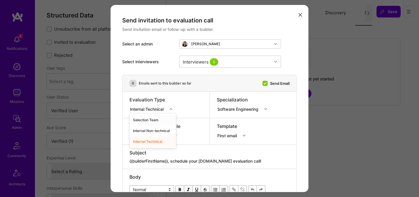
click at [161, 121] on div "Selection Team" at bounding box center [153, 119] width 47 height 11
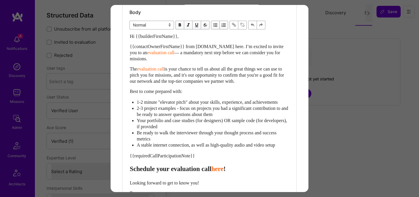
scroll to position [175, 0]
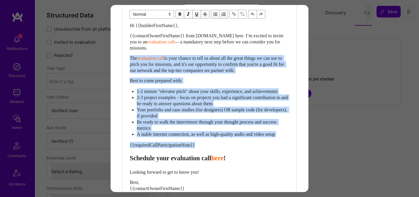
drag, startPoint x: 131, startPoint y: 164, endPoint x: 124, endPoint y: 54, distance: 110.5
click at [124, 54] on div "Body Normal Heading Large Heading Medium Heading Small Normal Hi {{builderFirst…" at bounding box center [210, 109] width 174 height 231
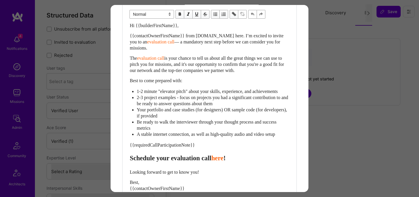
click at [129, 146] on div "Body Normal Heading Large Heading Medium Heading Small Normal Hi {{builderFirst…" at bounding box center [210, 109] width 174 height 231
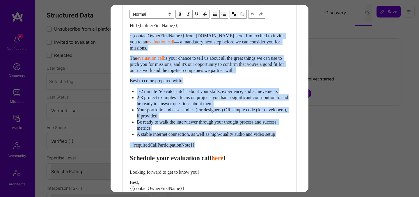
drag, startPoint x: 130, startPoint y: 164, endPoint x: 130, endPoint y: 38, distance: 126.0
click at [130, 38] on div "Hi {{builderFirstName}}, {{contactOwnerFirstName}} from A.Team here. I’m excite…" at bounding box center [210, 119] width 160 height 195
paste div "Enter email text"
select select "header-two"
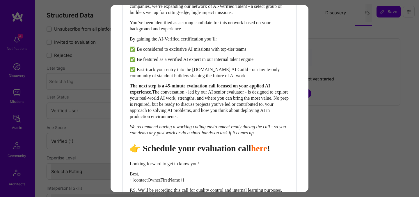
scroll to position [211, 0]
click at [219, 153] on span "👉 Schedule your evaluation call" at bounding box center [190, 148] width 121 height 10
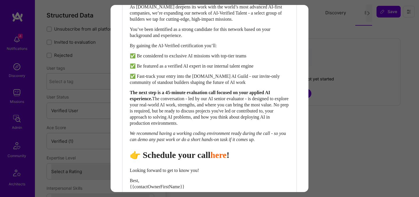
scroll to position [201, 0]
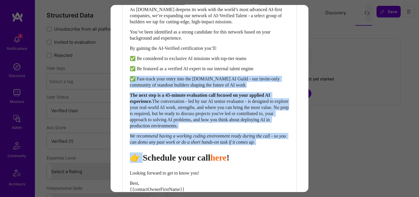
drag, startPoint x: 140, startPoint y: 165, endPoint x: 115, endPoint y: 81, distance: 88.0
click at [115, 81] on div "Send invitation to evaluation call Send invitation email or follow-up with a bu…" at bounding box center [210, 30] width 198 height 453
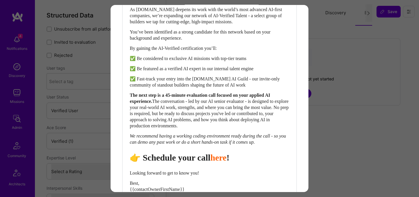
click at [132, 124] on span "The conversation - led by our AI senior evaluator - is designed to explore your…" at bounding box center [210, 113] width 160 height 29
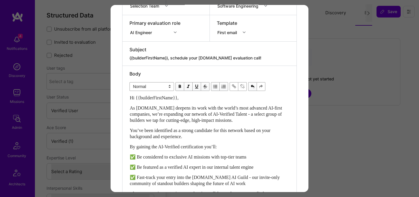
scroll to position [118, 0]
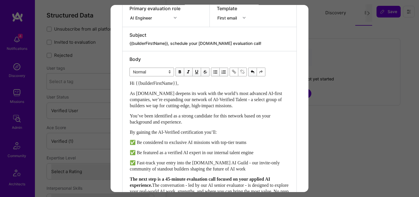
click at [168, 150] on span "✅ Be featured as a verified AI expert in our internal talent engine" at bounding box center [192, 152] width 124 height 5
click at [181, 118] on span "You’ve been identified as a strong candidate for this network based on your bac…" at bounding box center [201, 118] width 142 height 11
select select "unstyled"
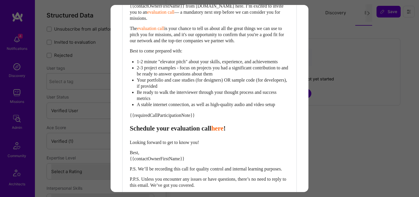
scroll to position [206, 0]
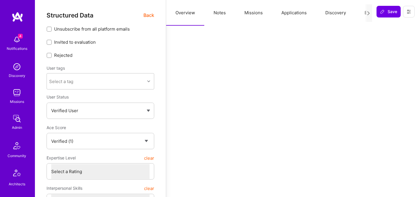
select select "Verified"
select select "US"
click at [361, 14] on button "Evaluation" at bounding box center [375, 13] width 40 height 26
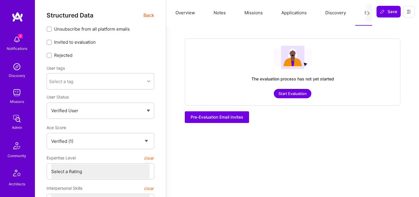
click at [290, 94] on button "Start Evaluation" at bounding box center [293, 93] width 38 height 9
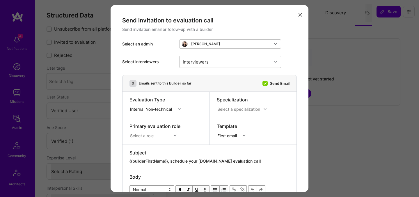
click at [302, 14] on icon "modal" at bounding box center [300, 14] width 3 height 3
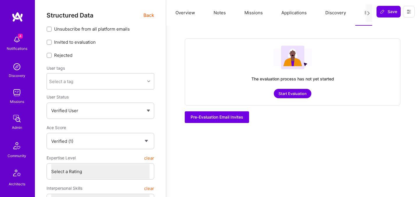
click at [150, 15] on span "Back" at bounding box center [149, 15] width 11 height 7
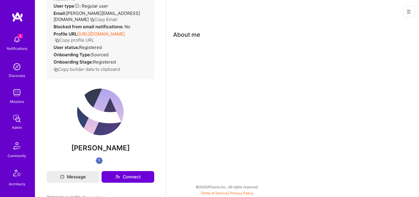
scroll to position [52, 0]
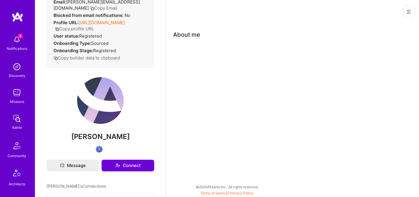
click at [102, 141] on span "[PERSON_NAME]" at bounding box center [101, 136] width 108 height 9
copy div "[PERSON_NAME]"
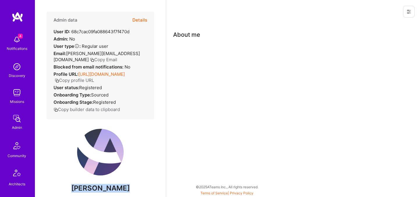
click at [141, 22] on button "Details" at bounding box center [139, 20] width 15 height 17
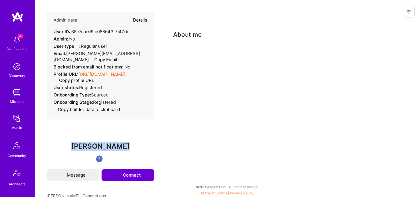
type textarea "x"
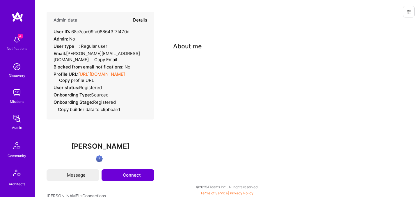
select select "Verified"
select select "US"
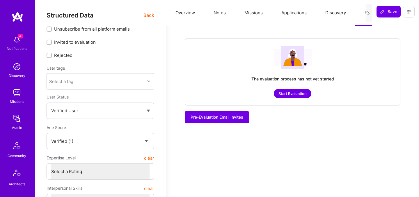
click at [304, 95] on button "Start Evaluation" at bounding box center [293, 93] width 38 height 9
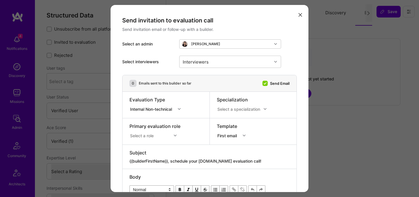
click at [234, 109] on div "Select a specialization" at bounding box center [238, 109] width 43 height 6
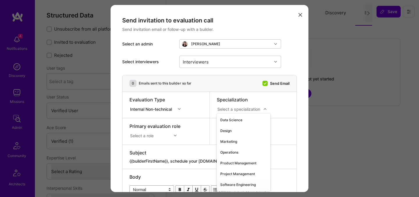
click at [230, 184] on div "Software Engineering" at bounding box center [244, 184] width 54 height 11
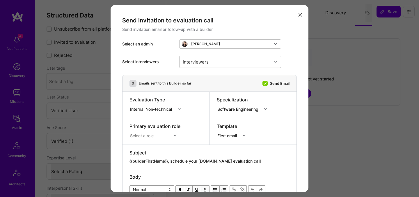
click at [166, 128] on div "Primary evaluation role" at bounding box center [155, 126] width 51 height 6
click at [157, 102] on div "Evaluation Type" at bounding box center [157, 99] width 55 height 6
click at [154, 112] on div "Evaluation Type Internal Non-technical" at bounding box center [157, 104] width 55 height 17
click at [154, 110] on div "Internal Non-technical" at bounding box center [152, 109] width 44 height 6
click at [149, 139] on div "Internal Technical" at bounding box center [157, 141] width 55 height 11
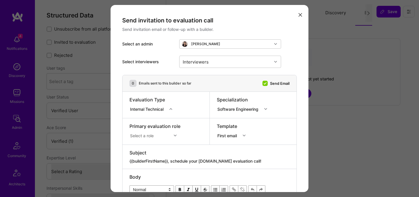
click at [146, 136] on div "Select a role" at bounding box center [155, 135] width 51 height 6
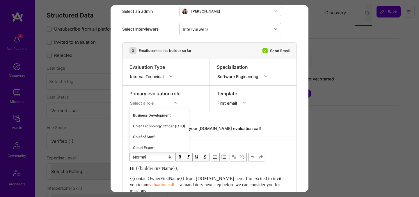
scroll to position [144, 0]
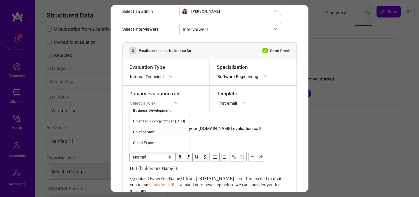
type input "ml"
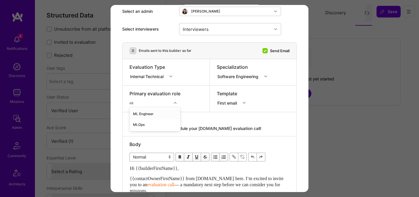
click at [153, 114] on div "ML Engineer" at bounding box center [155, 113] width 51 height 11
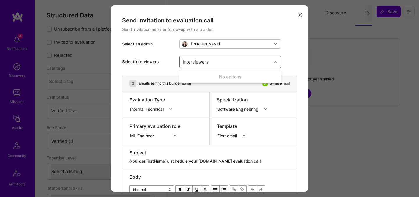
click at [203, 60] on div "Interviewers" at bounding box center [195, 61] width 29 height 8
type input "[PERSON_NAME]"
checkbox input "true"
type input "mosta"
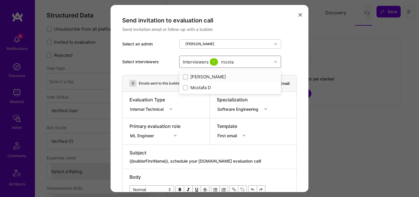
checkbox input "true"
type input "[PERSON_NAME]"
checkbox input "true"
type input "tomi"
checkbox input "true"
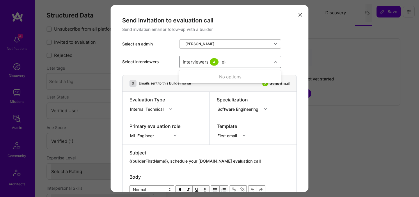
type input "elon"
checkbox input "true"
click at [166, 69] on div "Select interviewers option Elon Salfati, selected. option Elon Salfati selected…" at bounding box center [209, 62] width 175 height 26
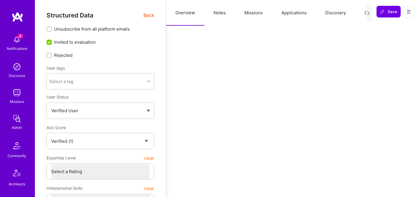
select select "Verified"
select select "GB"
select select "Right Now"
click at [147, 16] on span "Back" at bounding box center [149, 15] width 11 height 7
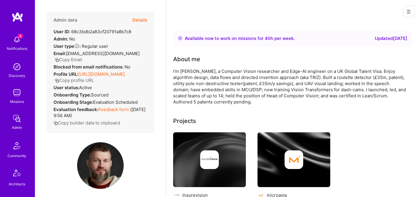
click at [138, 20] on button "Details" at bounding box center [139, 20] width 15 height 17
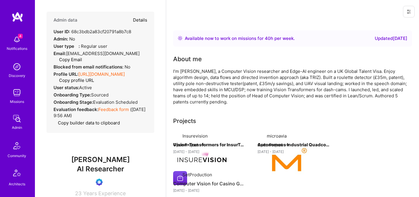
type textarea "x"
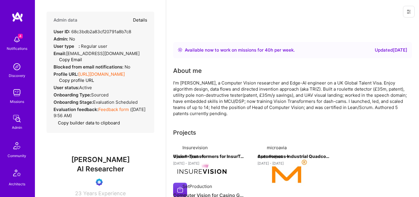
select select "Verified"
select select "GB"
select select "Right Now"
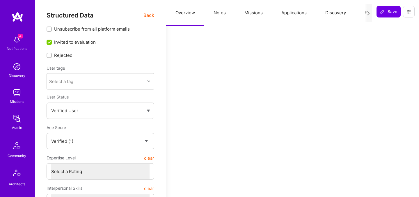
click at [364, 15] on button "Evaluation" at bounding box center [375, 13] width 40 height 26
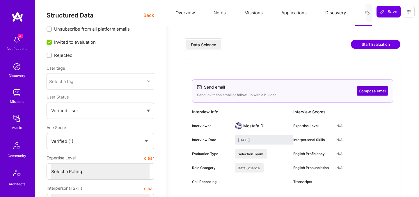
click at [376, 45] on button "Start Evaluation" at bounding box center [375, 44] width 49 height 9
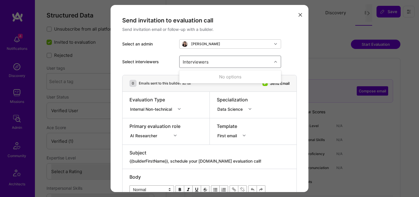
click at [198, 62] on div "Interviewers" at bounding box center [195, 61] width 29 height 8
type input "[PERSON_NAME]"
checkbox input "true"
type input "mosta"
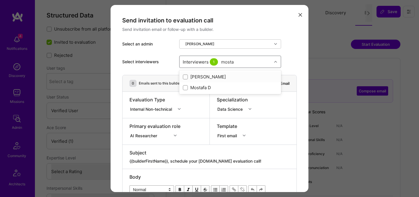
checkbox input "true"
type input "[PERSON_NAME]"
checkbox input "true"
type input "tomi"
checkbox input "true"
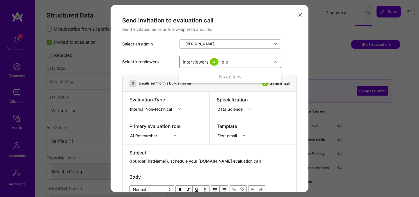
type input "elon"
checkbox input "true"
click at [149, 109] on div "Internal Non-technical" at bounding box center [152, 109] width 44 height 6
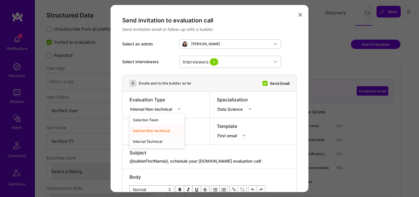
click at [146, 142] on div "Internal Technical" at bounding box center [157, 141] width 55 height 11
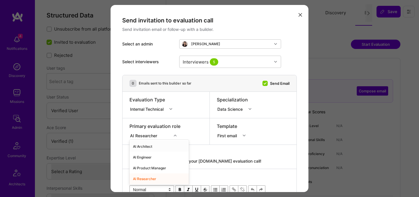
click at [149, 137] on div "option AI Architect focused, 1 of 70. 70 results available. Use Up and Down to …" at bounding box center [155, 135] width 51 height 6
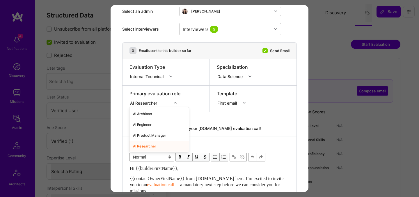
click at [148, 147] on div "AI Researcher" at bounding box center [159, 146] width 59 height 11
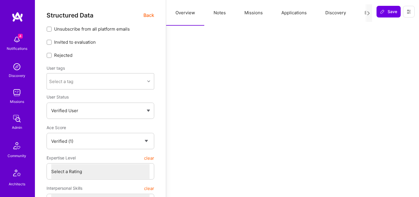
select select "Verified"
select select "US"
click at [149, 18] on span "Back" at bounding box center [149, 15] width 11 height 7
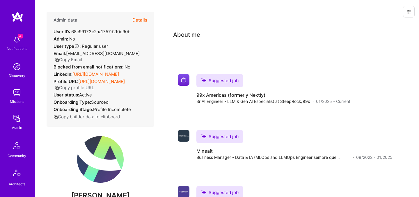
click at [144, 21] on button "Details" at bounding box center [139, 20] width 15 height 17
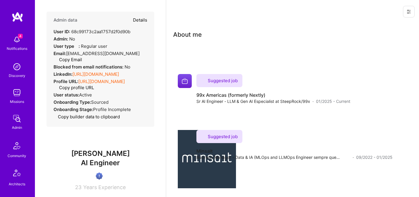
type textarea "x"
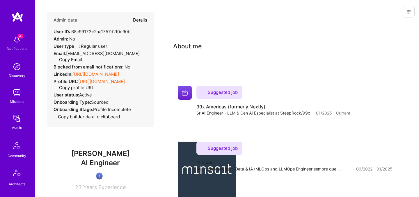
select select "Verified"
select select "US"
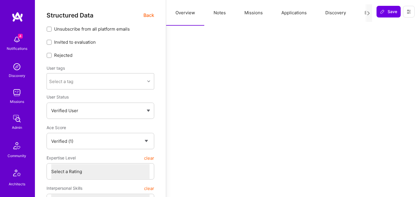
click at [364, 14] on button "Evaluation" at bounding box center [375, 13] width 40 height 26
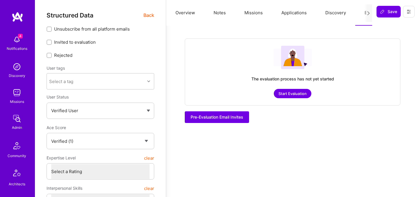
click at [290, 91] on button "Start Evaluation" at bounding box center [293, 93] width 38 height 9
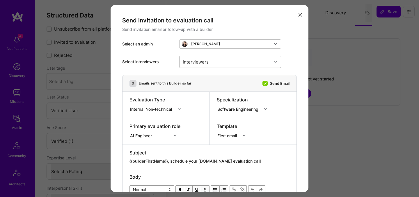
click at [241, 60] on div "Interviewers" at bounding box center [226, 62] width 92 height 12
type input "[PERSON_NAME]"
checkbox input "true"
type input "mostafa"
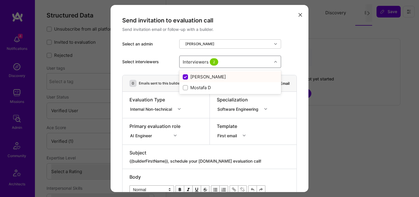
checkbox input "false"
checkbox input "true"
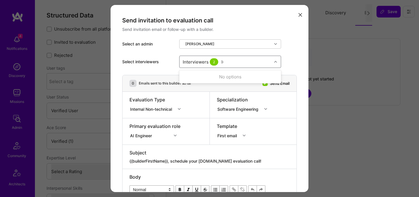
type input "[PERSON_NAME]"
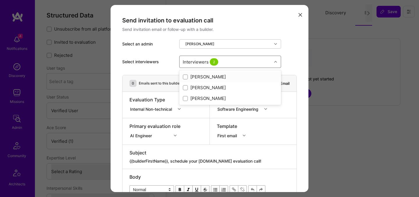
checkbox input "true"
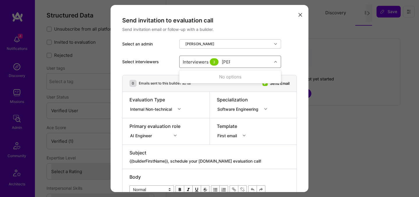
type input "tomi"
checkbox input "true"
type input "elon"
checkbox input "true"
click at [150, 108] on div "Internal Non-technical" at bounding box center [152, 109] width 44 height 6
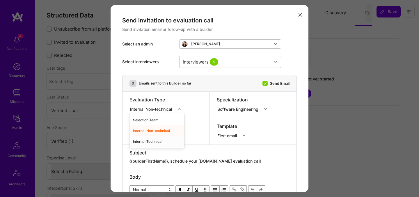
click at [145, 141] on div "Internal Technical" at bounding box center [157, 141] width 55 height 11
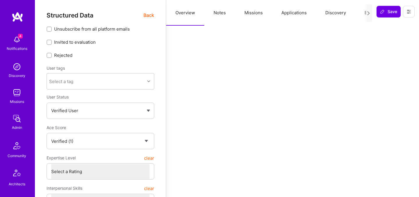
select select "Verified"
select select "US"
click at [360, 13] on button "Evaluation" at bounding box center [375, 13] width 40 height 26
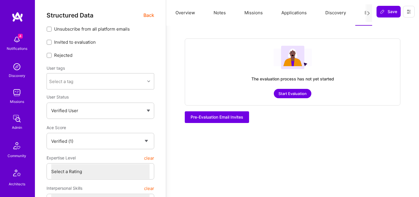
click at [291, 94] on button "Start Evaluation" at bounding box center [293, 93] width 38 height 9
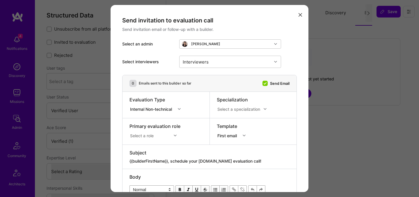
click at [102, 64] on div "Send invitation to evaluation call Send invitation email or follow-up with a bu…" at bounding box center [209, 98] width 419 height 197
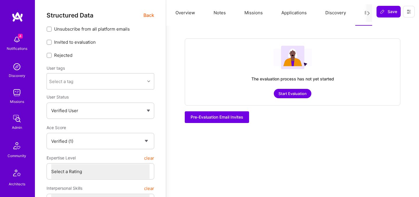
click at [147, 17] on span "Back" at bounding box center [149, 15] width 11 height 7
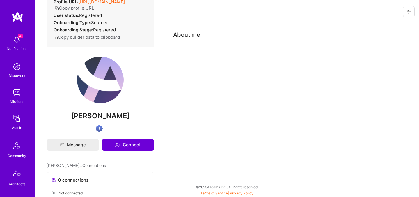
scroll to position [73, 0]
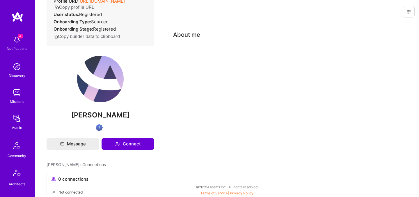
click at [112, 111] on span "[PERSON_NAME]" at bounding box center [101, 115] width 108 height 9
copy div "[PERSON_NAME]"
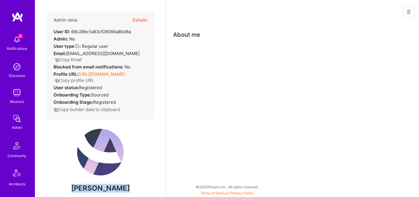
click at [139, 21] on button "Details" at bounding box center [139, 20] width 15 height 17
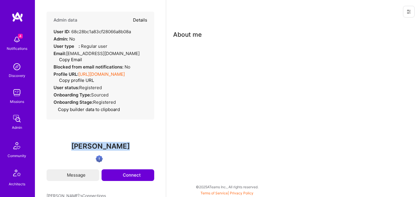
select select "Verified"
select select "US"
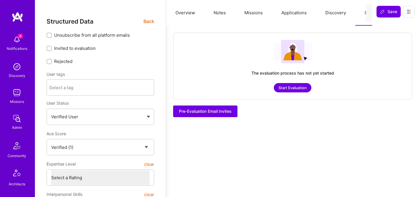
type textarea "x"
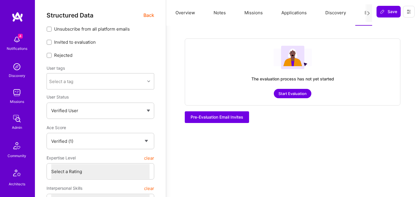
click at [302, 95] on button "Start Evaluation" at bounding box center [293, 93] width 38 height 9
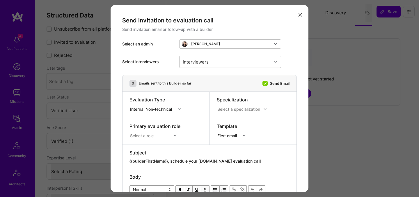
click at [227, 108] on div "Select a specialization" at bounding box center [238, 109] width 43 height 6
click at [237, 109] on div "Select a specialization" at bounding box center [238, 109] width 43 height 6
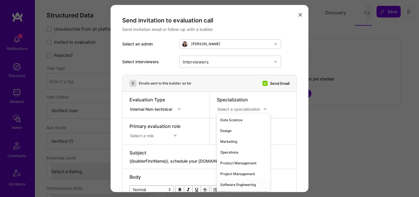
click at [231, 183] on div "Software Engineering" at bounding box center [244, 184] width 54 height 11
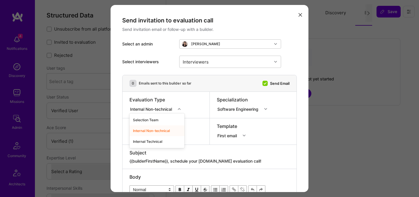
click at [168, 109] on div "Internal Non-technical" at bounding box center [152, 109] width 44 height 6
click at [154, 139] on div "Internal Technical" at bounding box center [157, 141] width 55 height 11
click at [155, 137] on div "Select a role" at bounding box center [155, 135] width 51 height 6
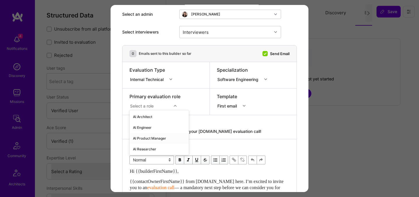
scroll to position [33, 0]
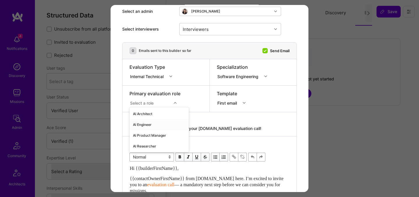
click at [154, 126] on div "AI Engineer" at bounding box center [159, 124] width 59 height 11
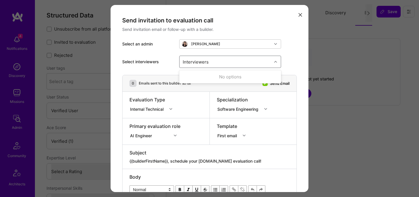
click at [207, 65] on div "Interviewers" at bounding box center [195, 61] width 29 height 8
type input "[PERSON_NAME]"
click at [217, 76] on div "[PERSON_NAME]" at bounding box center [230, 77] width 95 height 6
checkbox input "true"
type input "mosta"
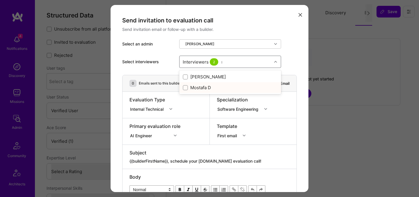
checkbox input "true"
type input "elon"
checkbox input "true"
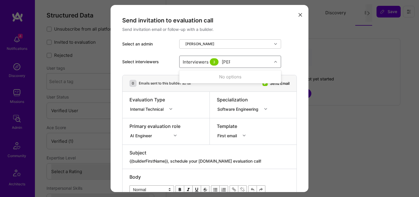
type input "tomi"
checkbox input "true"
type input "[PERSON_NAME]"
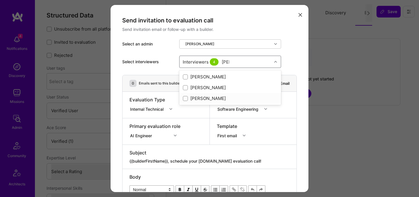
checkbox input "true"
click at [168, 64] on div "Select interviewers" at bounding box center [148, 62] width 52 height 6
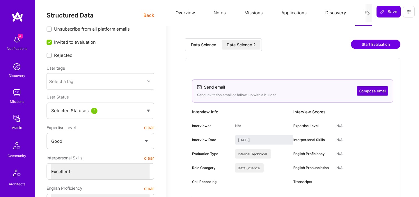
select select "4"
select select "7"
select select "GB"
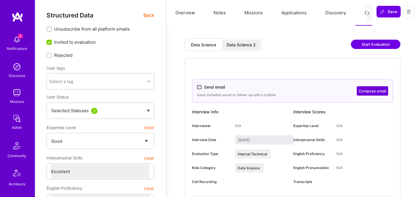
select select "Right Now"
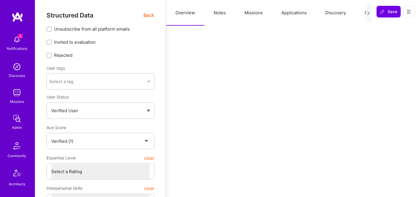
select select "Verified"
select select "US"
click at [147, 16] on span "Back" at bounding box center [149, 15] width 11 height 7
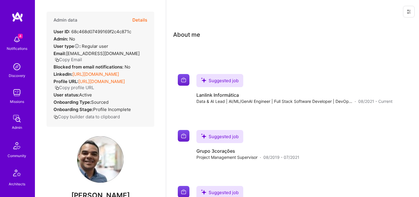
click at [145, 18] on button "Details" at bounding box center [139, 20] width 15 height 17
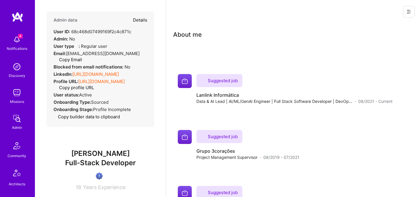
type textarea "x"
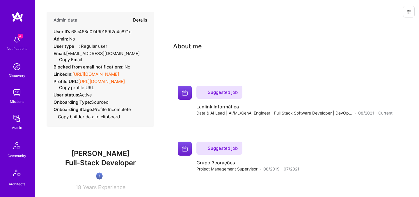
select select "Verified"
select select "US"
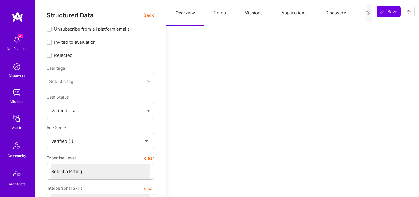
click at [361, 14] on button "Evaluation" at bounding box center [375, 13] width 40 height 26
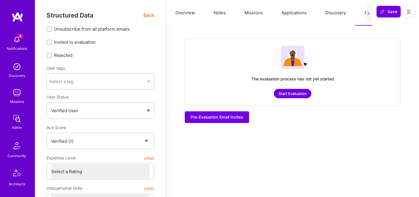
click at [292, 97] on button "Start Evaluation" at bounding box center [293, 93] width 38 height 9
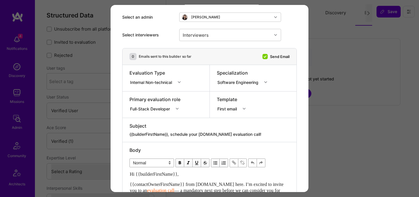
click at [176, 111] on div "Full-Stack Developer" at bounding box center [156, 108] width 53 height 6
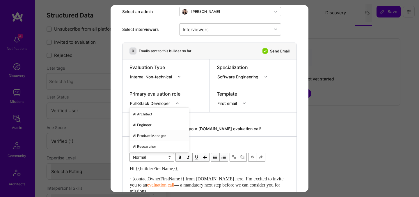
scroll to position [33, 0]
click at [157, 125] on div "AI Engineer" at bounding box center [159, 124] width 59 height 11
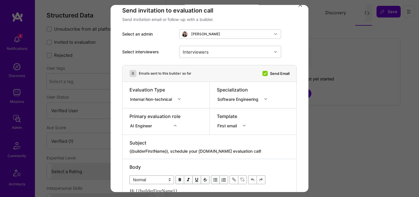
scroll to position [5, 0]
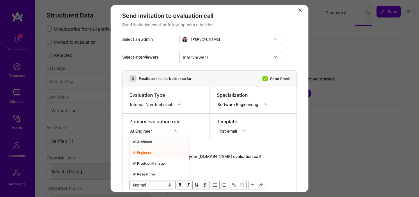
click at [159, 131] on div "option AI Engineer, selected. option AI Architect focused, 1 of 70. 70 results …" at bounding box center [155, 130] width 51 height 6
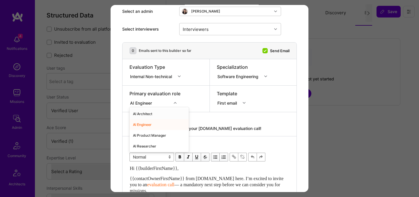
click at [164, 77] on div "Internal Non-technical" at bounding box center [152, 76] width 44 height 6
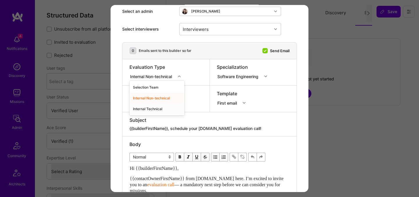
click at [155, 108] on div "Internal Technical" at bounding box center [157, 108] width 55 height 11
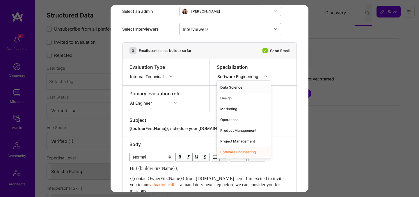
click at [230, 74] on div "Software Engineering" at bounding box center [238, 76] width 43 height 6
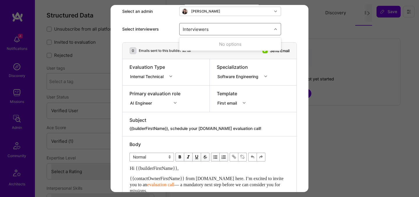
click at [211, 34] on div "Interviewers" at bounding box center [226, 29] width 92 height 12
type input "[PERSON_NAME]"
checkbox input "true"
type input "mostafa"
checkbox input "true"
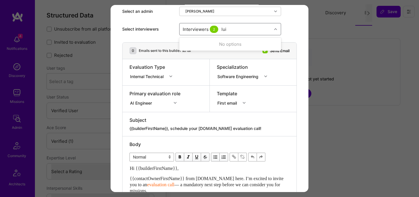
type input "luis"
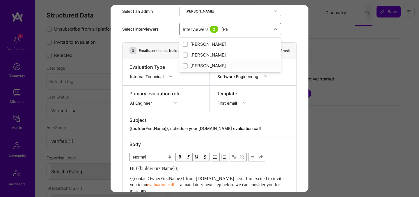
checkbox input "true"
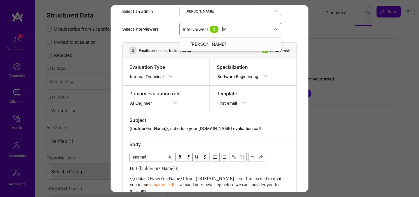
type input "tomi"
checkbox input "true"
type input "elon"
checkbox input "true"
drag, startPoint x: 149, startPoint y: 19, endPoint x: 149, endPoint y: 16, distance: 3.2
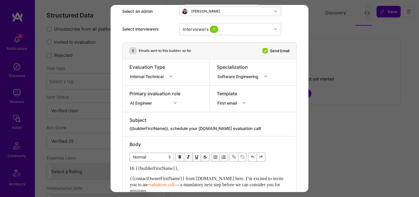
click at [149, 19] on div "Select interviewers Interviewers 5" at bounding box center [209, 29] width 175 height 26
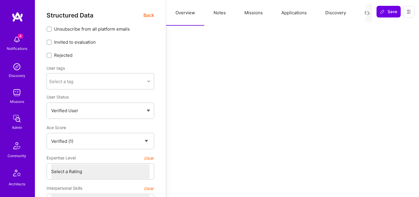
select select "Verified"
select select "US"
click at [365, 15] on div at bounding box center [369, 12] width 8 height 17
click at [364, 14] on button "Evaluation" at bounding box center [375, 13] width 40 height 26
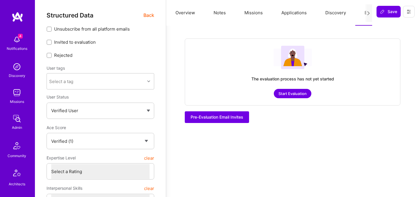
click at [295, 90] on button "Start Evaluation" at bounding box center [293, 93] width 38 height 9
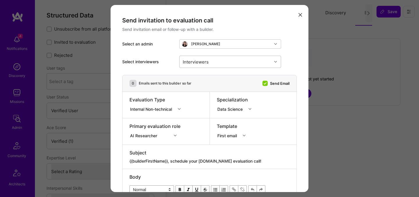
click at [233, 63] on div "Interviewers" at bounding box center [226, 62] width 92 height 12
type input "[PERSON_NAME]"
checkbox input "true"
type input "mosta"
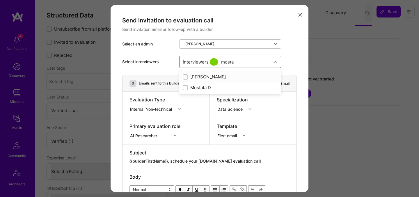
checkbox input "true"
type input "[PERSON_NAME]"
checkbox input "true"
type input "tomi"
checkbox input "true"
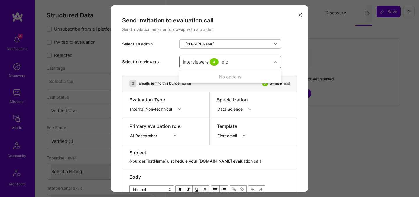
type input "elon"
checkbox input "true"
click at [169, 109] on div "Internal Non-technical" at bounding box center [152, 109] width 44 height 6
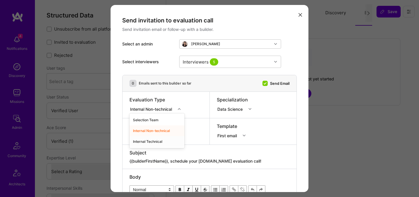
click at [152, 142] on div "Internal Technical" at bounding box center [157, 141] width 55 height 11
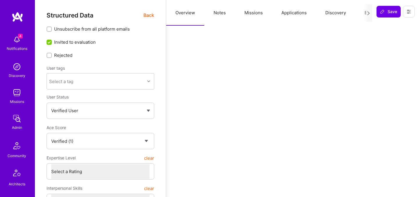
select select "Verified"
select select "US"
select select "Right Now"
click at [363, 13] on button "Evaluation" at bounding box center [375, 13] width 40 height 26
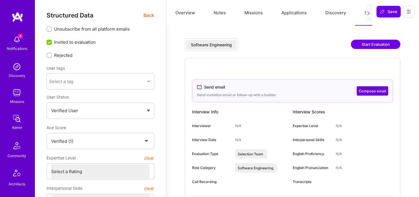
click at [365, 44] on button "Start Evaluation" at bounding box center [375, 44] width 49 height 9
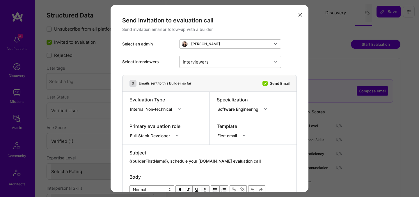
click at [300, 16] on icon "modal" at bounding box center [300, 14] width 3 height 3
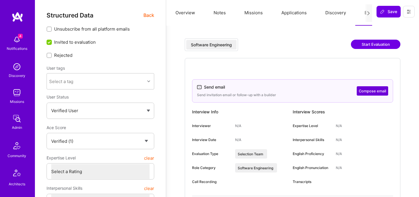
click at [144, 15] on span "Back" at bounding box center [149, 15] width 11 height 7
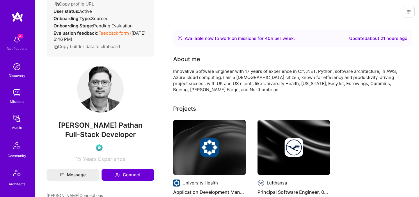
scroll to position [95, 0]
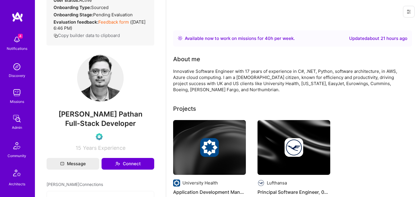
click at [88, 127] on span "Full-Stack Developer" at bounding box center [100, 123] width 71 height 8
click at [90, 118] on span "Imran Khan Pathan" at bounding box center [101, 114] width 108 height 9
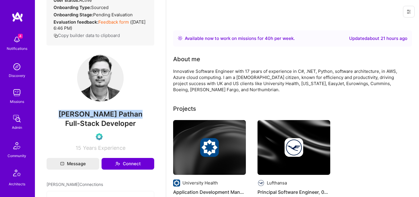
click at [90, 118] on span "Imran Khan Pathan" at bounding box center [101, 114] width 108 height 9
copy span "Imran Khan Pathan"
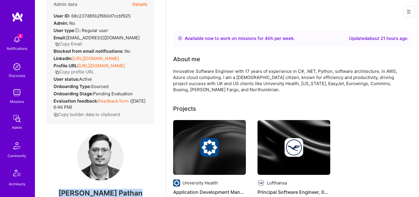
scroll to position [0, 0]
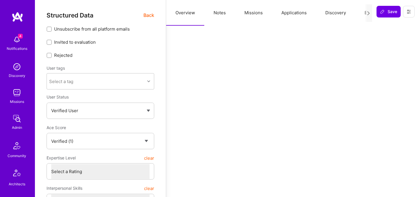
select select "Verified"
select select "US"
click at [360, 14] on button "Evaluation" at bounding box center [375, 13] width 40 height 26
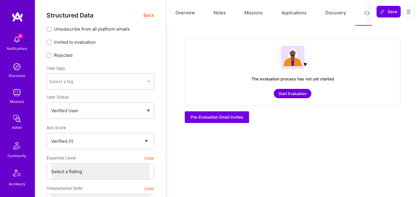
click at [294, 95] on button "Start Evaluation" at bounding box center [293, 93] width 38 height 9
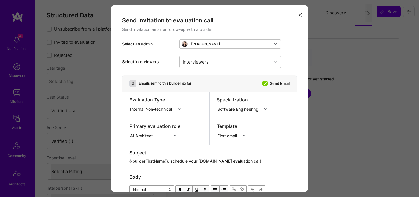
click at [170, 108] on div "Internal Non-technical" at bounding box center [152, 109] width 44 height 6
click at [153, 140] on div "Internal Technical" at bounding box center [157, 141] width 55 height 11
click at [201, 63] on div "Interviewers" at bounding box center [195, 61] width 29 height 8
type input "[PERSON_NAME]"
checkbox input "true"
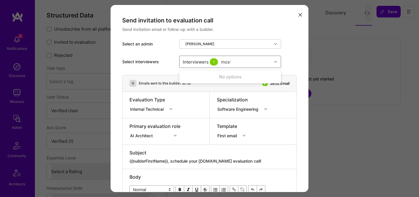
type input "mosta"
checkbox input "true"
type input "tomi"
checkbox input "true"
type input "elon"
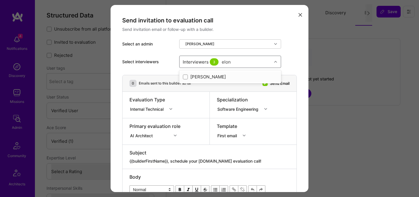
checkbox input "true"
type input "[PERSON_NAME]"
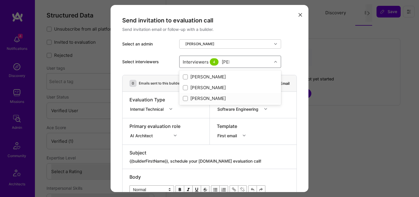
checkbox input "true"
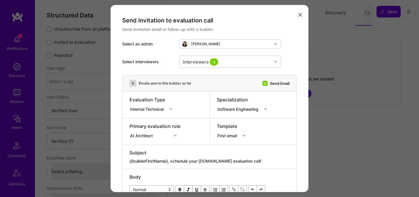
click at [157, 59] on div "Select interviewers" at bounding box center [148, 62] width 52 height 6
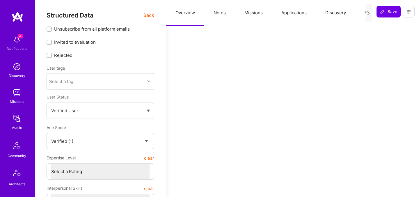
select select "Verified"
select select "US"
click at [362, 13] on button "Evaluation" at bounding box center [375, 13] width 40 height 26
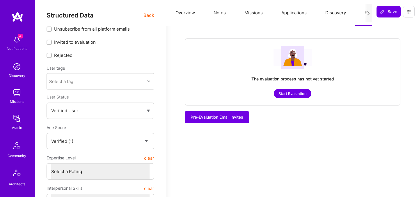
click at [304, 95] on button "Start Evaluation" at bounding box center [293, 93] width 38 height 9
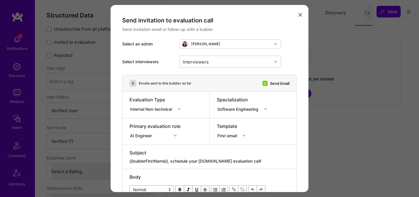
click at [245, 68] on div "Select interviewers Interviewers" at bounding box center [209, 62] width 175 height 26
click at [244, 66] on div "Interviewers" at bounding box center [226, 62] width 92 height 12
type input "[PERSON_NAME]"
click at [206, 81] on div "[PERSON_NAME]" at bounding box center [230, 76] width 102 height 11
checkbox input "true"
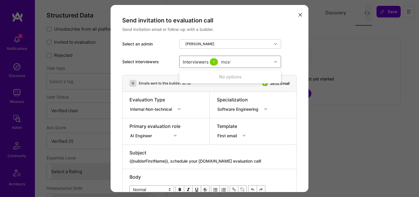
type input "mosta"
checkbox input "true"
type input "[PERSON_NAME]"
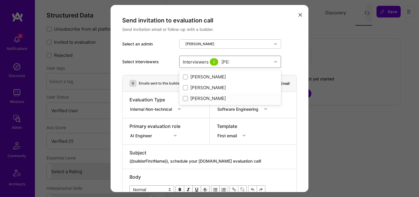
checkbox input "true"
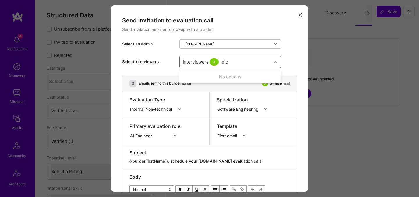
type input "elon"
checkbox input "true"
type input "[PERSON_NAME]"
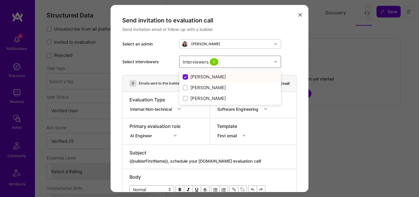
click at [200, 77] on div "Tom Clancy" at bounding box center [230, 77] width 95 height 6
checkbox input "false"
click at [198, 90] on div "Tomislav Peharda" at bounding box center [230, 87] width 95 height 6
checkbox input "true"
click at [166, 112] on div "Internal Non-technical" at bounding box center [152, 109] width 44 height 6
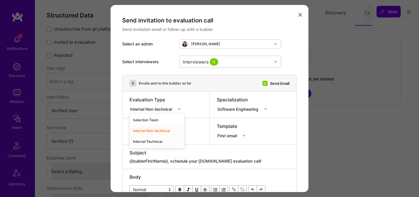
click at [153, 144] on div "Internal Technical" at bounding box center [157, 141] width 55 height 11
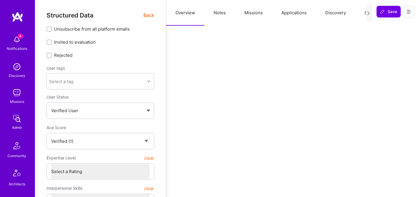
select select "Verified"
select select "US"
click at [357, 16] on button "Evaluation" at bounding box center [375, 13] width 40 height 26
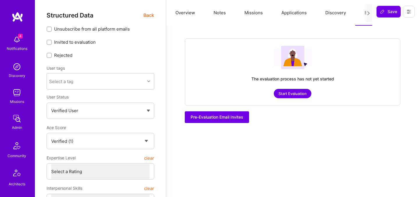
click at [283, 98] on div "The evaluation process has not yet started Start Evaluation" at bounding box center [293, 71] width 216 height 67
click at [284, 94] on button "Start Evaluation" at bounding box center [293, 93] width 38 height 9
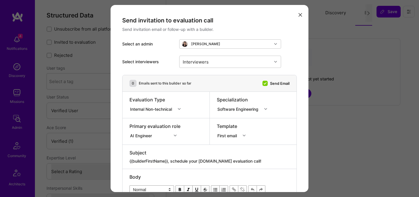
click at [179, 109] on div "modal" at bounding box center [180, 109] width 9 height 8
click at [157, 140] on div "Internal Technical" at bounding box center [157, 141] width 55 height 11
click at [214, 62] on div "Interviewers" at bounding box center [226, 62] width 92 height 12
type input "[PERSON_NAME]"
click at [196, 77] on div "[PERSON_NAME]" at bounding box center [230, 77] width 95 height 6
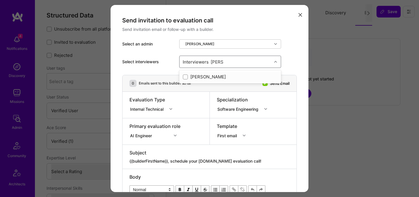
checkbox input "true"
type input "mostafa"
click at [200, 86] on div "Mostafa D" at bounding box center [230, 87] width 95 height 6
checkbox input "true"
type input "[PERSON_NAME]"
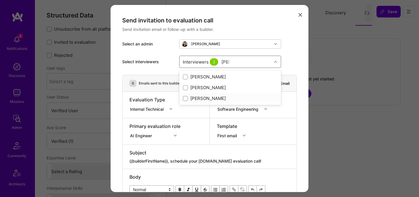
click at [198, 100] on div "[PERSON_NAME]" at bounding box center [230, 98] width 95 height 6
checkbox input "true"
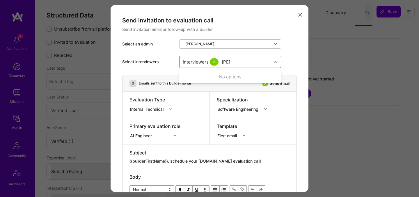
type input "tomi"
click at [198, 78] on div "[PERSON_NAME]" at bounding box center [230, 77] width 95 height 6
checkbox input "true"
type input "elon"
click at [200, 76] on div "[PERSON_NAME]" at bounding box center [230, 77] width 95 height 6
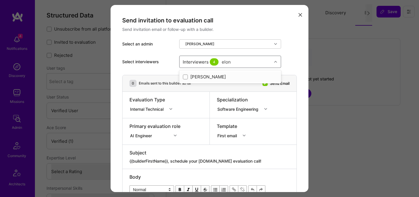
checkbox input "true"
click at [158, 55] on div "Select interviewers option Elon Salfati, selected. option Elon Salfati selected…" at bounding box center [209, 62] width 175 height 26
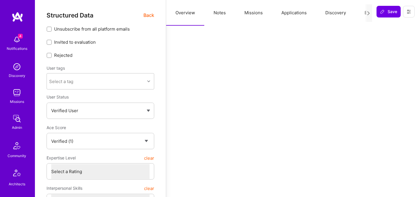
select select "Verified"
select select "US"
click at [360, 13] on button "Evaluation" at bounding box center [375, 13] width 40 height 26
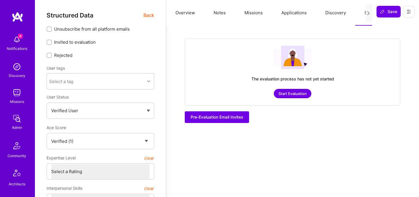
click at [296, 97] on button "Start Evaluation" at bounding box center [293, 93] width 38 height 9
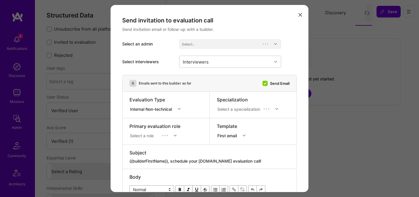
click at [296, 95] on div "Specialization Select a specialization" at bounding box center [253, 105] width 87 height 26
click at [104, 22] on div "Send invitation to evaluation call Send invitation email or follow-up with a bu…" at bounding box center [209, 98] width 419 height 197
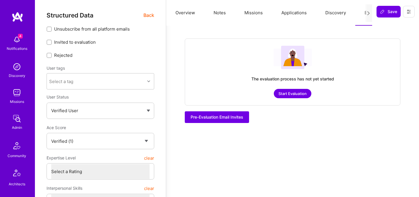
click at [146, 15] on span "Back" at bounding box center [149, 15] width 11 height 7
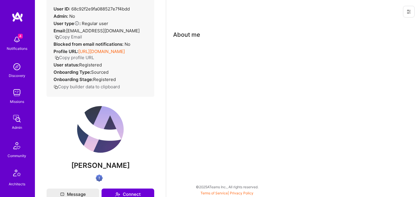
scroll to position [39, 0]
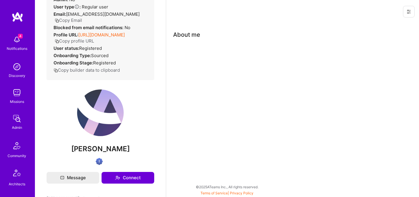
click at [99, 151] on span "Maxvell ARULRAJ" at bounding box center [101, 148] width 108 height 9
copy div "Maxvell ARULRAJ"
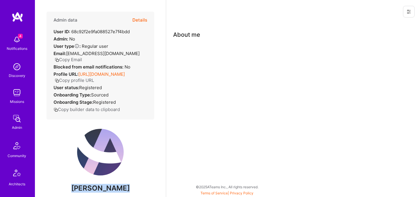
click at [142, 21] on button "Details" at bounding box center [139, 20] width 15 height 17
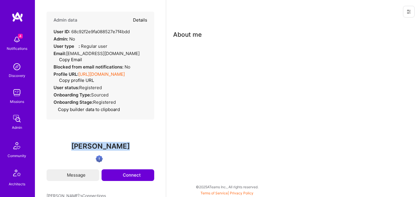
type textarea "x"
select select "Verified"
select select "US"
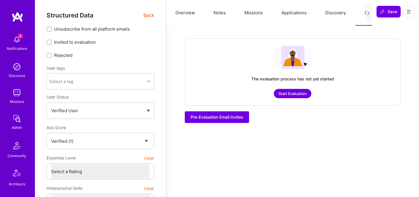
click at [306, 90] on button "Start Evaluation" at bounding box center [293, 93] width 38 height 9
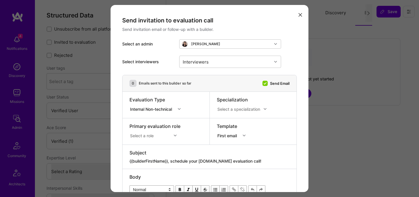
click at [229, 109] on div "Select a specialization" at bounding box center [238, 109] width 43 height 6
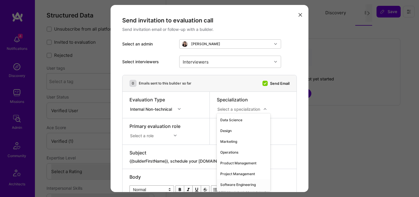
click at [230, 183] on div "Software Engineering" at bounding box center [244, 184] width 54 height 11
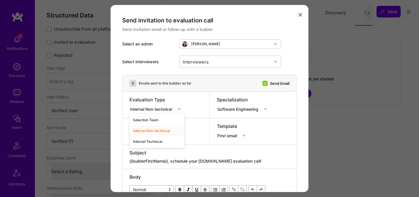
click at [172, 108] on div "Internal Non-technical" at bounding box center [152, 109] width 44 height 6
click at [155, 143] on div "Internal Technical" at bounding box center [157, 141] width 55 height 11
click at [158, 134] on div "Select a role" at bounding box center [155, 135] width 51 height 6
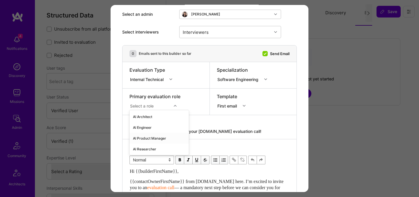
scroll to position [33, 0]
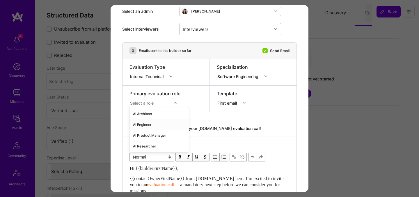
click at [152, 126] on div "AI Engineer" at bounding box center [159, 124] width 59 height 11
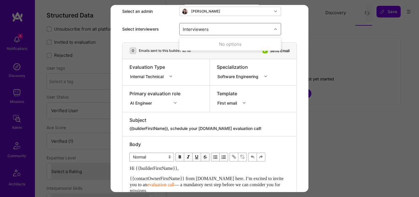
click at [206, 31] on div "Interviewers" at bounding box center [195, 29] width 29 height 8
type input "[PERSON_NAME]"
checkbox input "true"
type input "most"
checkbox input "true"
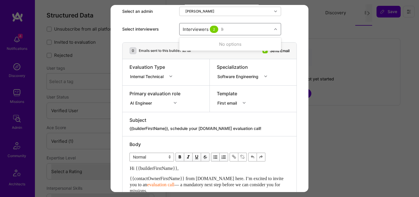
type input "[PERSON_NAME]"
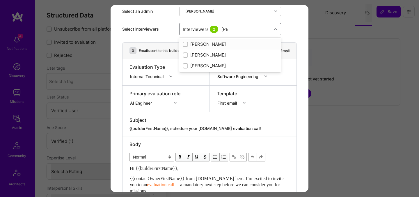
checkbox input "true"
type input "tomi"
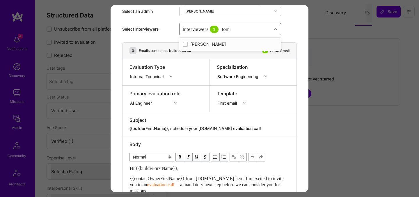
checkbox input "true"
type input "elon"
click at [200, 45] on div "[PERSON_NAME]" at bounding box center [230, 44] width 95 height 6
checkbox input "true"
click at [175, 95] on div "Primary evaluation role" at bounding box center [155, 93] width 51 height 6
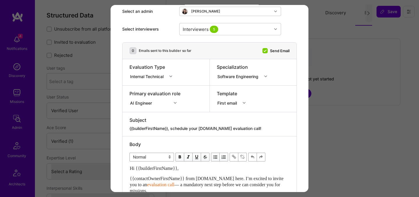
scroll to position [0, 0]
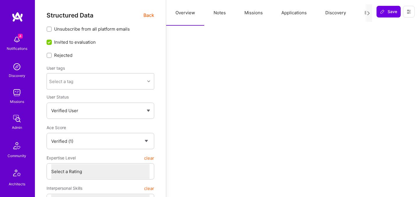
select select "Verified"
select select "US"
select select "Future Date"
click at [362, 13] on button "Evaluation" at bounding box center [375, 13] width 40 height 26
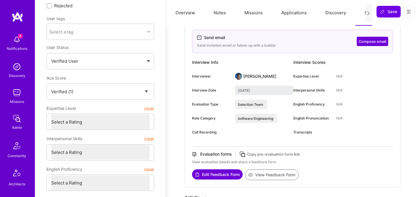
scroll to position [53, 0]
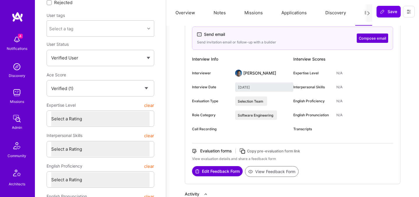
click at [270, 171] on button "View Feedback Form" at bounding box center [272, 171] width 54 height 11
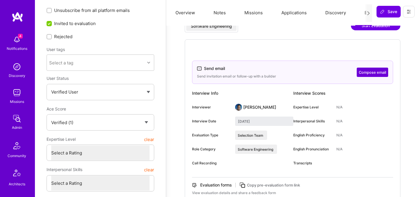
scroll to position [0, 0]
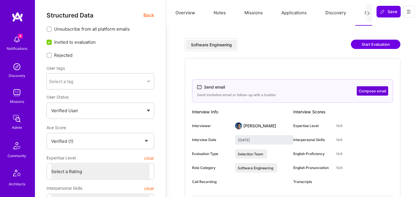
click at [148, 16] on span "Back" at bounding box center [149, 15] width 11 height 7
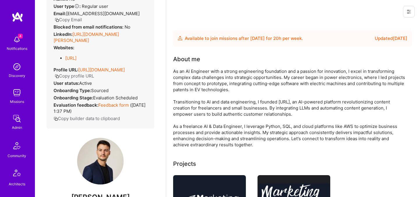
scroll to position [67, 0]
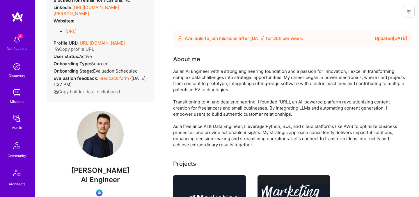
click at [98, 175] on span "[PERSON_NAME]" at bounding box center [101, 170] width 108 height 9
copy span "[PERSON_NAME]"
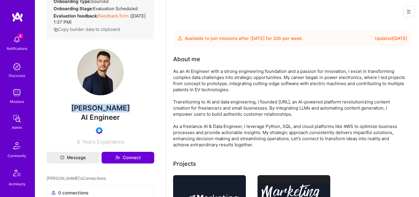
scroll to position [132, 0]
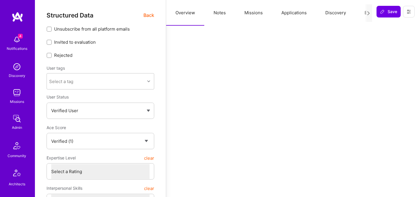
select select "Verified"
select select "US"
click at [362, 13] on button "Evaluation" at bounding box center [375, 13] width 40 height 26
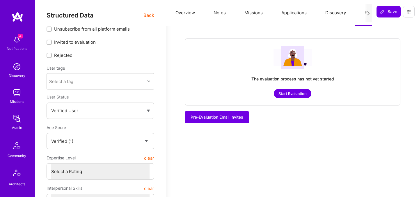
click at [303, 92] on button "Start Evaluation" at bounding box center [293, 93] width 38 height 9
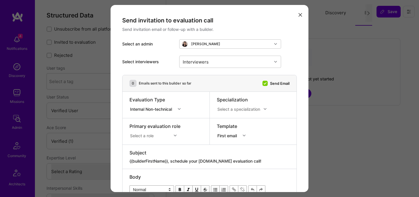
click at [232, 111] on div "Select a specialization" at bounding box center [238, 109] width 43 height 6
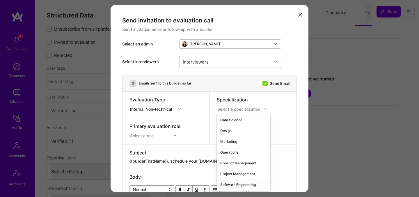
click at [225, 184] on div "Software Engineering" at bounding box center [244, 184] width 54 height 11
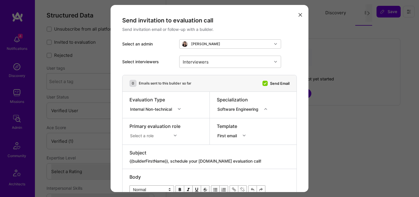
click at [160, 134] on div "Select a role" at bounding box center [155, 135] width 51 height 6
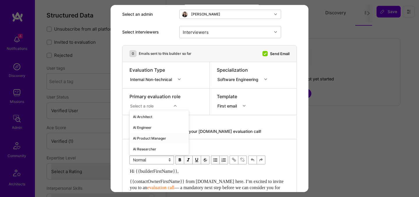
scroll to position [33, 0]
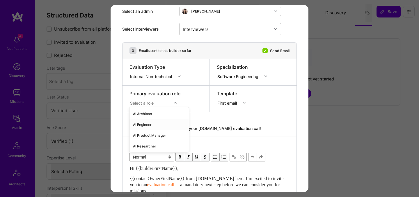
click at [145, 126] on div "AI Engineer" at bounding box center [159, 124] width 59 height 11
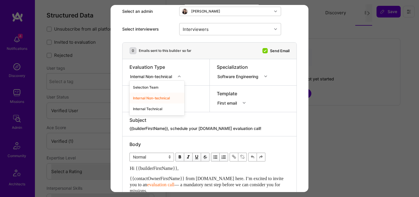
click at [150, 79] on div "Internal Non-technical" at bounding box center [152, 76] width 44 height 6
click at [148, 107] on div "Internal Technical" at bounding box center [157, 108] width 55 height 11
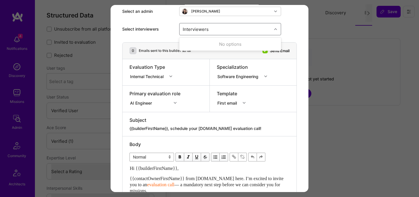
click at [206, 31] on div "Interviewers" at bounding box center [195, 29] width 29 height 8
type input "pedro"
checkbox input "true"
type input "mosta"
checkbox input "true"
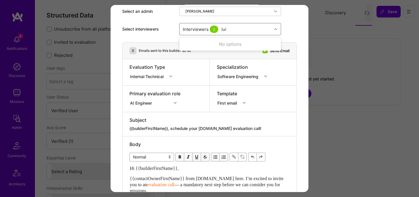
type input "luis"
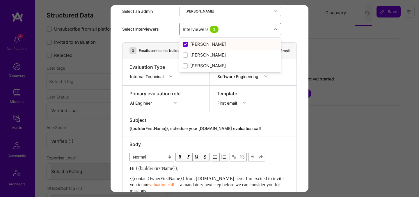
checkbox input "false"
checkbox input "true"
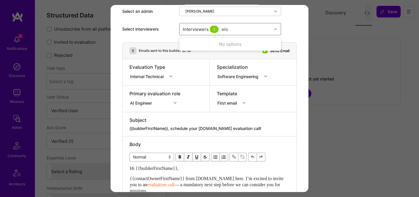
type input "elon"
checkbox input "true"
type input "tomi"
click at [144, 75] on div "Internal Technical" at bounding box center [148, 76] width 36 height 6
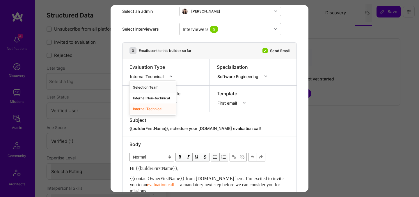
click at [150, 86] on div "Selection Team" at bounding box center [153, 87] width 47 height 11
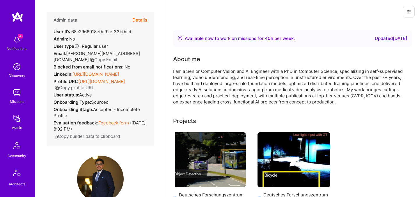
scroll to position [53, 0]
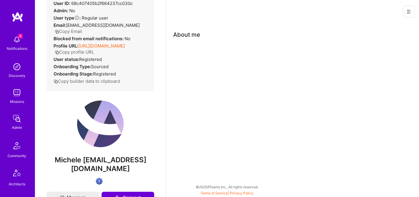
scroll to position [22, 0]
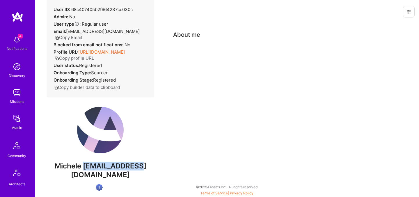
drag, startPoint x: 93, startPoint y: 166, endPoint x: 151, endPoint y: 165, distance: 57.9
click at [151, 166] on span "Michele [EMAIL_ADDRESS][DOMAIN_NAME]" at bounding box center [101, 170] width 108 height 17
copy span "[EMAIL_ADDRESS][DOMAIN_NAME]"
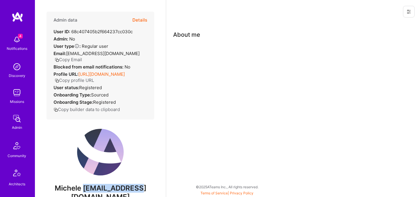
scroll to position [115, 0]
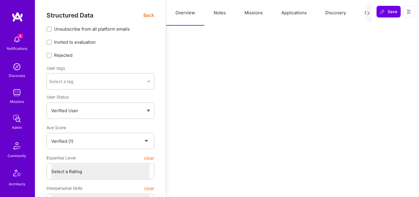
select select "Verified"
select select "US"
click at [361, 13] on button "Evaluation" at bounding box center [375, 13] width 40 height 26
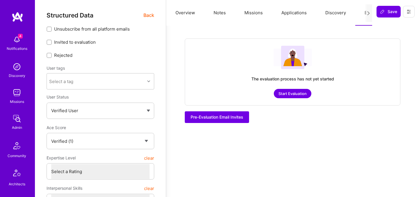
click at [287, 93] on button "Start Evaluation" at bounding box center [293, 93] width 38 height 9
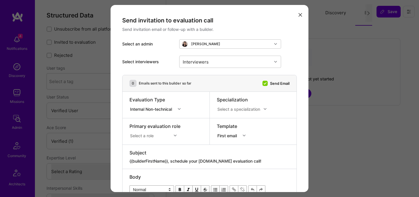
click at [100, 38] on div "Send invitation to evaluation call Send invitation email or follow-up with a bu…" at bounding box center [209, 98] width 419 height 197
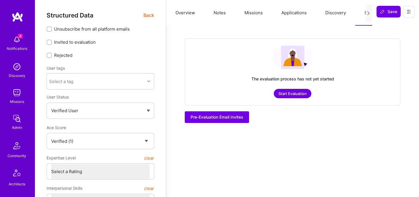
click at [145, 17] on span "Back" at bounding box center [149, 15] width 11 height 7
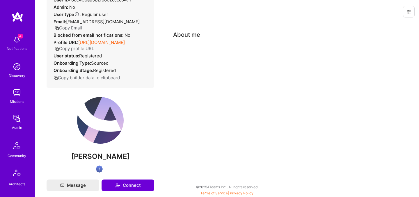
scroll to position [47, 0]
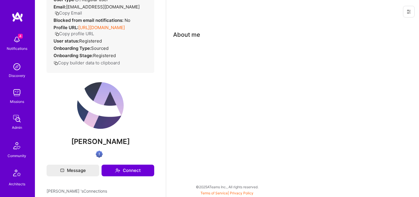
click at [102, 136] on div "Admin data Details User ID: 68c43dae5b2f6662cccc0471 Admin: No User type Regula…" at bounding box center [101, 61] width 108 height 192
copy div "Nathaly Alarcon"
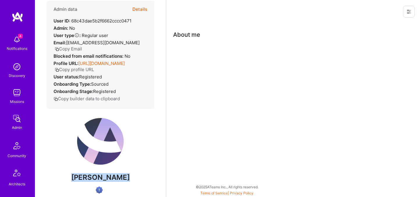
scroll to position [0, 0]
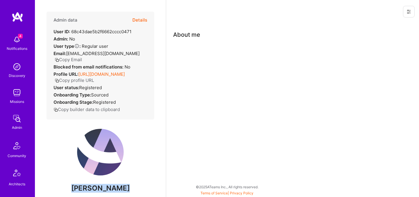
click at [137, 21] on button "Details" at bounding box center [139, 20] width 15 height 17
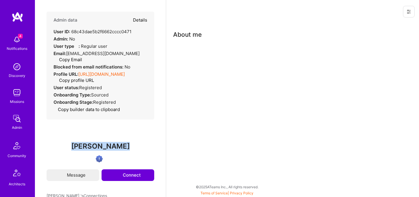
type textarea "x"
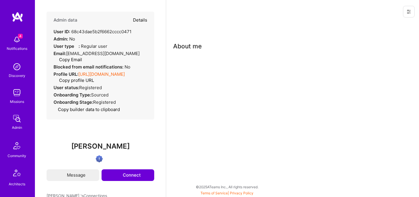
select select "Verified"
select select "US"
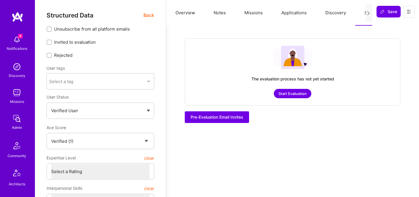
click at [294, 93] on button "Start Evaluation" at bounding box center [293, 93] width 38 height 9
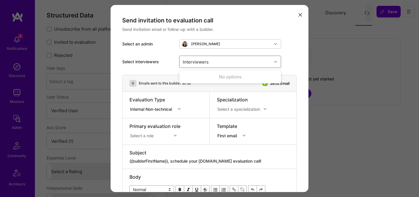
click at [219, 62] on div "Interviewers" at bounding box center [226, 62] width 92 height 12
type input "[PERSON_NAME]"
checkbox input "true"
type input "mosta"
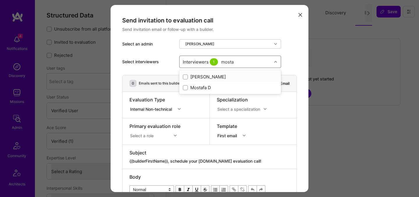
checkbox input "true"
type input "[PERSON_NAME]"
checkbox input "true"
type input "elon"
checkbox input "true"
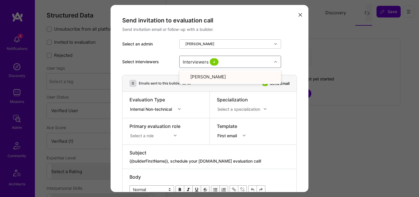
type input "r"
type input "tomi"
checkbox input "true"
click at [159, 109] on div "Internal Non-technical" at bounding box center [152, 109] width 44 height 6
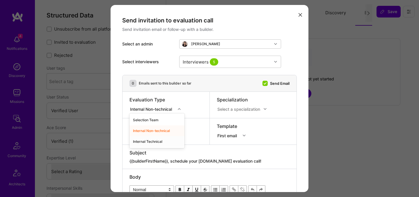
click at [146, 140] on div "Internal Technical" at bounding box center [157, 141] width 55 height 11
click at [147, 137] on div "Select a role" at bounding box center [155, 135] width 51 height 6
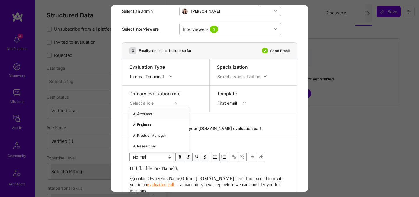
click at [243, 75] on div "Select a specialization" at bounding box center [238, 76] width 43 height 6
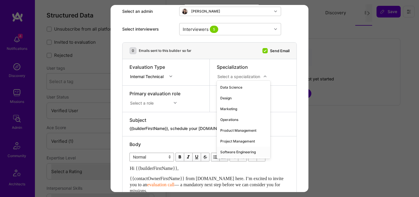
click at [228, 150] on div "Software Engineering" at bounding box center [244, 151] width 54 height 11
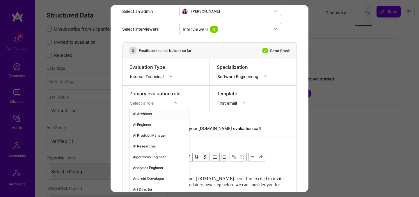
click at [177, 103] on div "modal" at bounding box center [175, 103] width 9 height 8
click at [153, 127] on div "AI Engineer" at bounding box center [159, 124] width 59 height 11
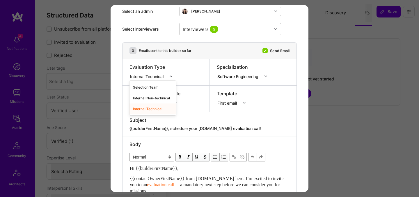
click at [151, 79] on div "Internal Technical" at bounding box center [148, 76] width 36 height 6
click at [153, 86] on div "Selection Team" at bounding box center [153, 87] width 47 height 11
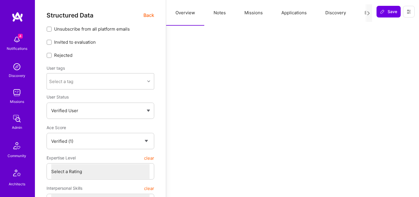
select select "Verified"
select select "US"
click at [359, 12] on button "Evaluation" at bounding box center [375, 13] width 40 height 26
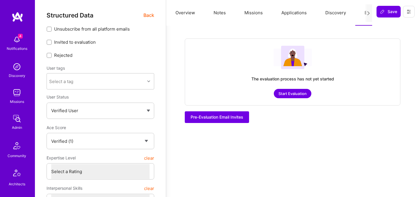
click at [297, 92] on button "Start Evaluation" at bounding box center [293, 93] width 38 height 9
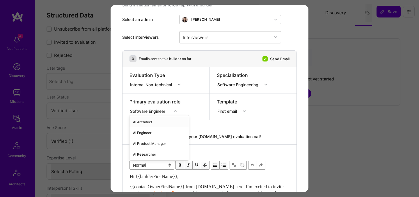
click at [147, 113] on div "option AI Architect focused, 1 of 70. 70 results available. Use Up and Down to …" at bounding box center [155, 110] width 51 height 6
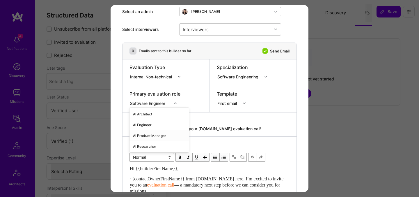
scroll to position [33, 0]
click at [149, 127] on div "AI Engineer" at bounding box center [159, 124] width 59 height 11
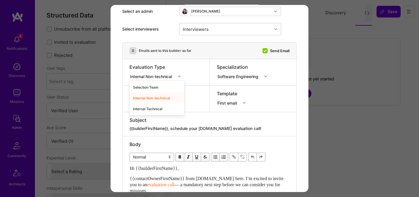
click at [168, 79] on div "Internal Non-technical" at bounding box center [153, 75] width 46 height 7
click at [158, 108] on div "Internal Technical" at bounding box center [157, 108] width 55 height 11
click at [213, 31] on div "Interviewers" at bounding box center [226, 29] width 92 height 12
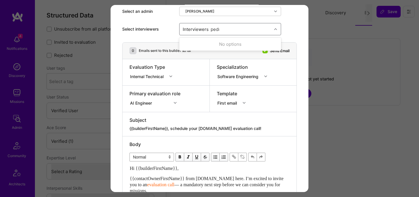
type input "[PERSON_NAME]"
checkbox input "true"
type input "mostafa"
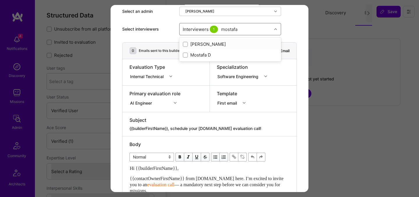
checkbox input "true"
type input "[PERSON_NAME]"
checkbox input "true"
type input "tomi"
checkbox input "true"
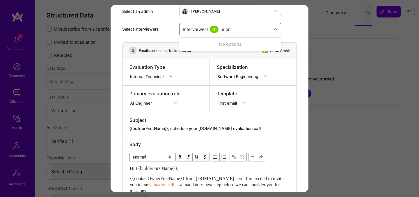
type input "elon"
click at [228, 28] on div "Interviewers 4" at bounding box center [226, 29] width 92 height 12
type input "elon"
checkbox input "true"
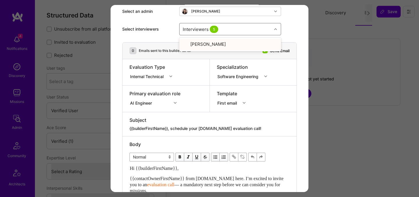
click at [121, 104] on div "Send invitation to evaluation call Send invitation email or follow-up with a bu…" at bounding box center [210, 185] width 198 height 426
click at [138, 72] on div "modal" at bounding box center [153, 71] width 47 height 2
click at [141, 76] on div "Internal Technical" at bounding box center [148, 76] width 36 height 6
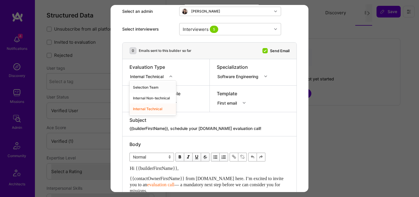
click at [145, 86] on div "Selection Team" at bounding box center [153, 87] width 47 height 11
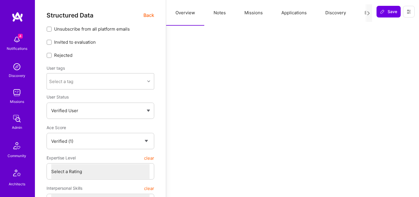
select select "Verified"
select select "US"
click at [358, 15] on button "Evaluation" at bounding box center [375, 13] width 40 height 26
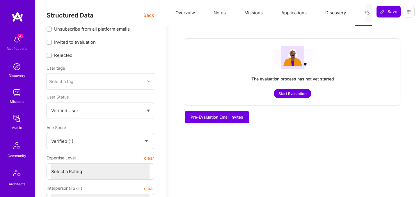
click at [287, 95] on button "Start Evaluation" at bounding box center [293, 93] width 38 height 9
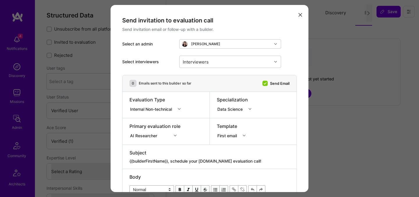
click at [180, 108] on icon "modal" at bounding box center [179, 108] width 3 height 3
click at [156, 140] on div "Internal Technical" at bounding box center [157, 141] width 55 height 11
click at [204, 62] on div "Interviewers" at bounding box center [195, 61] width 29 height 8
type input "[PERSON_NAME]"
checkbox input "true"
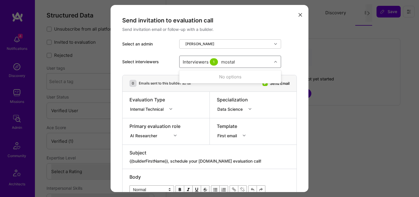
type input "mostafa"
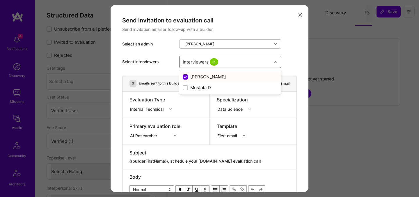
checkbox input "false"
checkbox input "true"
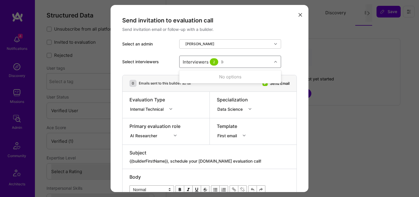
type input "[PERSON_NAME]"
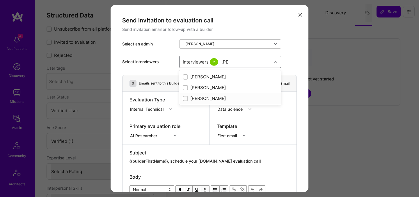
checkbox input "true"
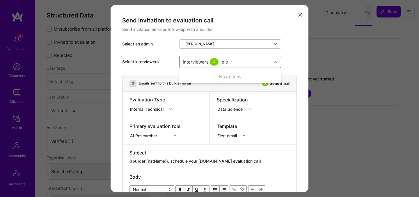
type input "elon"
checkbox input "true"
type input "tomi"
checkbox input "true"
click at [146, 111] on div "Internal Technical" at bounding box center [148, 109] width 36 height 6
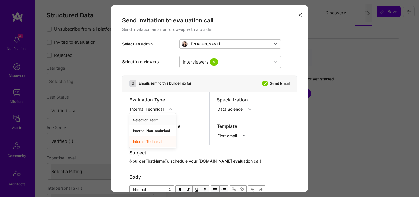
click at [148, 124] on div "Selection Team" at bounding box center [153, 119] width 47 height 11
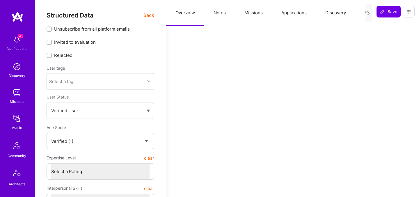
select select "Verified"
select select "US"
click at [363, 14] on button "Evaluation" at bounding box center [375, 13] width 40 height 26
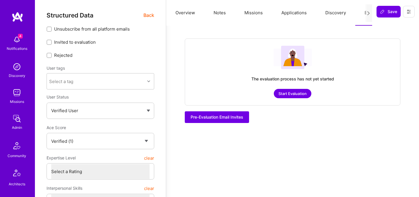
click at [288, 92] on button "Start Evaluation" at bounding box center [293, 93] width 38 height 9
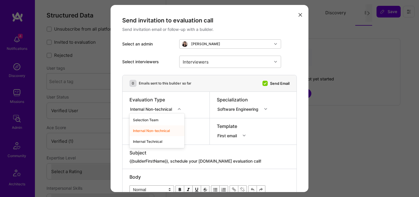
click at [167, 107] on div "Internal Non-technical" at bounding box center [152, 109] width 44 height 6
click at [149, 141] on div "Internal Technical" at bounding box center [157, 141] width 55 height 11
click at [201, 63] on div "Interviewers" at bounding box center [195, 61] width 29 height 8
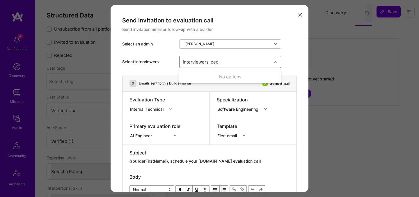
type input "pedro"
checkbox input "true"
type input "mostafa"
checkbox input "true"
type input "luis"
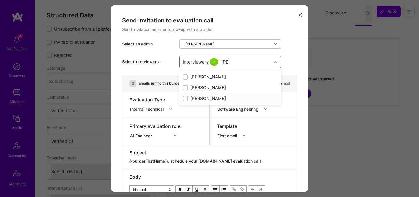
checkbox input "true"
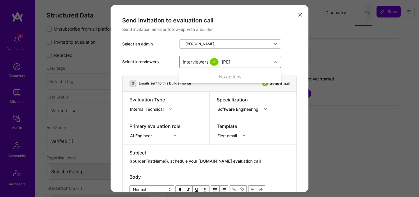
type input "tomi"
checkbox input "true"
type input "elon"
click at [193, 79] on div "Elon Salfati" at bounding box center [230, 77] width 95 height 6
checkbox input "true"
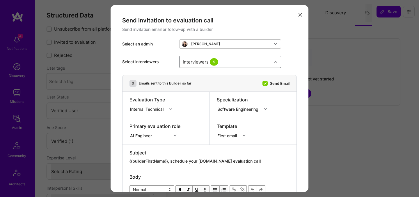
click at [153, 110] on div "Internal Technical" at bounding box center [148, 109] width 36 height 6
click at [155, 120] on div "Selection Team" at bounding box center [153, 119] width 47 height 11
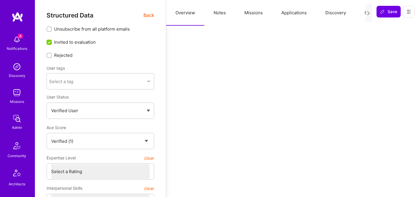
select select "Verified"
select select "BR"
select select "Right Now"
click at [362, 14] on button "Evaluation" at bounding box center [375, 13] width 40 height 26
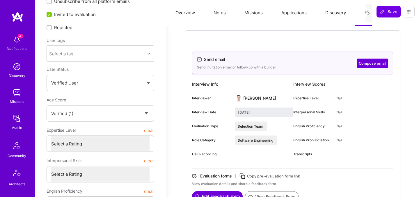
scroll to position [30, 0]
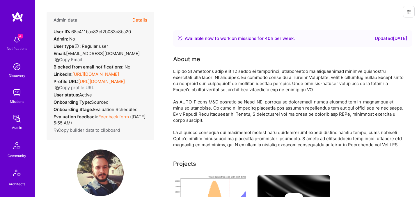
click at [144, 20] on button "Details" at bounding box center [139, 20] width 15 height 17
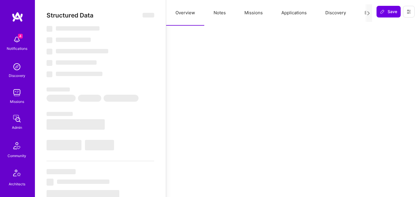
select select "Right Now"
select select "Verified"
select select "BR"
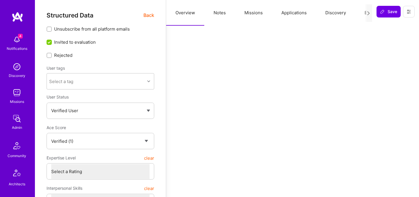
click at [364, 11] on button "Evaluation" at bounding box center [375, 13] width 40 height 26
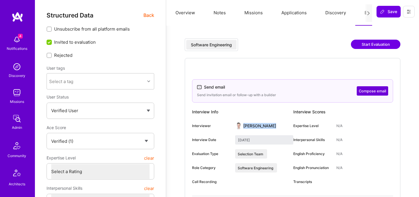
drag, startPoint x: 274, startPoint y: 127, endPoint x: 244, endPoint y: 126, distance: 30.3
click at [244, 126] on div "Interviewer [PERSON_NAME]" at bounding box center [242, 125] width 101 height 9
copy div "[PERSON_NAME]"
click at [409, 10] on icon at bounding box center [409, 11] width 5 height 5
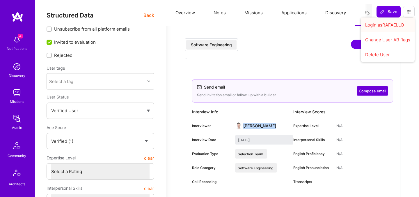
click at [381, 27] on button "Login as RAFAELLO" at bounding box center [388, 24] width 54 height 15
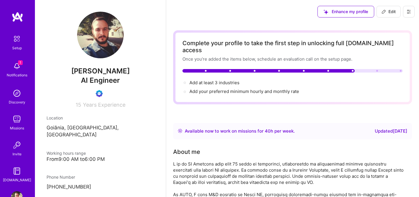
click at [17, 67] on img at bounding box center [17, 66] width 12 height 12
